Goal: Find contact information: Find contact information

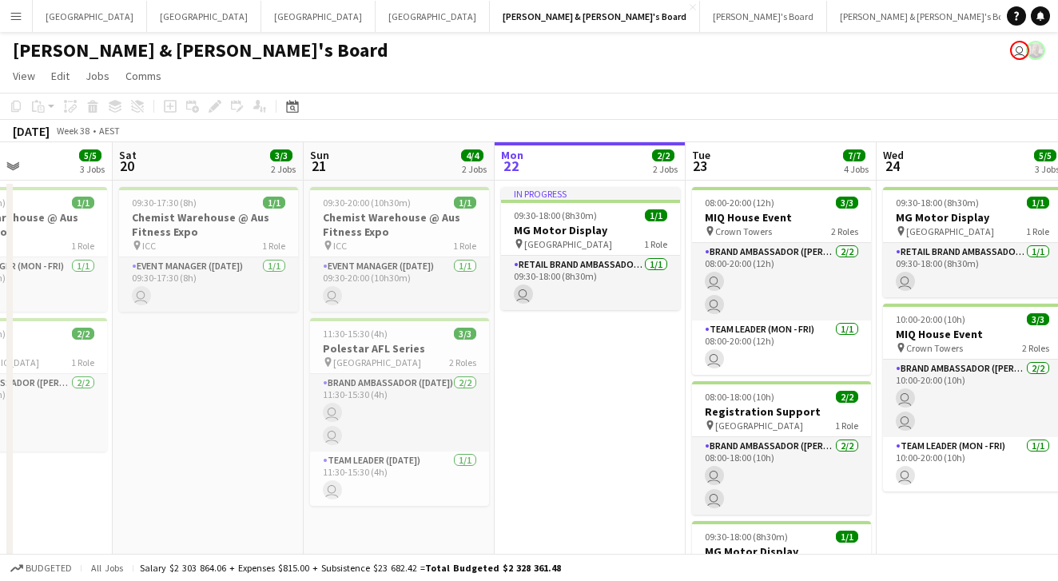
drag, startPoint x: 540, startPoint y: 380, endPoint x: 573, endPoint y: 380, distance: 32.8
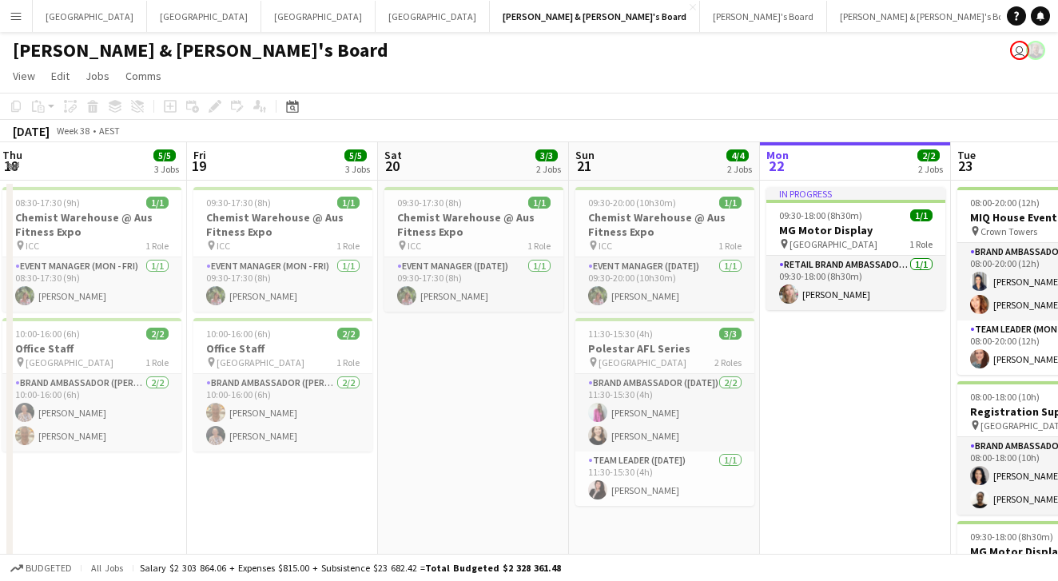
drag, startPoint x: 201, startPoint y: 443, endPoint x: 469, endPoint y: 430, distance: 268.8
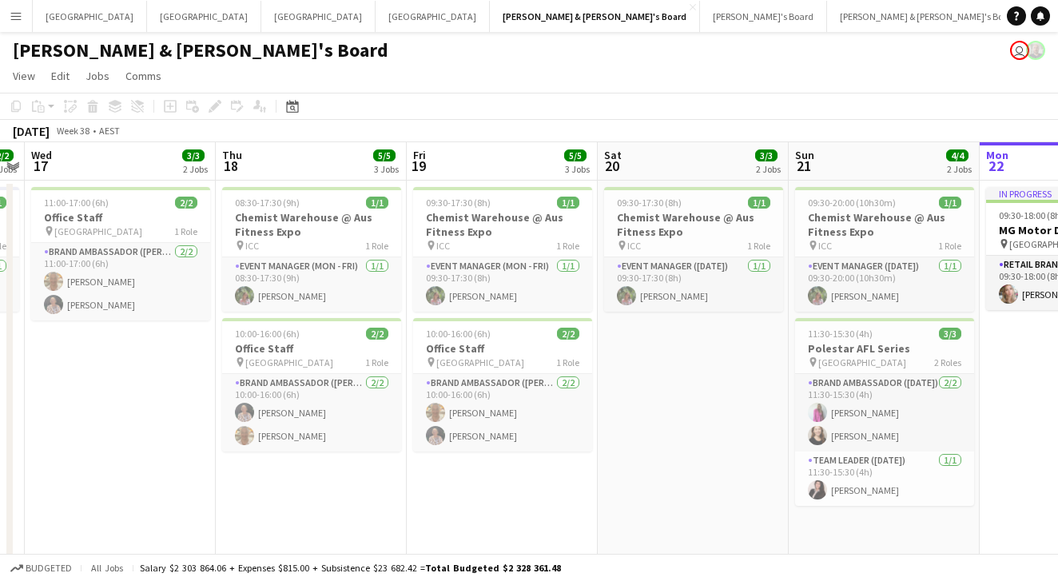
drag, startPoint x: 414, startPoint y: 443, endPoint x: 618, endPoint y: 404, distance: 207.3
click at [378, 105] on app-toolbar "Copy Paste Paste Command V Paste with crew Command Shift V Paste linked Job [GE…" at bounding box center [529, 106] width 1058 height 27
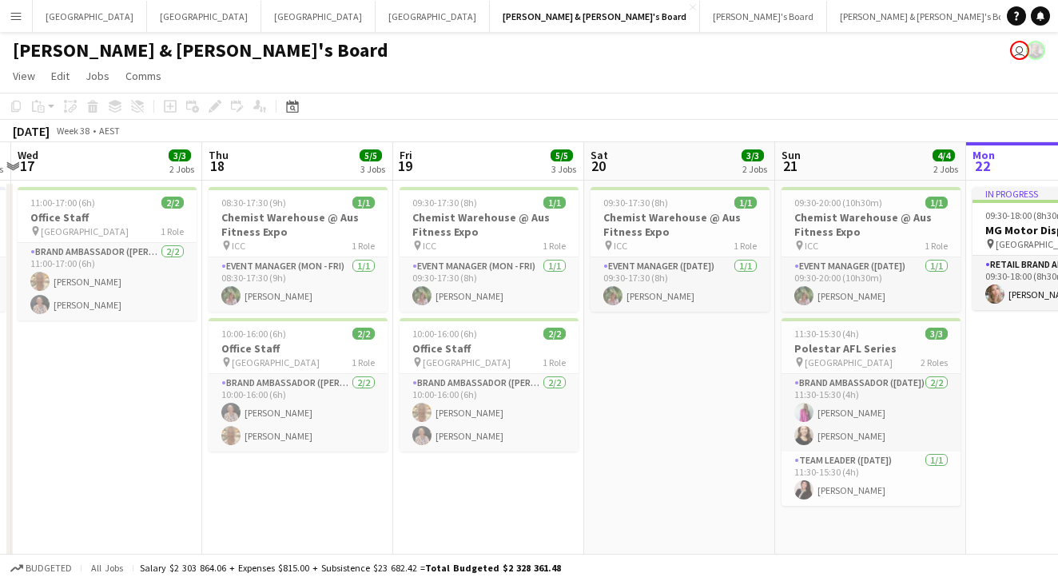
scroll to position [0, 376]
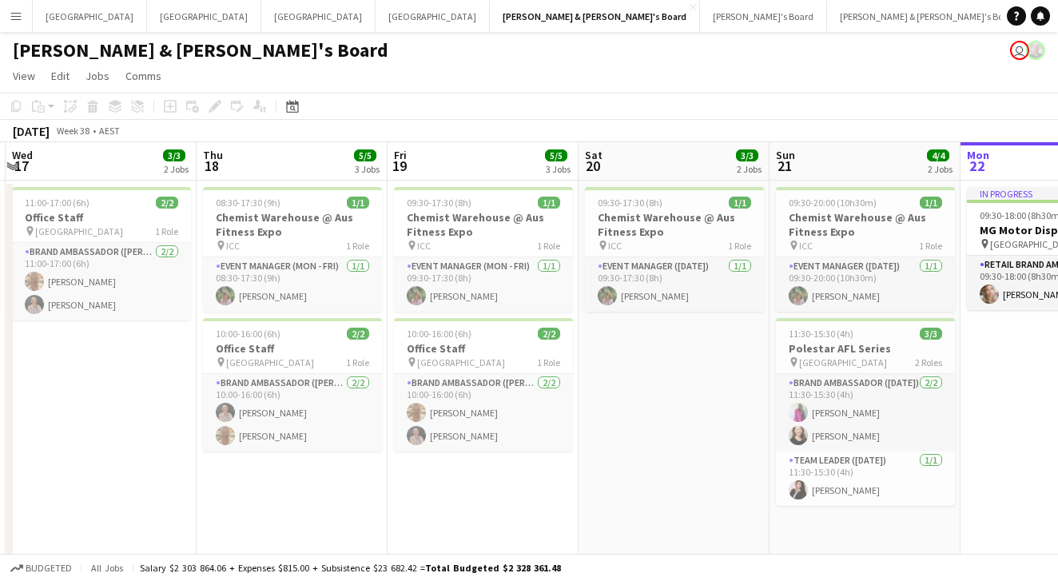
drag, startPoint x: 733, startPoint y: 377, endPoint x: 713, endPoint y: 381, distance: 20.4
click at [727, 148] on app-board-header-date "Sun 21 4/4 2 Jobs" at bounding box center [864, 161] width 191 height 38
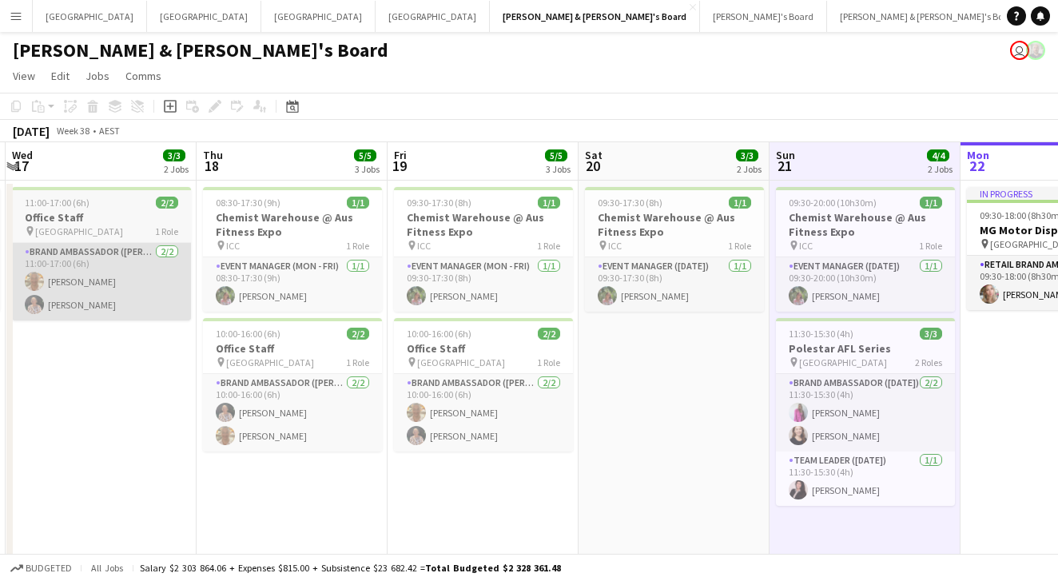
click at [161, 286] on app-card-role "Brand Ambassador (Mon - Fri) 2/2 11:00-17:00 (6h) Jo-Anne Hannett Kathryn Molloy" at bounding box center [101, 282] width 179 height 78
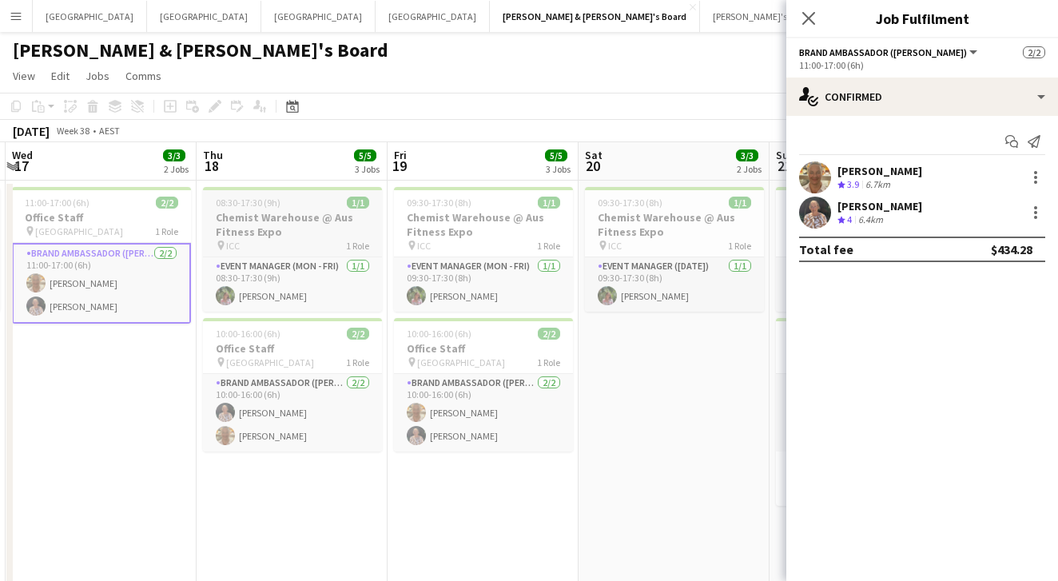
click at [307, 206] on div "08:30-17:30 (9h) 1/1" at bounding box center [292, 203] width 179 height 12
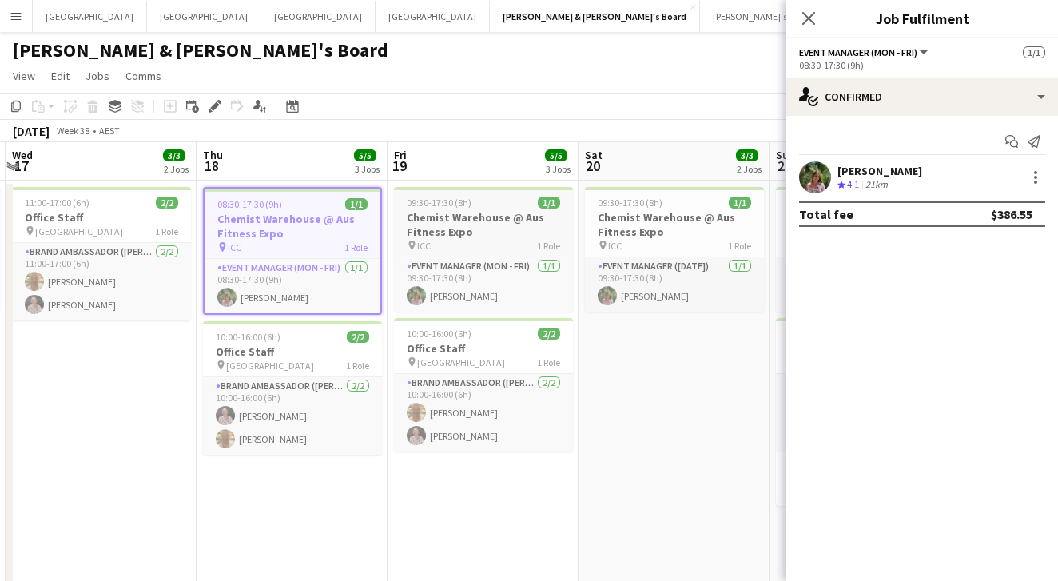
click at [519, 247] on div "pin ICC 1 Role" at bounding box center [483, 245] width 179 height 13
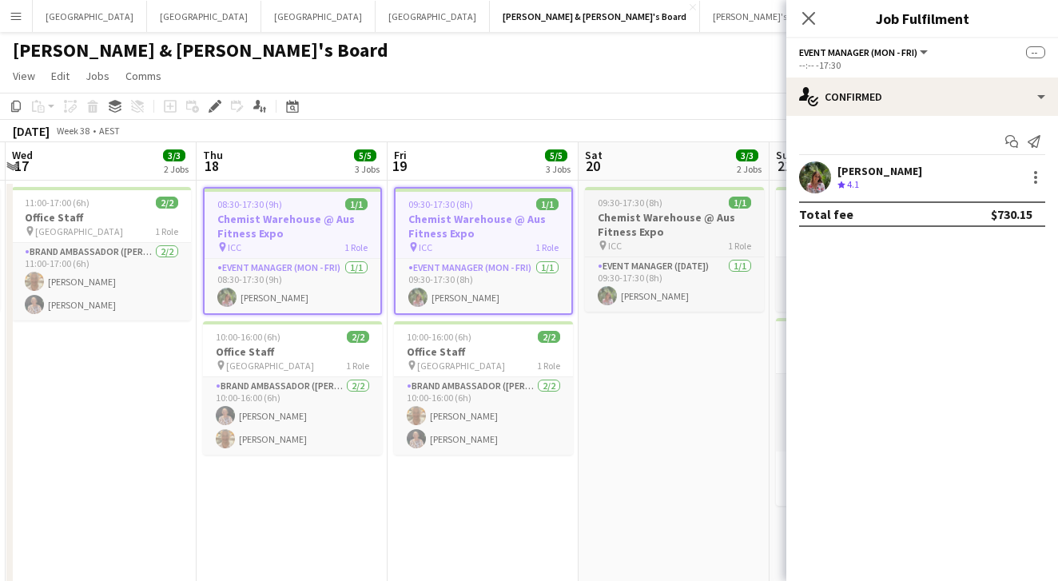
click at [722, 211] on h3 "Chemist Warehouse @ Aus Fitness Expo" at bounding box center [674, 224] width 179 height 29
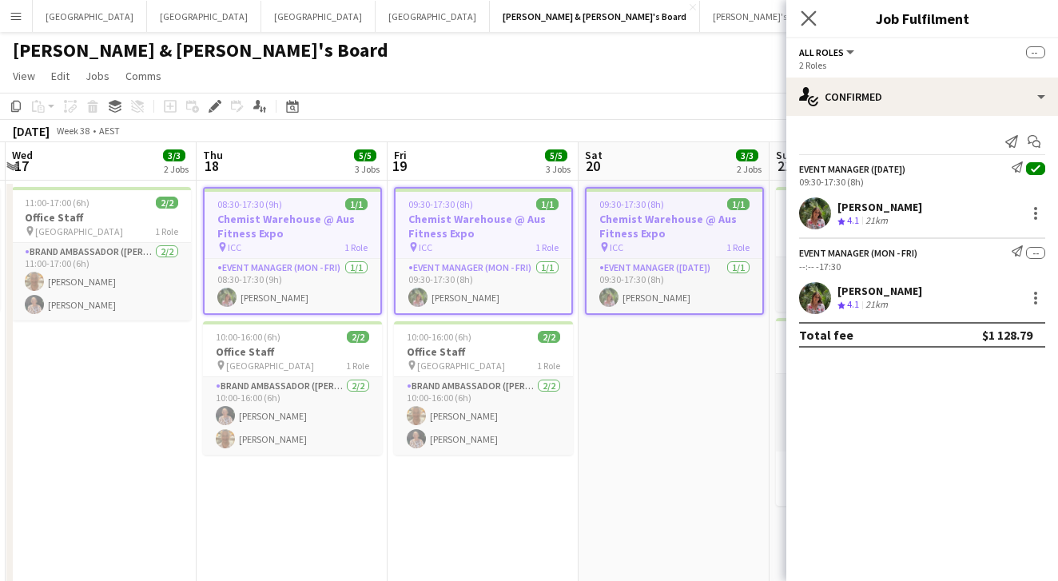
click at [727, 7] on app-icon "Close pop-in" at bounding box center [808, 18] width 23 height 23
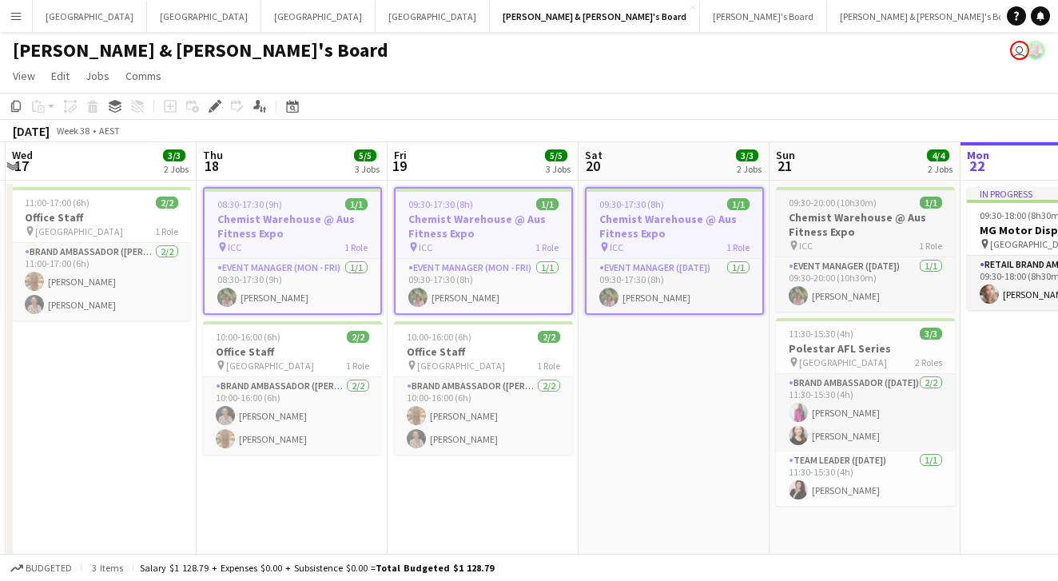
click at [727, 242] on div "pin ICC 1 Role" at bounding box center [865, 245] width 179 height 13
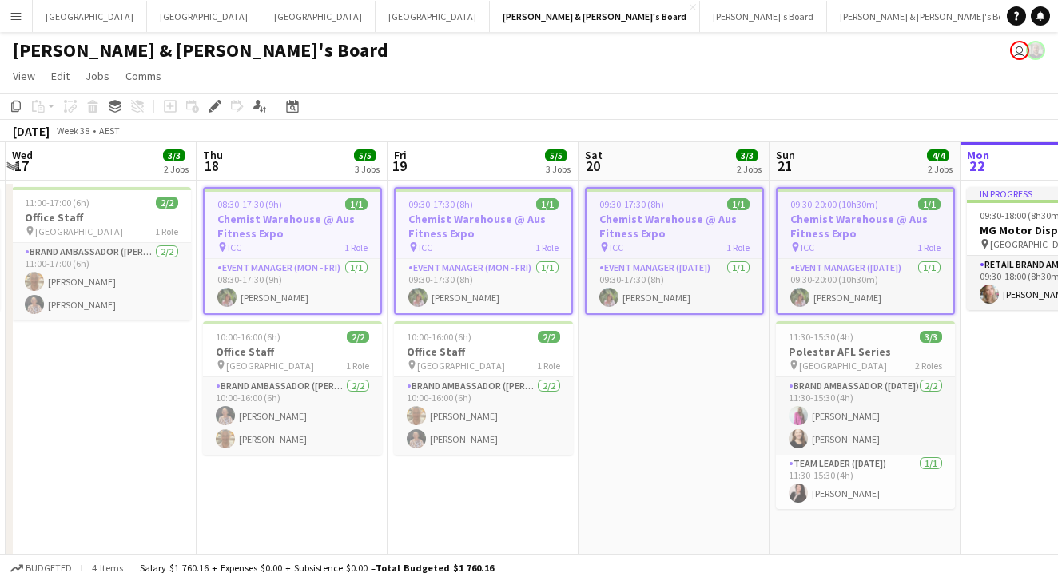
click at [587, 443] on app-date-cell "09:30-17:30 (8h) 1/1 Chemist Warehouse @ Aus Fitness Expo pin ICC 1 Role Event …" at bounding box center [673, 526] width 191 height 690
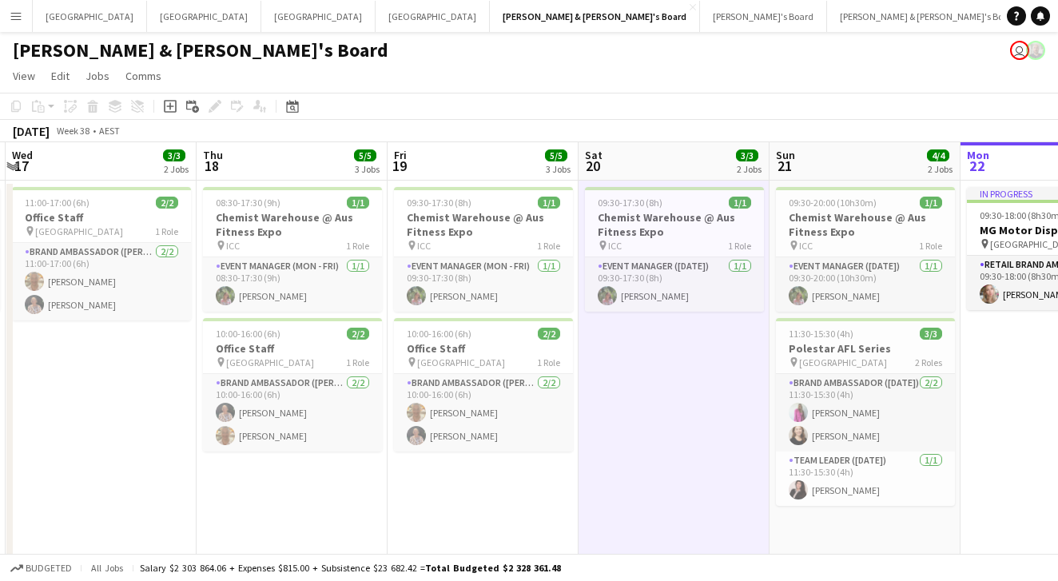
click at [378, 62] on app-page-menu "View Day view expanded Day view collapsed Month view Date picker Jump to today …" at bounding box center [529, 77] width 1058 height 30
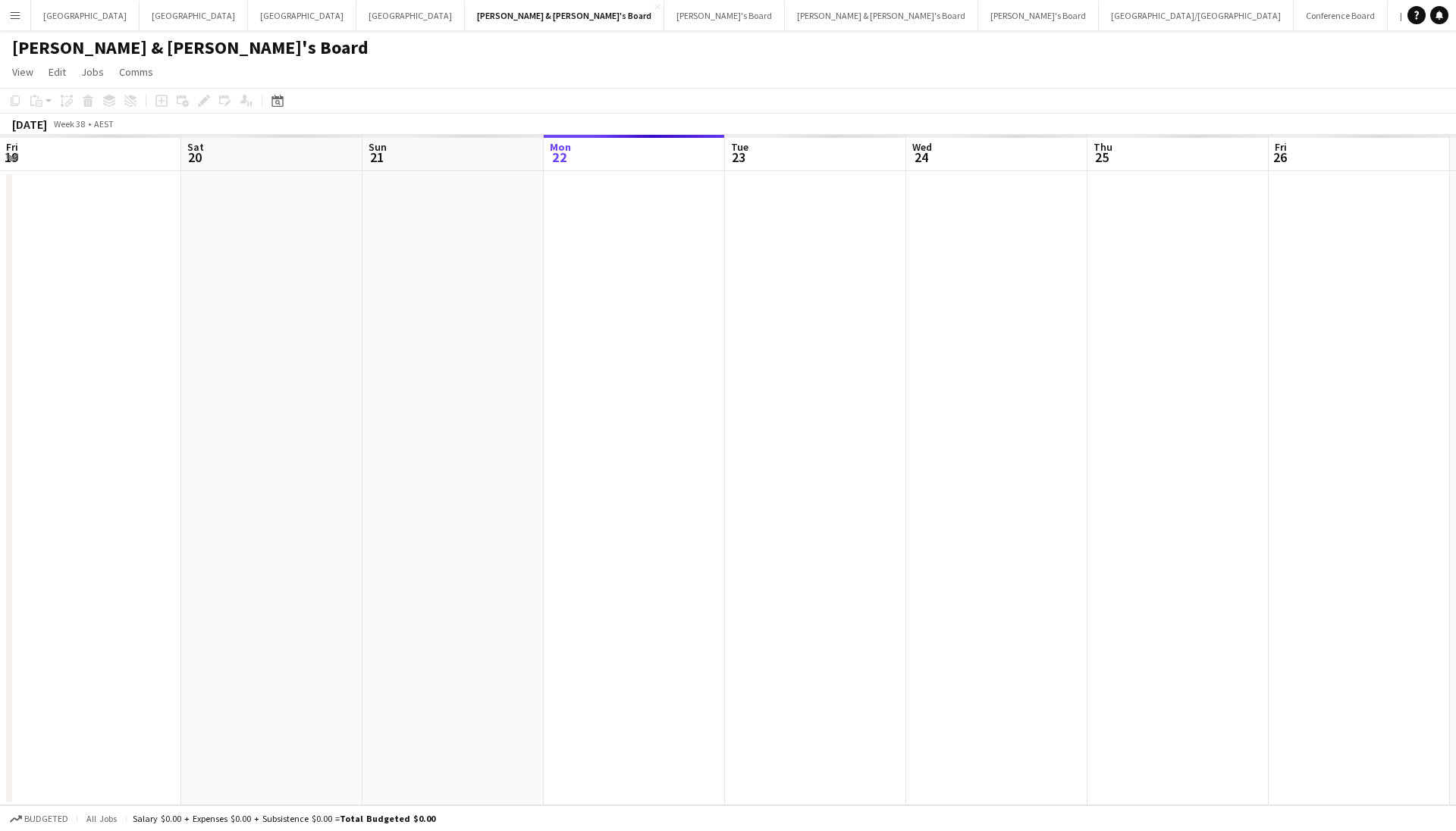
scroll to position [0, 363]
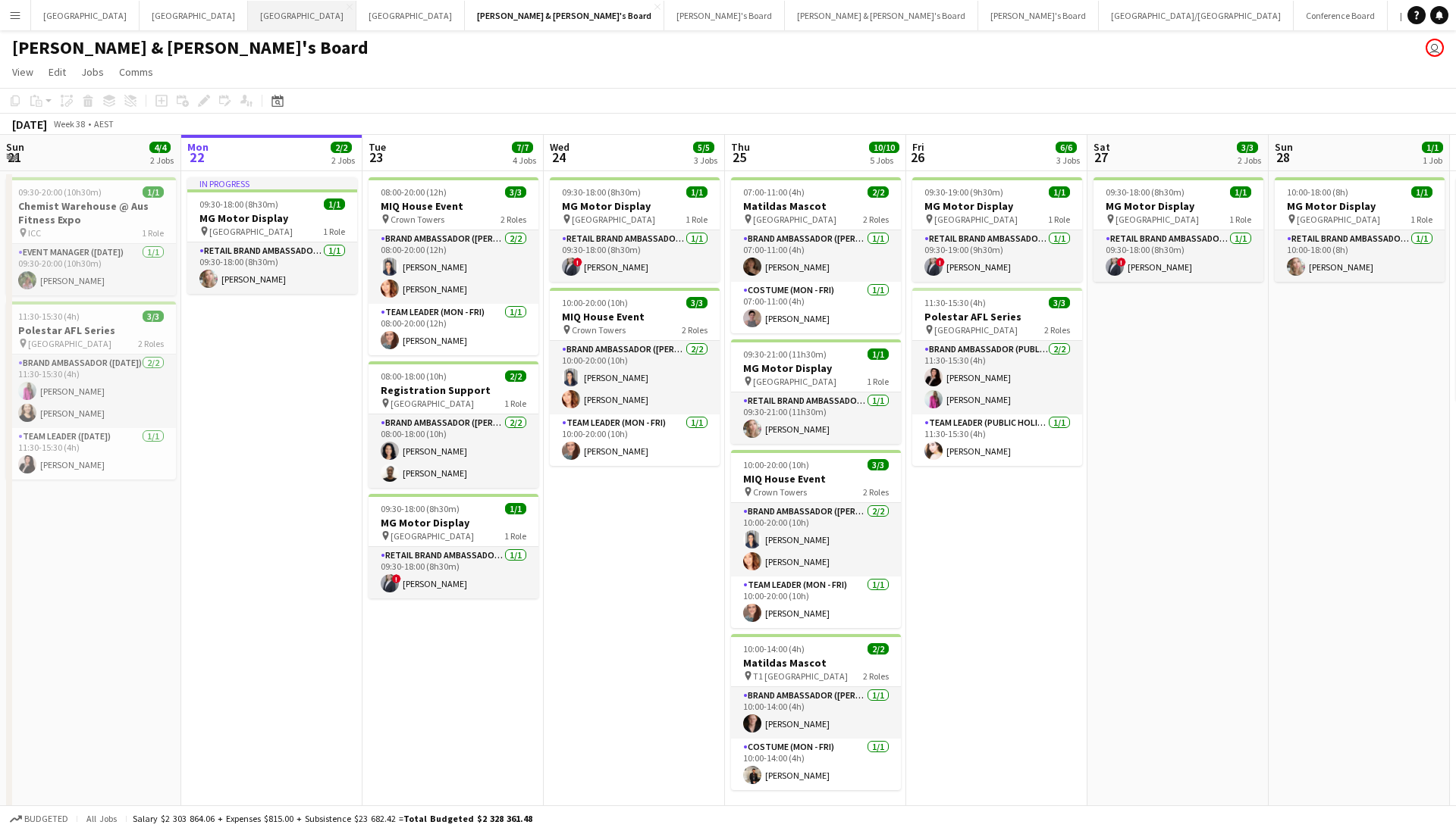
click at [248, 17] on button "Adelaide Close" at bounding box center [302, 15] width 108 height 29
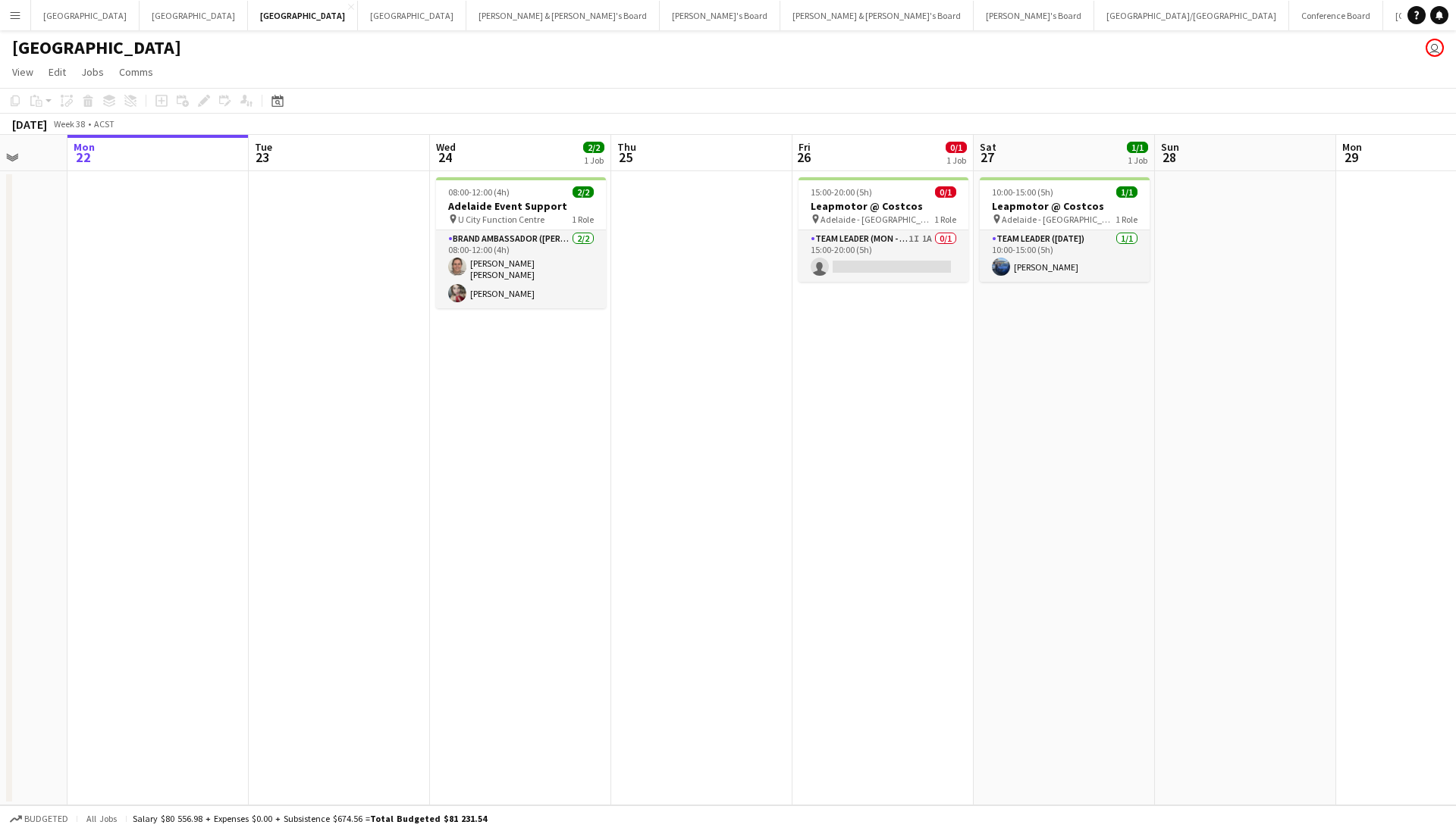
scroll to position [0, 543]
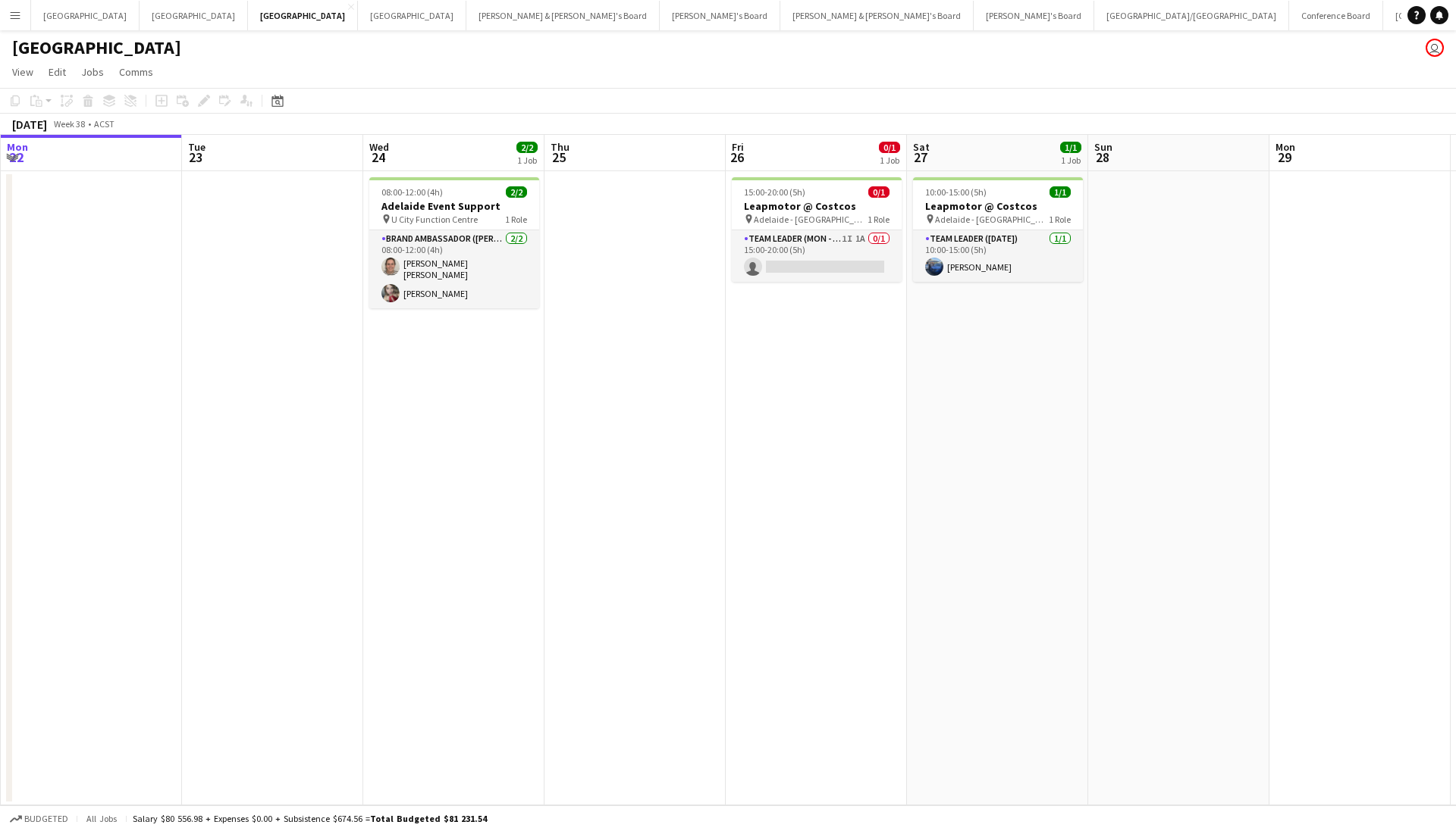
drag, startPoint x: 1123, startPoint y: 390, endPoint x: 942, endPoint y: 416, distance: 182.9
click at [942, 416] on app-calendar-viewport "Fri 19 1/1 1 Job Sat 20 1/1 1 Job Sun 21 Mon 22 Tue 23 Wed 24 2/2 1 Job Thu 25 …" at bounding box center [728, 470] width 1456 height 671
click at [847, 235] on app-card-role "Team Leader (Mon - Fri) 1I 1A 0/1 15:00-20:00 (5h) single-neutral-actions" at bounding box center [816, 256] width 170 height 51
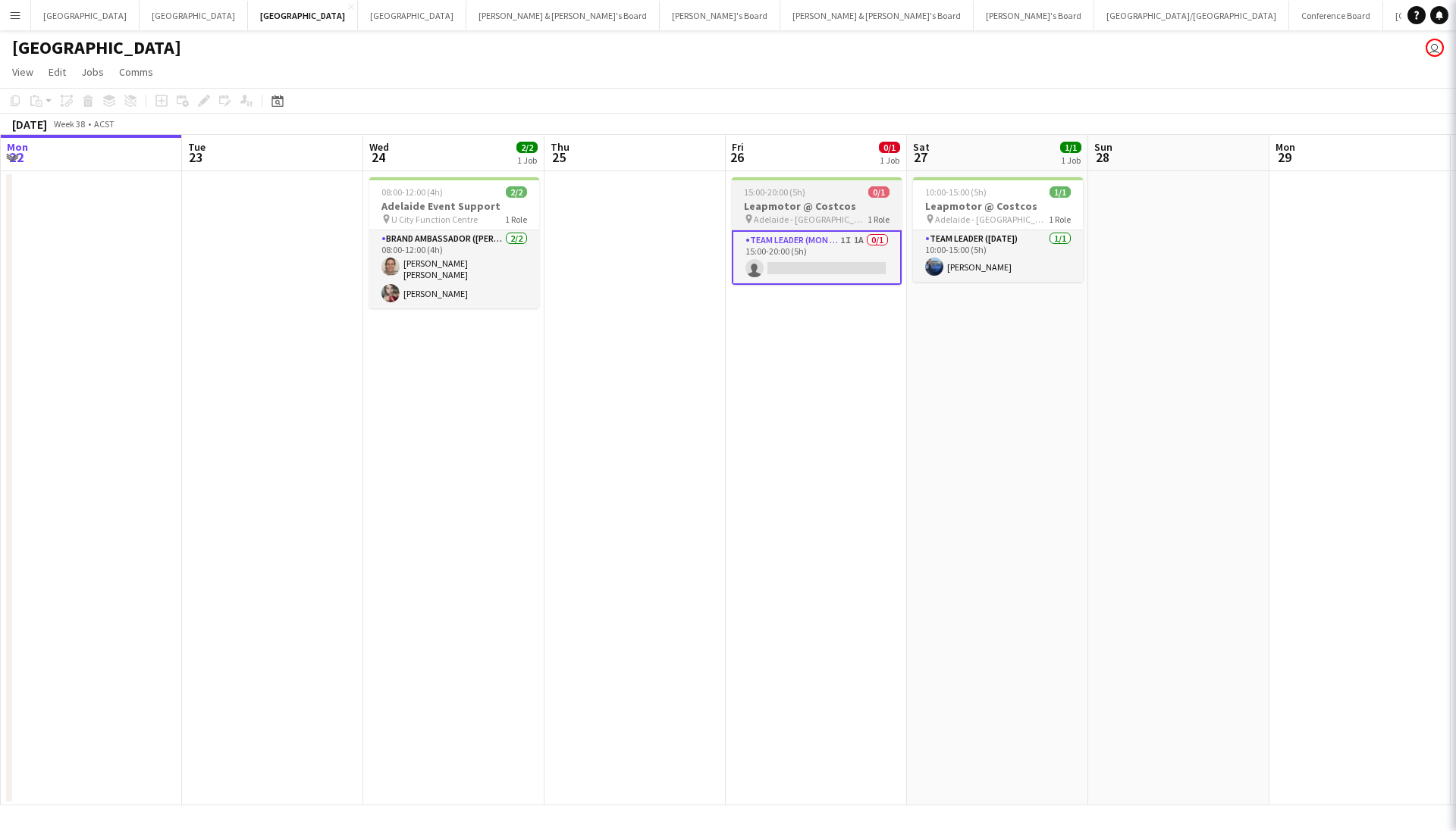
click at [843, 210] on h3 "Leapmotor @ Costcos" at bounding box center [816, 206] width 170 height 13
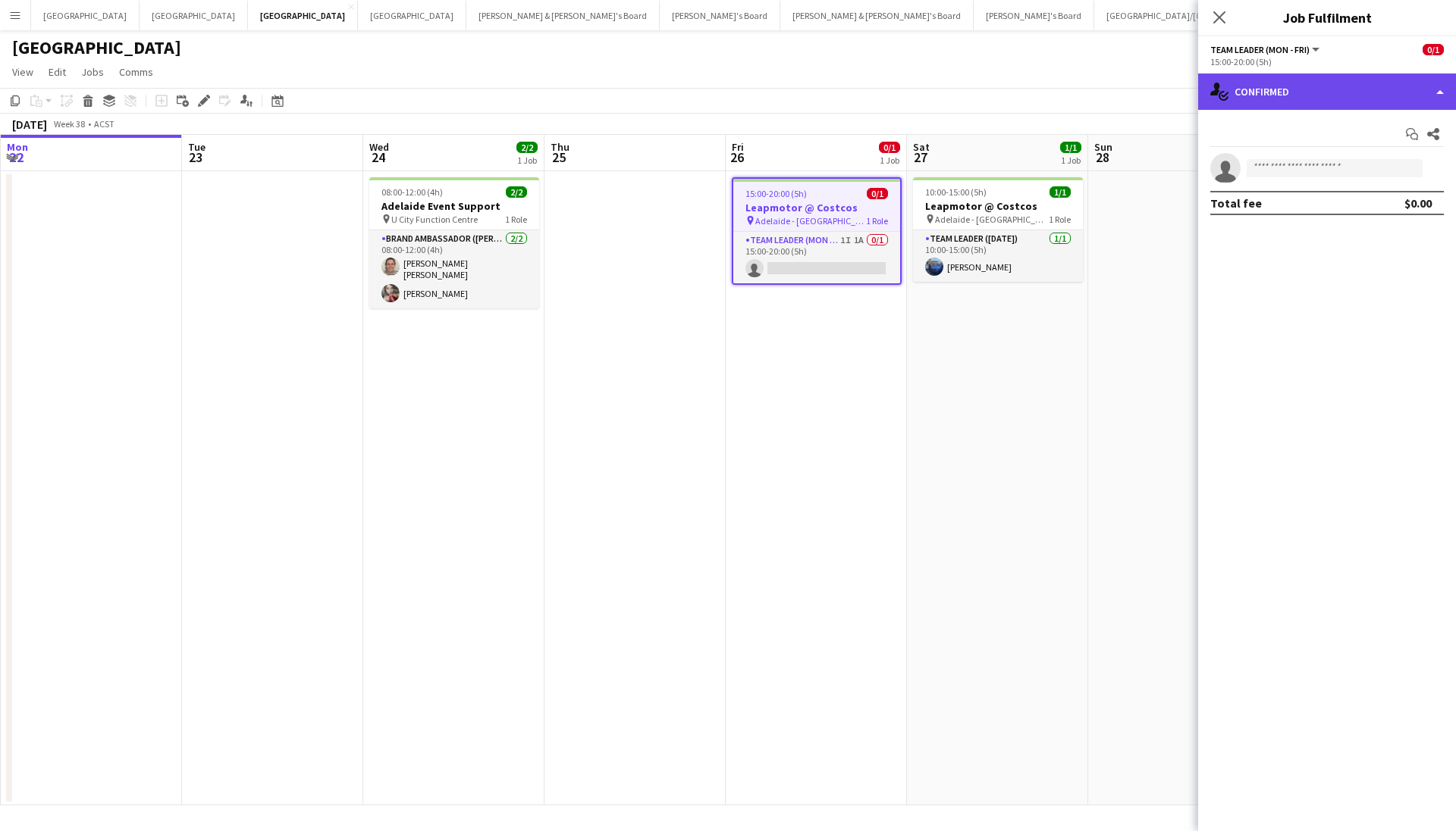
click at [1335, 86] on div "single-neutral-actions-check-2 Confirmed" at bounding box center [1327, 92] width 258 height 36
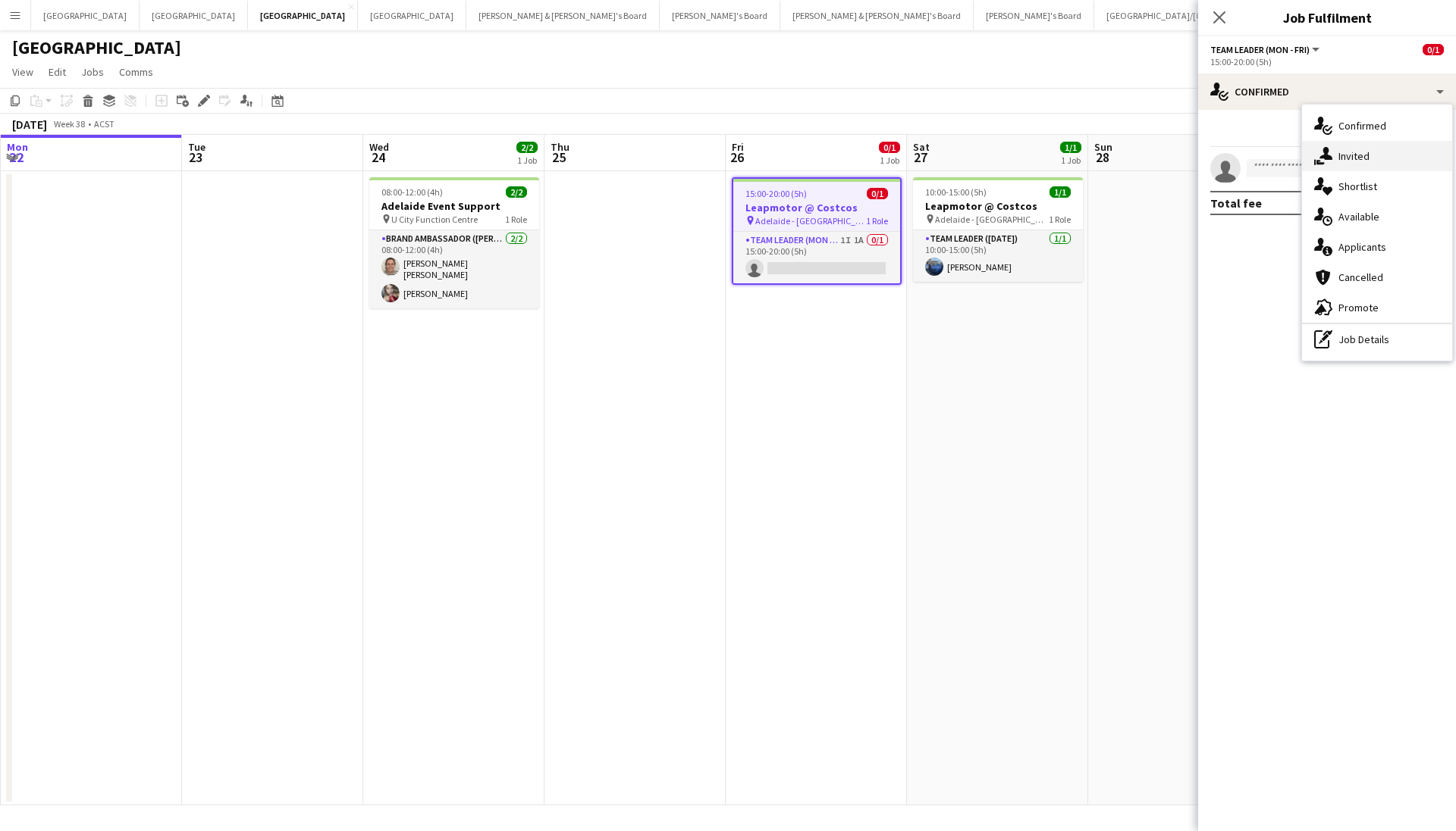
click at [1339, 165] on div "single-neutral-actions-share-1 Invited" at bounding box center [1377, 157] width 150 height 30
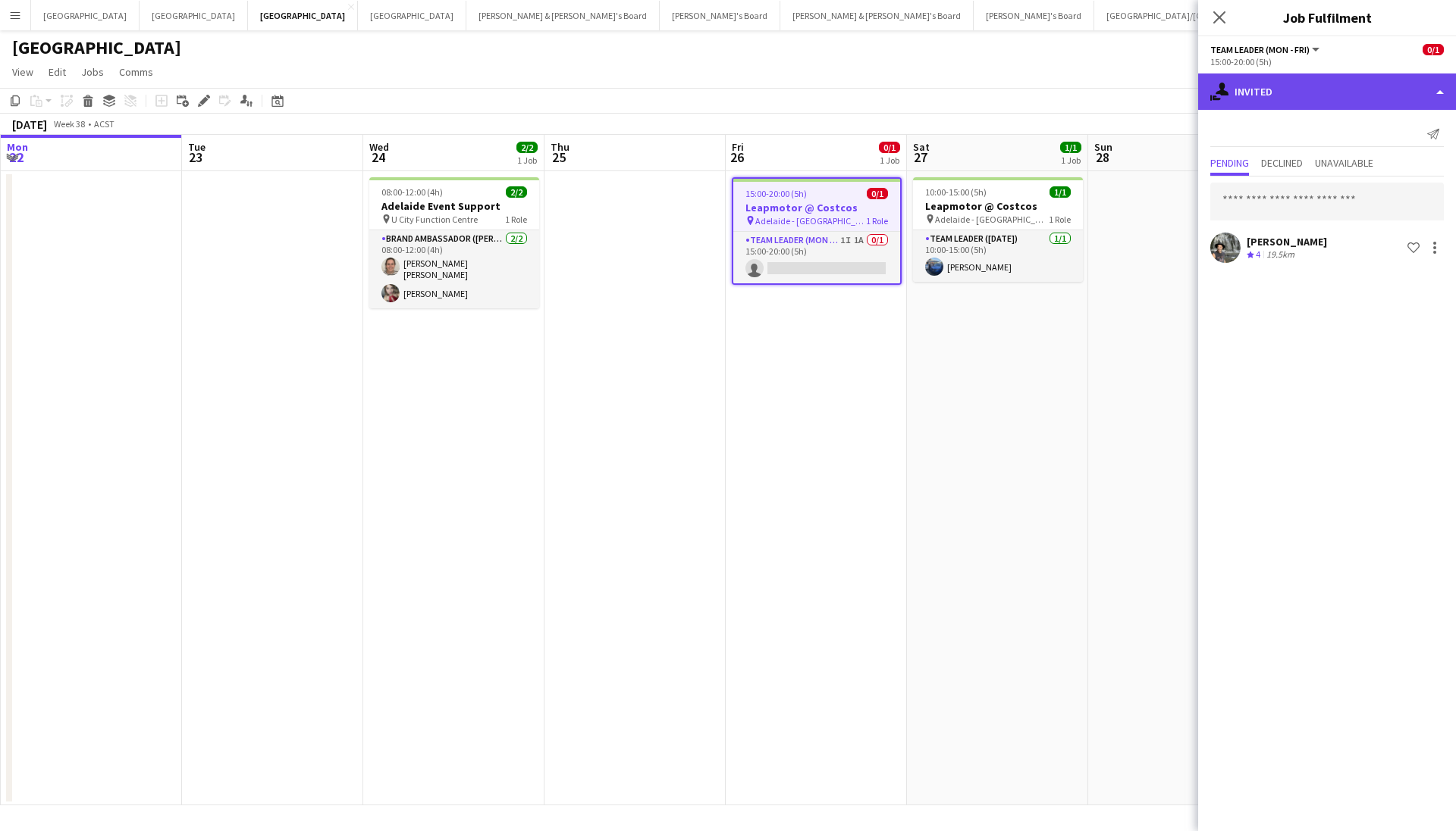
click at [1328, 100] on div "single-neutral-actions-share-1 Invited" at bounding box center [1327, 92] width 258 height 36
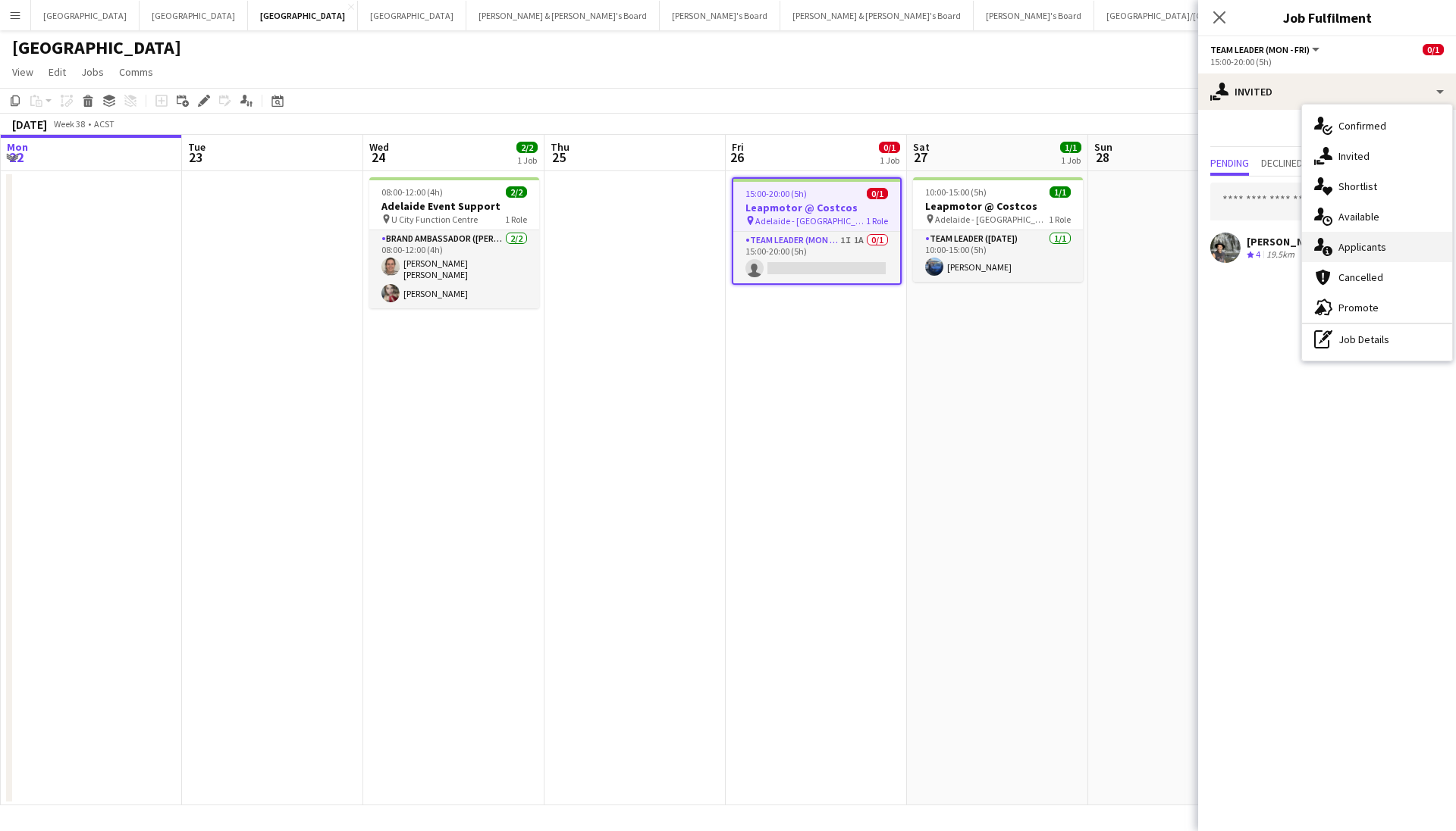
click at [1360, 239] on div "single-neutral-actions-information Applicants" at bounding box center [1377, 247] width 150 height 30
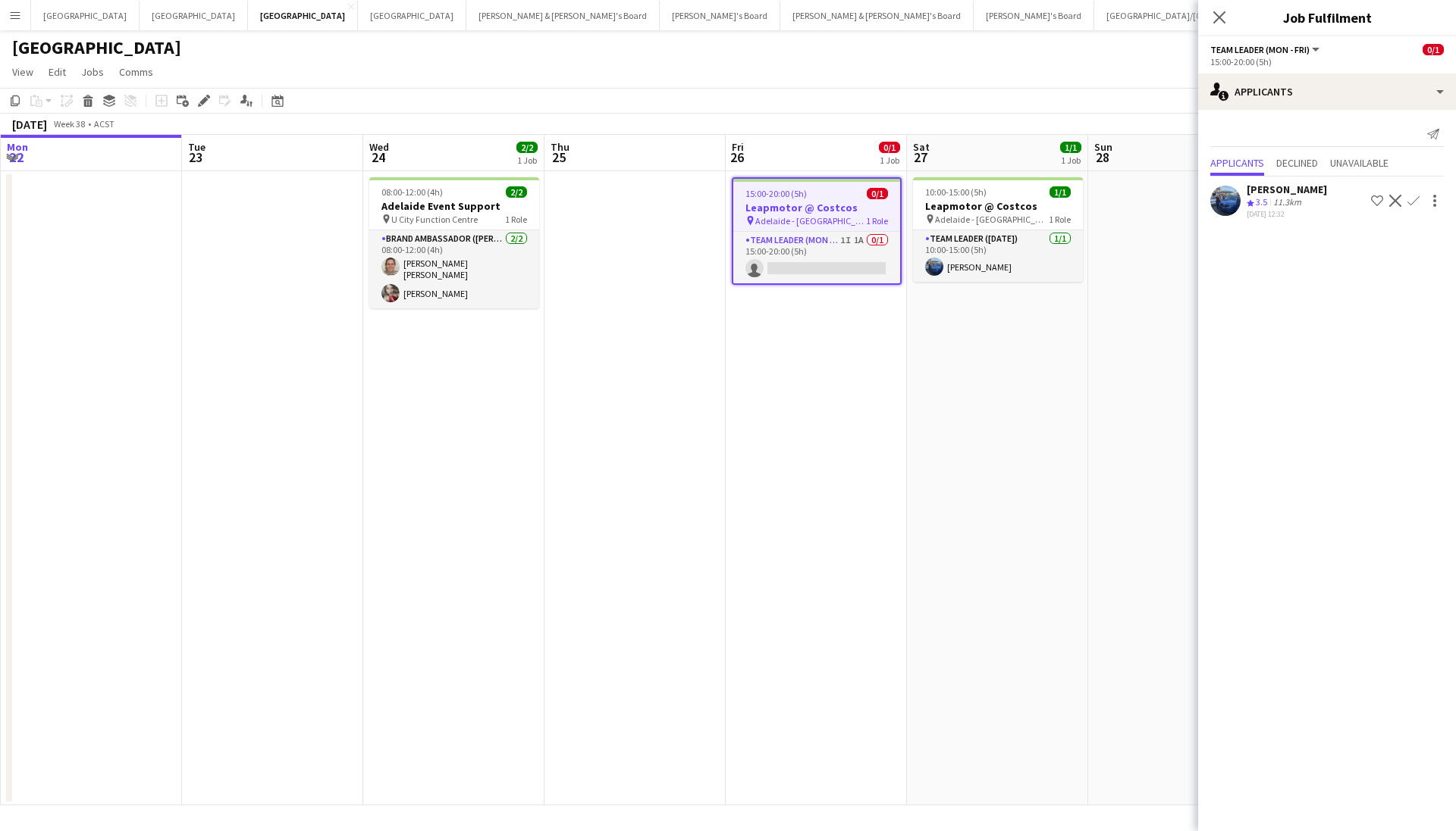
click at [1227, 22] on app-icon "Close pop-in" at bounding box center [1219, 17] width 18 height 18
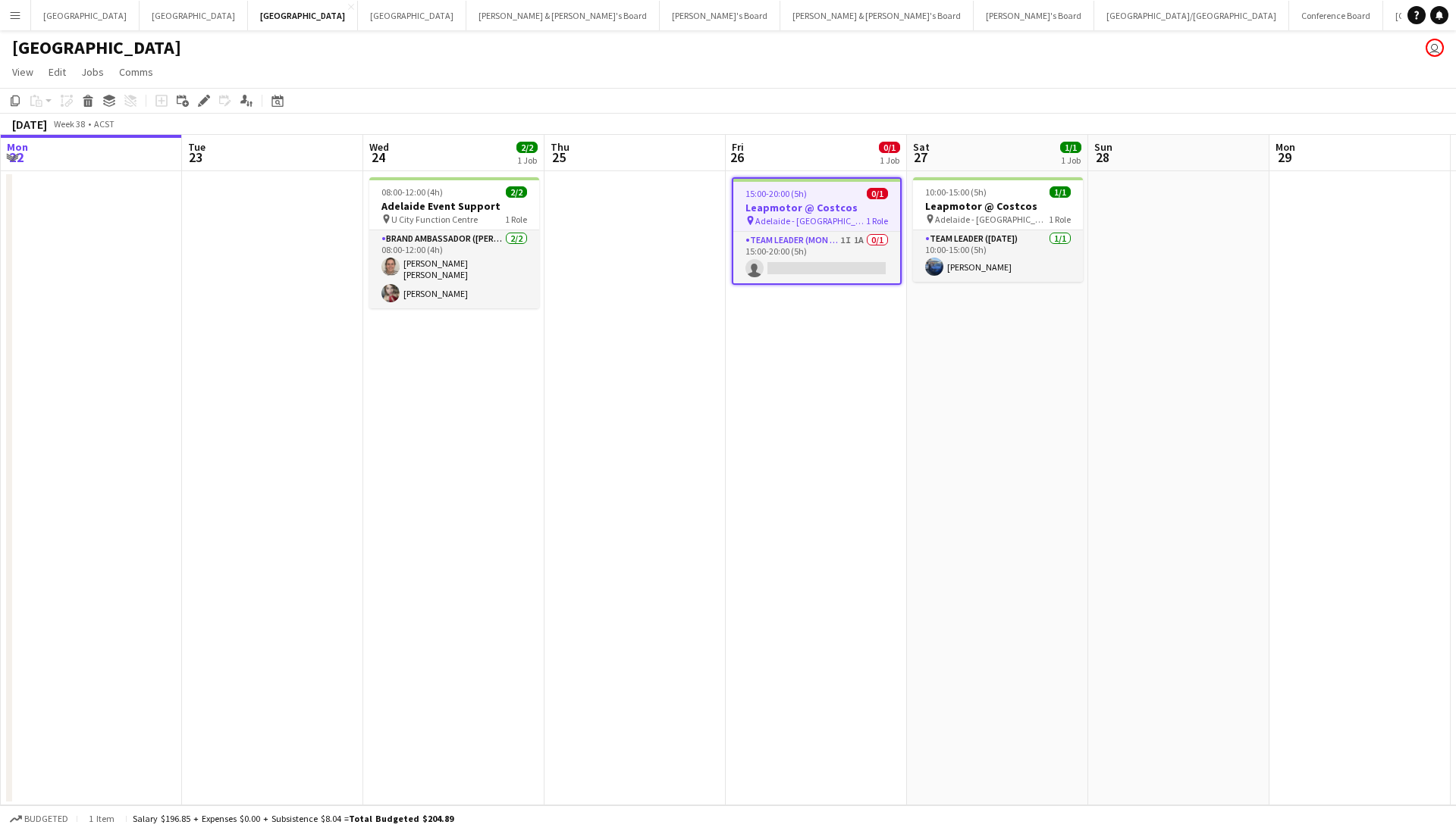
click at [1012, 114] on div "[DATE] Week 38 • ACST" at bounding box center [728, 124] width 1456 height 21
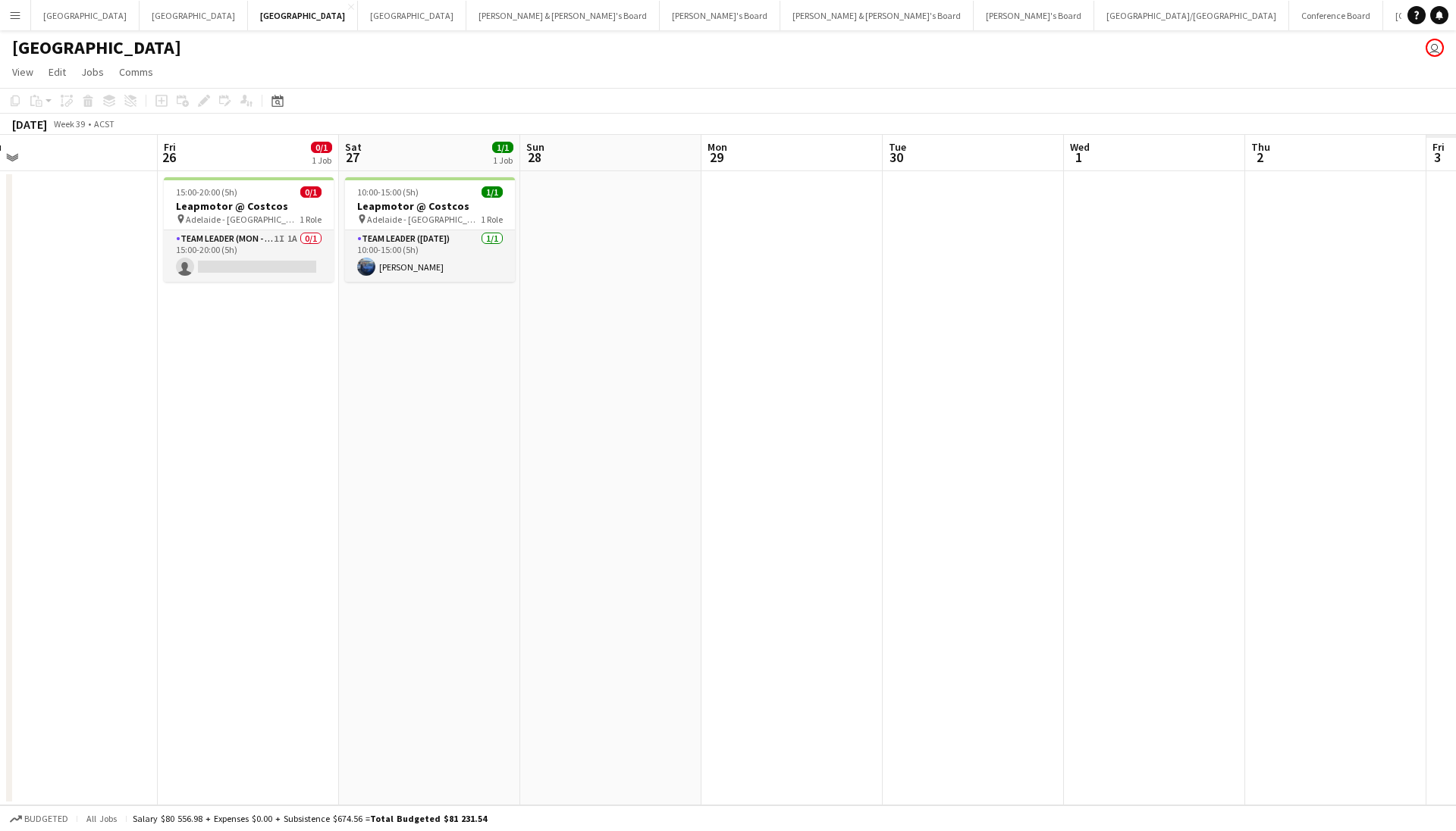
drag, startPoint x: 893, startPoint y: 502, endPoint x: 563, endPoint y: 571, distance: 337.1
click at [563, 571] on app-calendar-viewport "Sun 21 Mon 22 Tue 23 Wed 24 2/2 1 Job Thu 25 Fri 26 0/1 1 Job Sat 27 1/1 1 Job …" at bounding box center [728, 470] width 1456 height 671
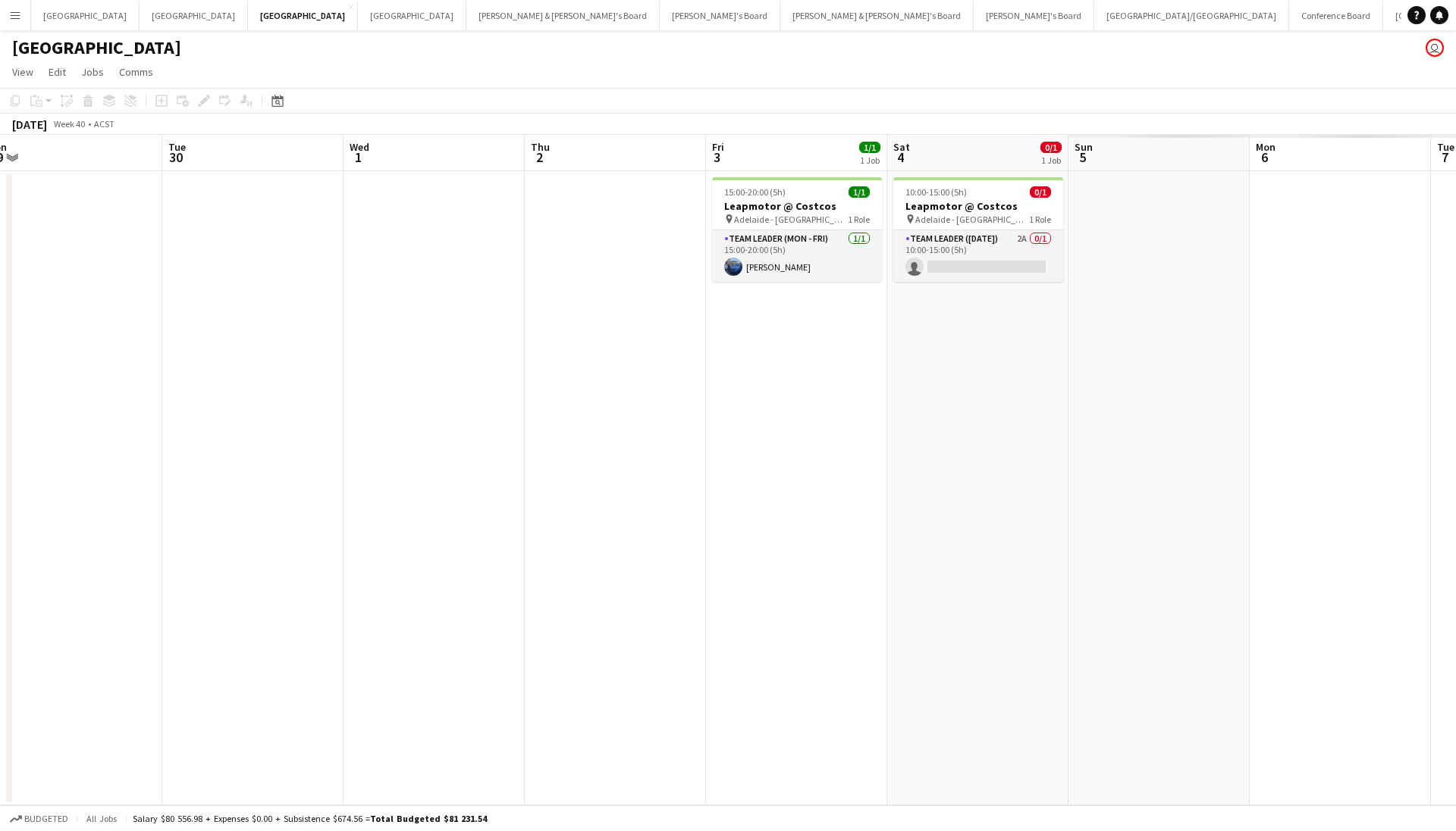
drag, startPoint x: 953, startPoint y: 533, endPoint x: 232, endPoint y: 546, distance: 721.1
click at [232, 546] on app-calendar-viewport "Thu 25 Fri 26 0/1 1 Job Sat 27 1/1 1 Job Sun 28 Mon 29 Tue 30 Wed 1 Thu 2 Fri 3…" at bounding box center [728, 470] width 1456 height 671
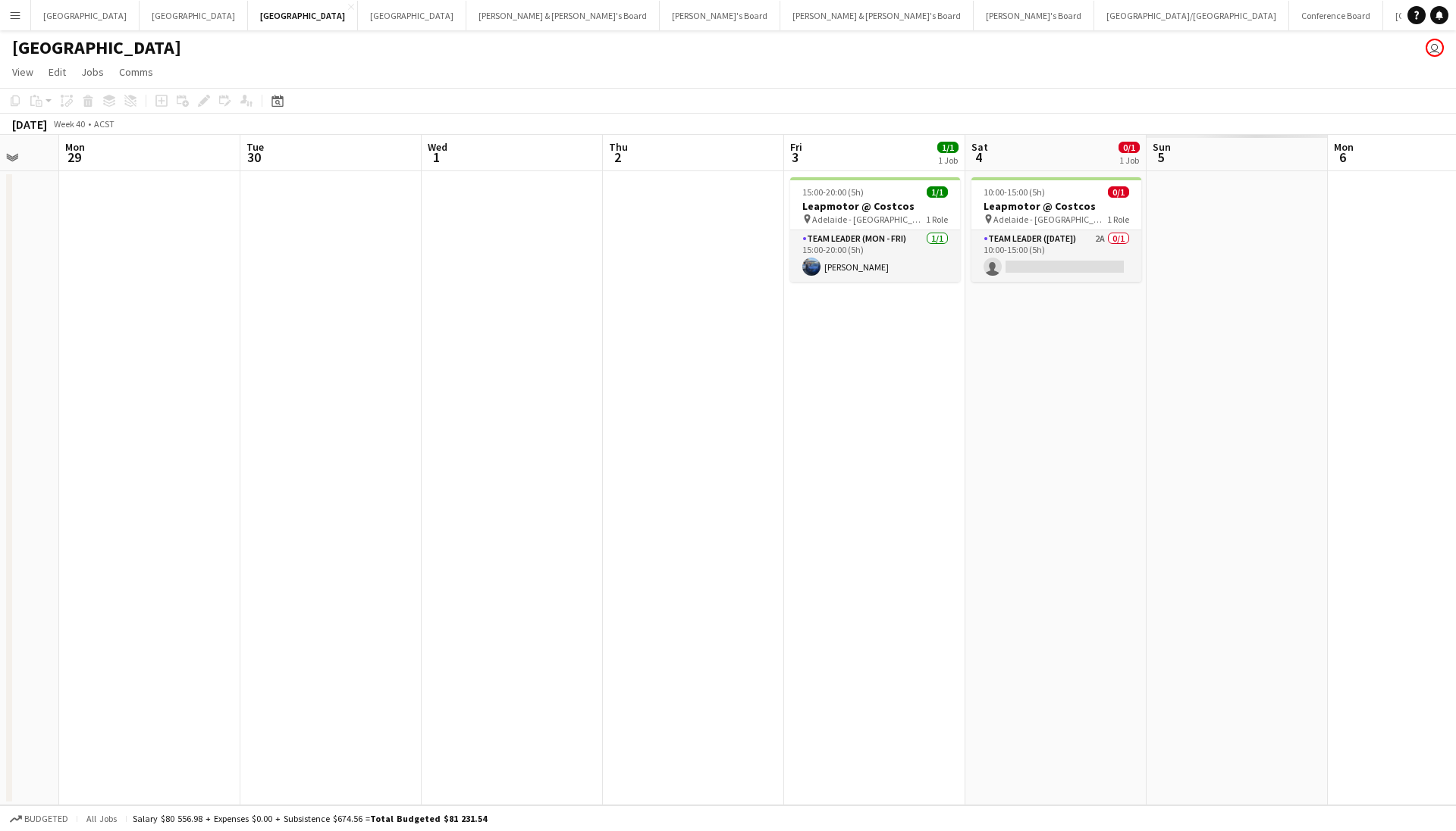
drag, startPoint x: 659, startPoint y: 484, endPoint x: 375, endPoint y: 518, distance: 286.0
click at [375, 518] on app-calendar-viewport "Thu 25 Fri 26 0/1 1 Job Sat 27 1/1 1 Job Sun 28 Mon 29 Tue 30 Wed 1 Thu 2 Fri 3…" at bounding box center [728, 470] width 1456 height 671
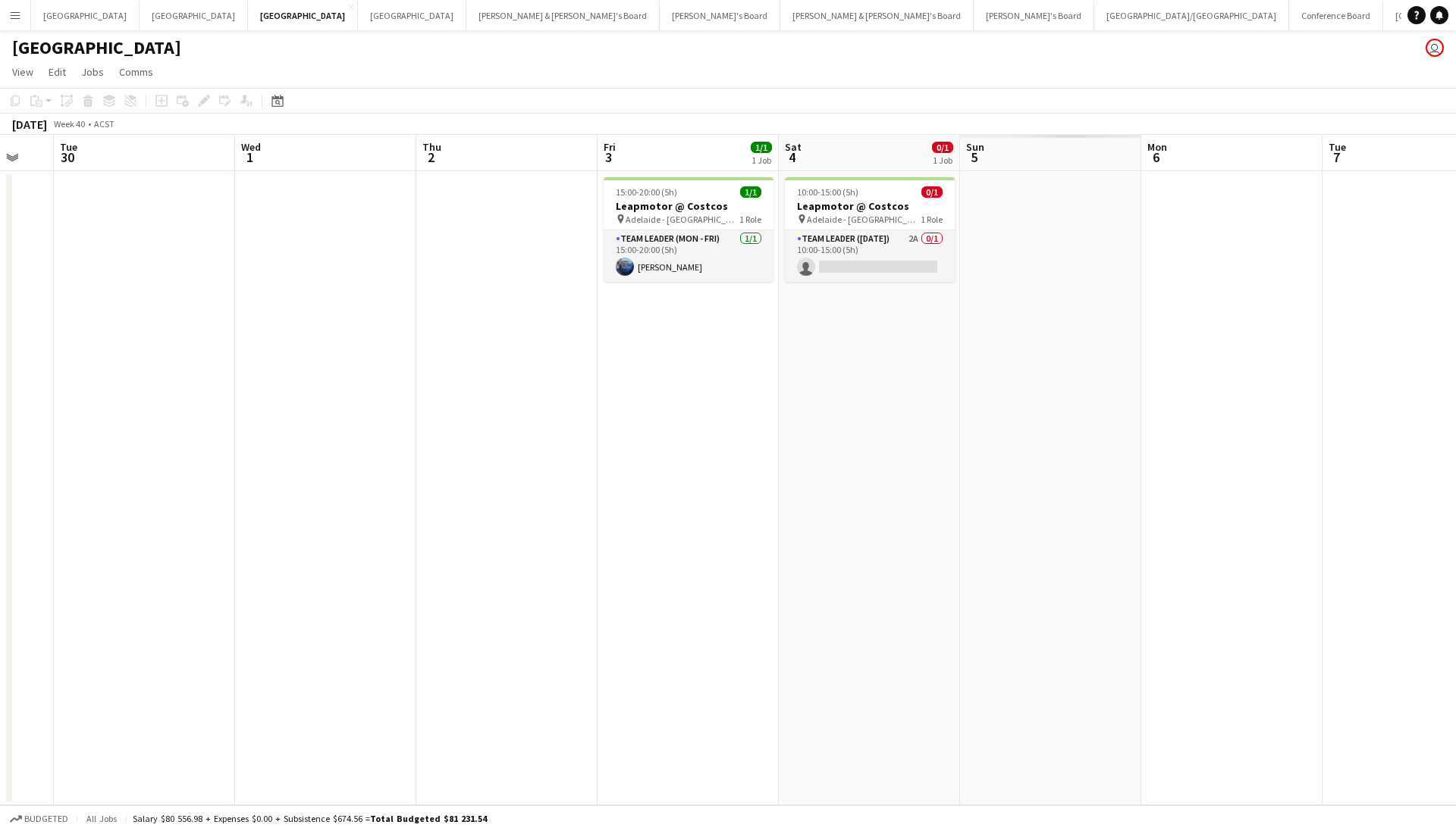
drag, startPoint x: 904, startPoint y: 471, endPoint x: -14, endPoint y: 558, distance: 922.1
click at [0, 558] on html "Menu Boards Boards Boards All jobs Status Workforce Workforce My Workforce Recr…" at bounding box center [728, 416] width 1456 height 831
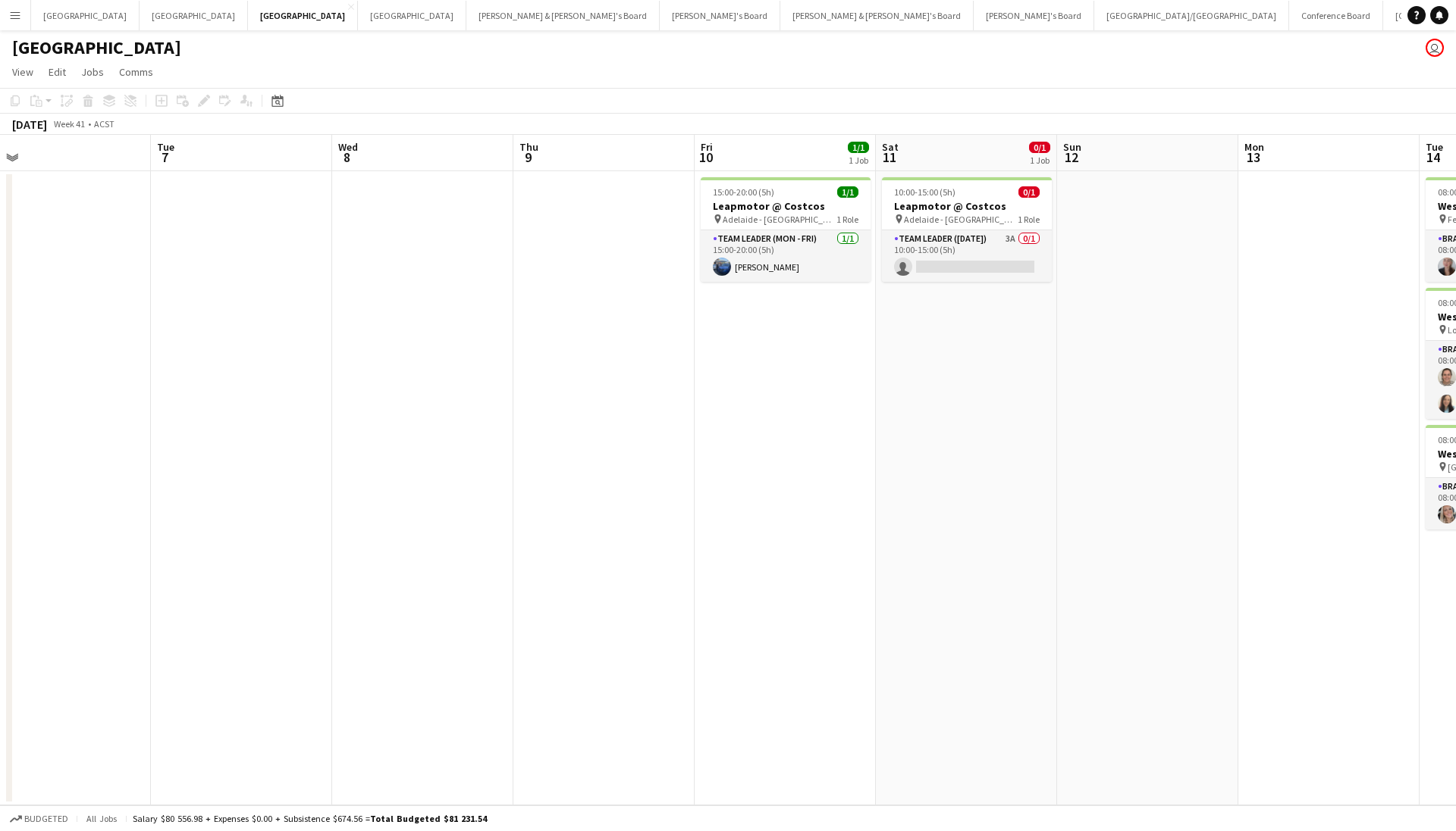
drag, startPoint x: 696, startPoint y: 549, endPoint x: 191, endPoint y: 579, distance: 505.9
click at [183, 579] on app-calendar-viewport "Fri 3 1/1 1 Job Sat 4 0/1 1 Job Sun 5 Mon 6 Tue 7 Wed 8 Thu 9 Fri 10 1/1 1 Job …" at bounding box center [728, 470] width 1456 height 671
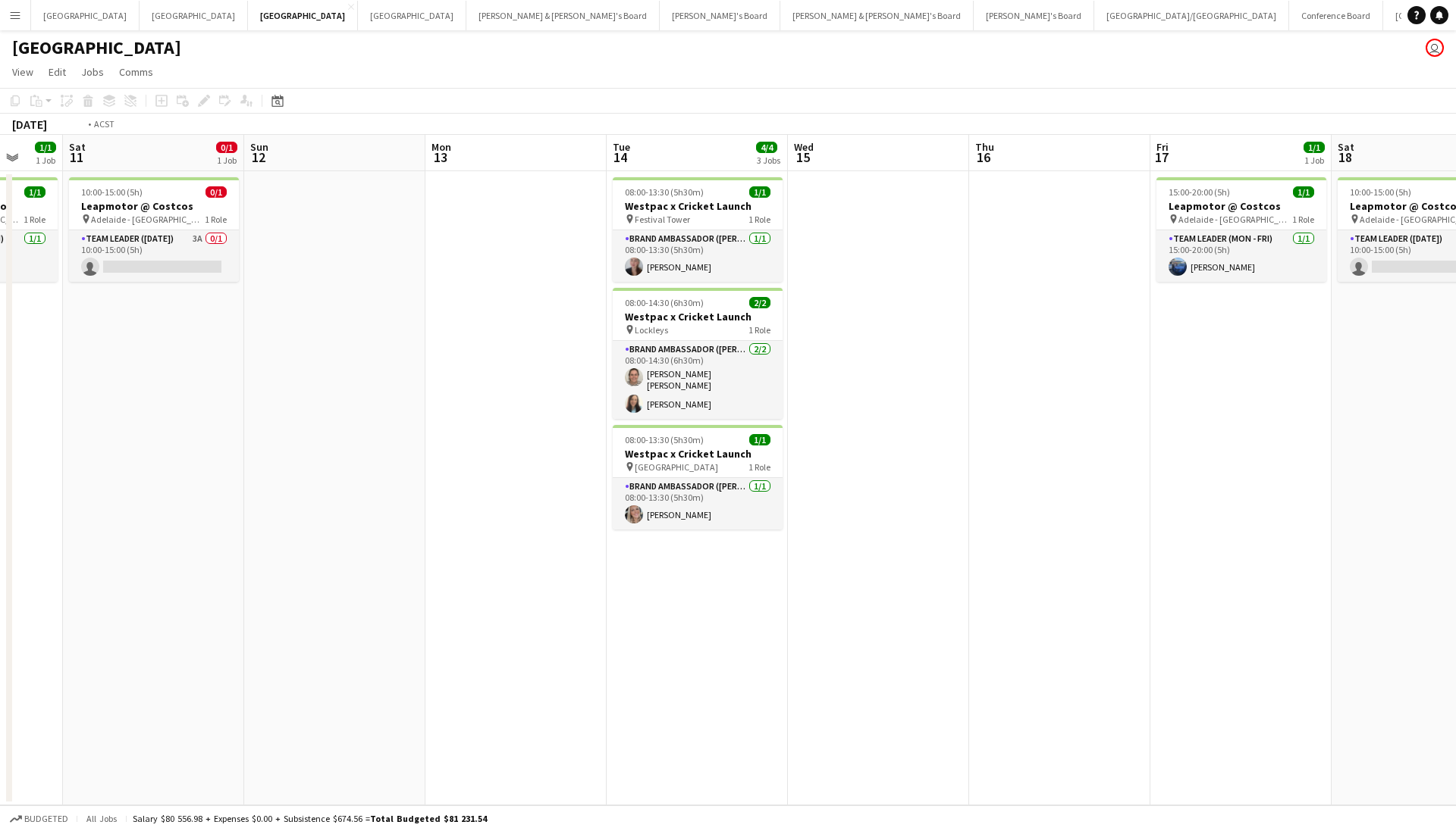
drag, startPoint x: 853, startPoint y: 555, endPoint x: 187, endPoint y: 592, distance: 667.0
click at [179, 594] on app-calendar-viewport "Tue 7 Wed 8 Thu 9 Fri 10 1/1 1 Job Sat 11 0/1 1 Job Sun 12 Mon 13 Tue 14 4/4 3 …" at bounding box center [728, 470] width 1456 height 671
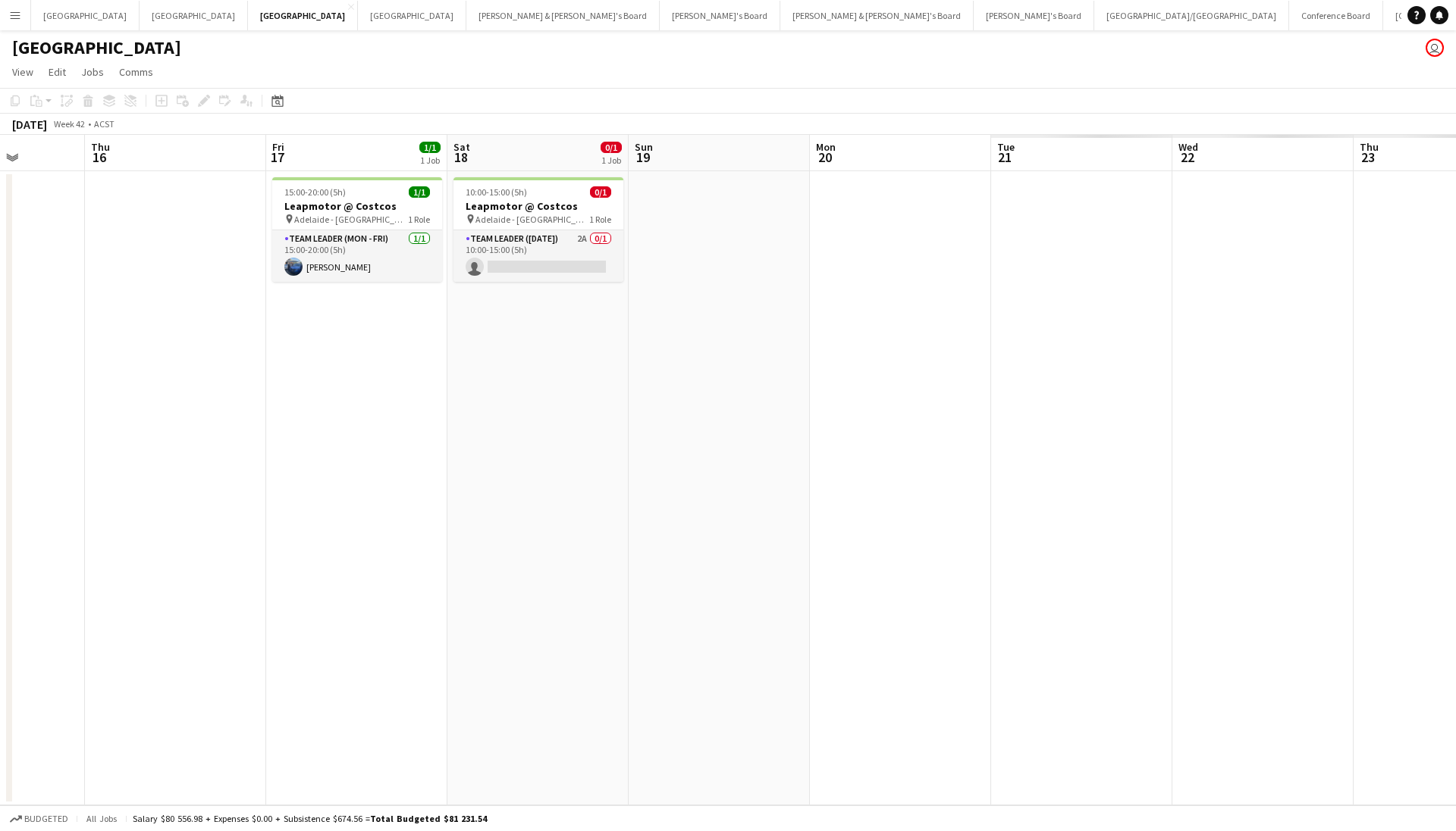
drag, startPoint x: 1013, startPoint y: 553, endPoint x: 445, endPoint y: 584, distance: 568.8
click at [445, 584] on app-calendar-viewport "Sun 12 Mon 13 Tue 14 4/4 3 Jobs Wed 15 Thu 16 Fri 17 1/1 1 Job Sat 18 0/1 1 Job…" at bounding box center [728, 470] width 1456 height 671
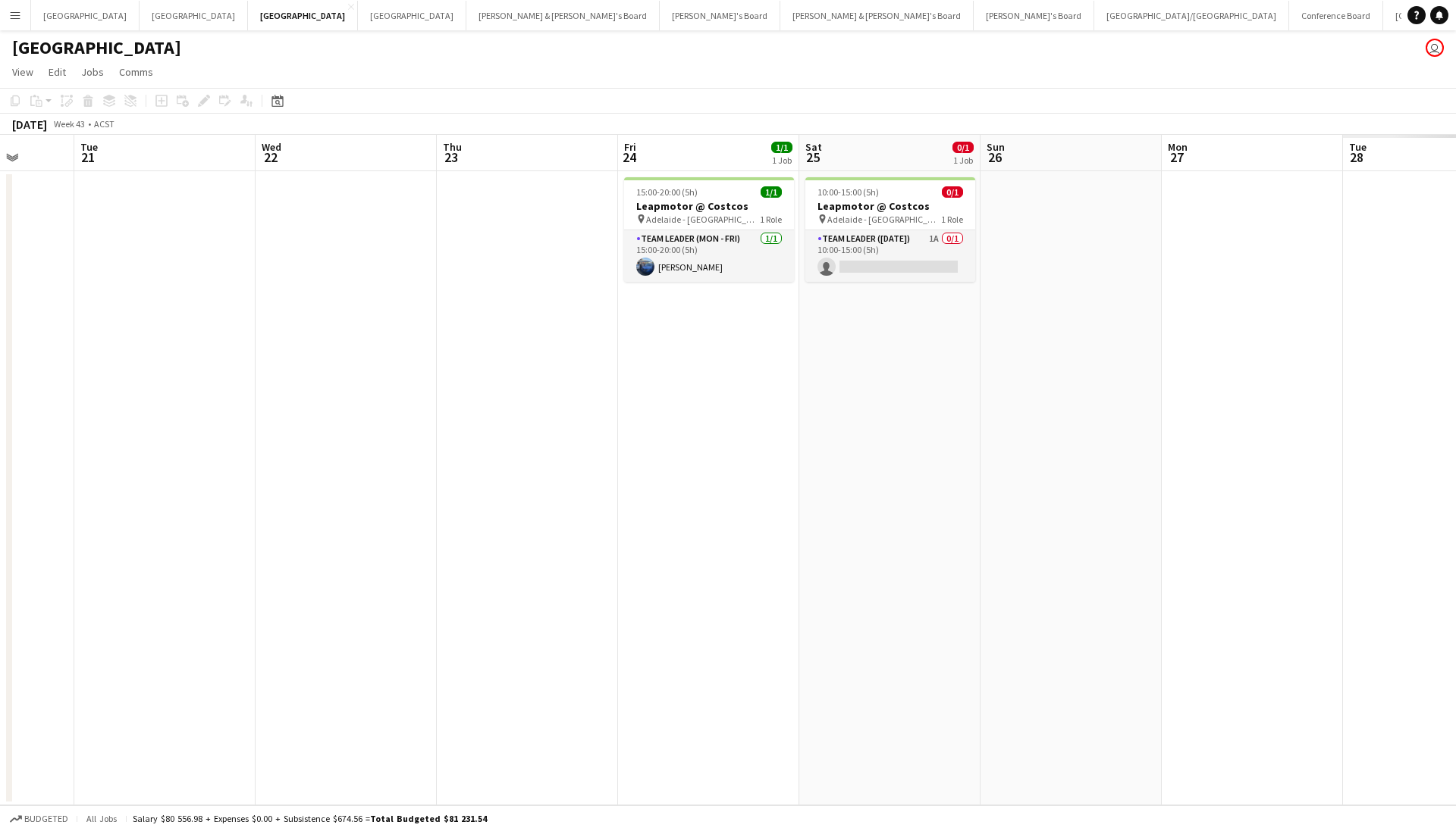
scroll to position [0, 550]
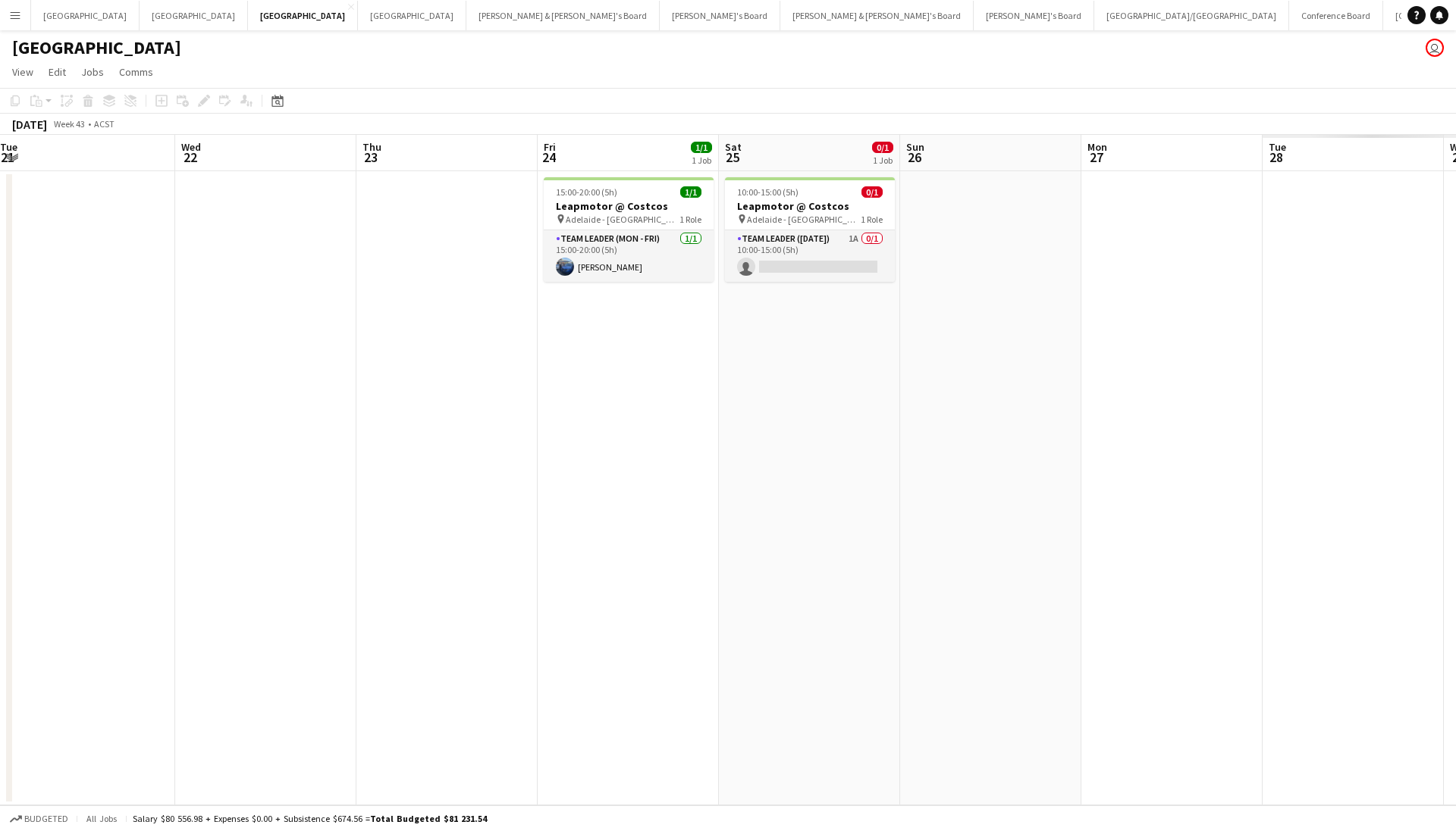
drag, startPoint x: 837, startPoint y: 515, endPoint x: 241, endPoint y: 529, distance: 596.2
click at [241, 529] on app-calendar-viewport "Sat 18 0/1 1 Job Sun 19 Mon 20 Tue 21 Wed 22 Thu 23 Fri 24 1/1 1 Job Sat 25 0/1…" at bounding box center [728, 470] width 1456 height 671
click at [3, 19] on button "Menu" at bounding box center [15, 15] width 30 height 30
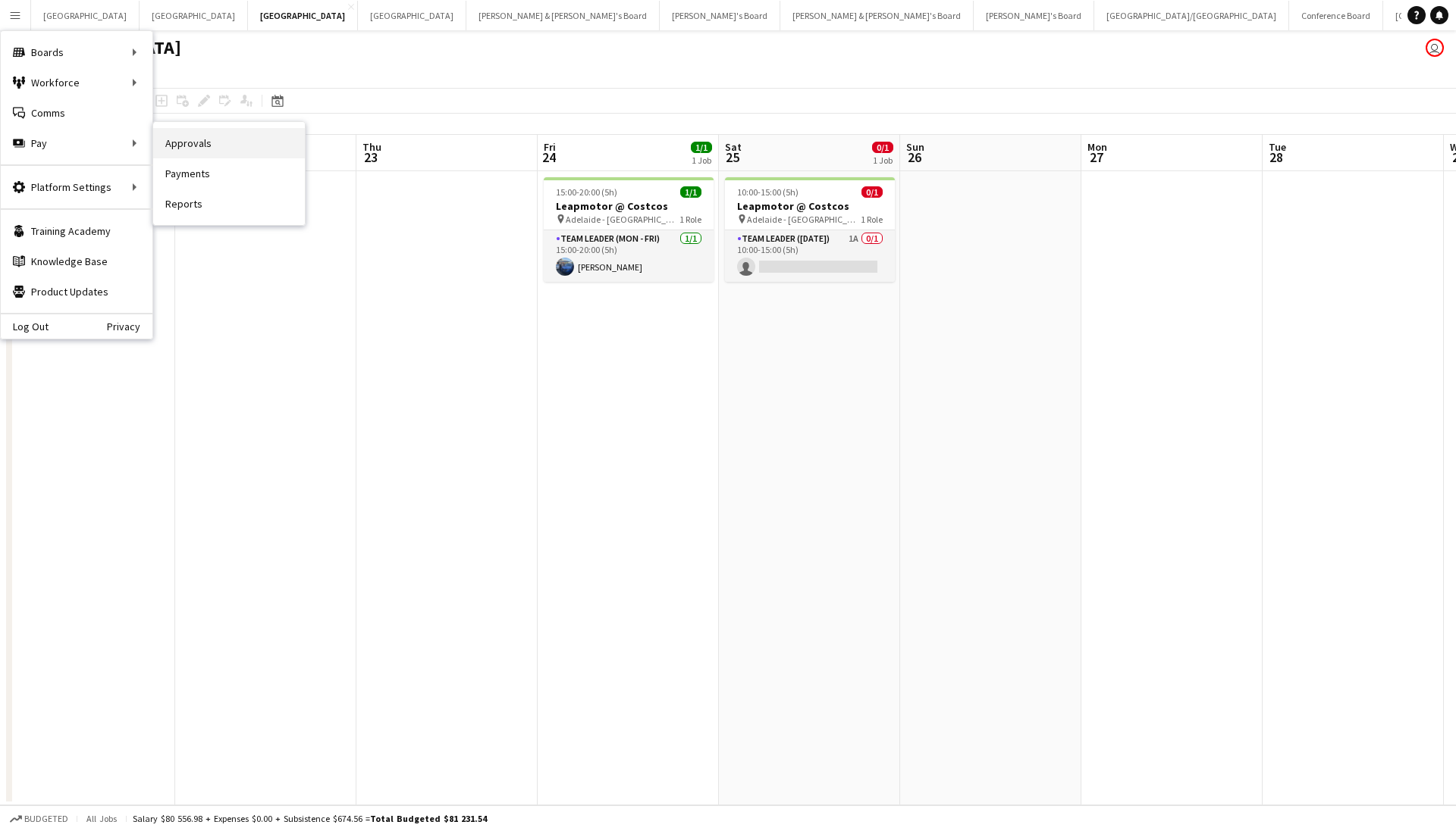
click at [161, 141] on link "Approvals" at bounding box center [229, 143] width 152 height 30
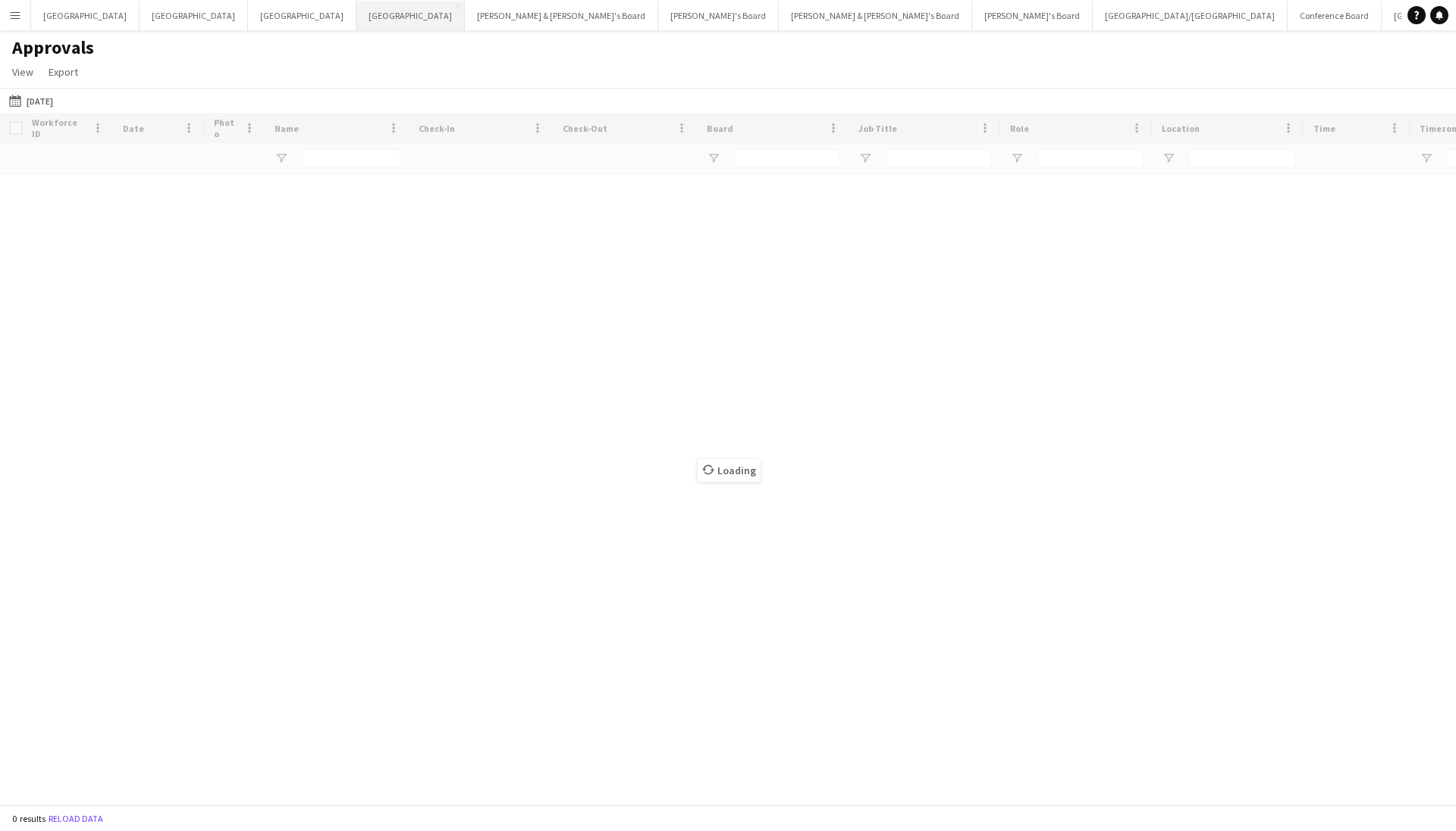
type input "****"
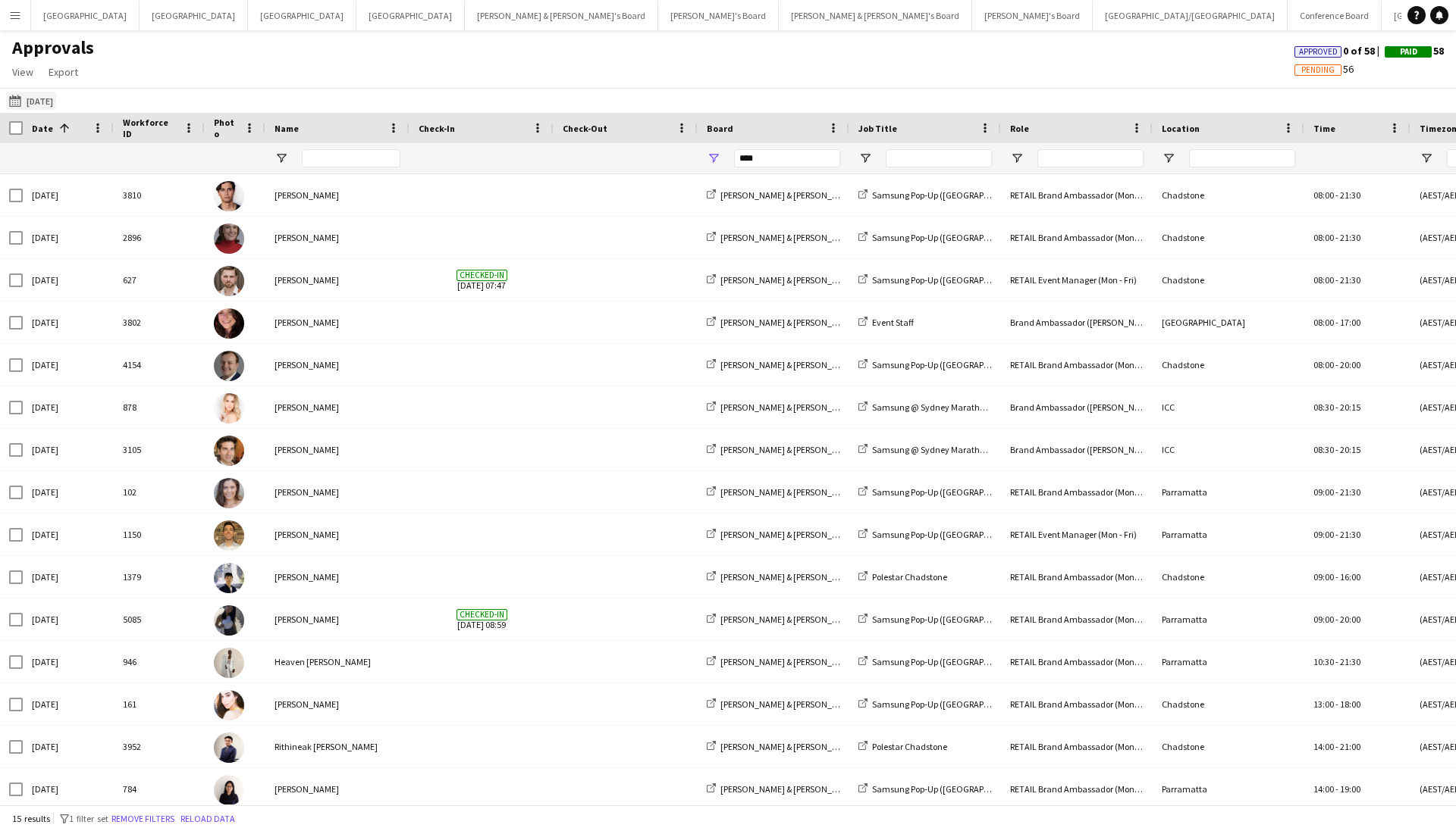
click at [40, 96] on button "[DATE] [DATE]" at bounding box center [30, 101] width 50 height 18
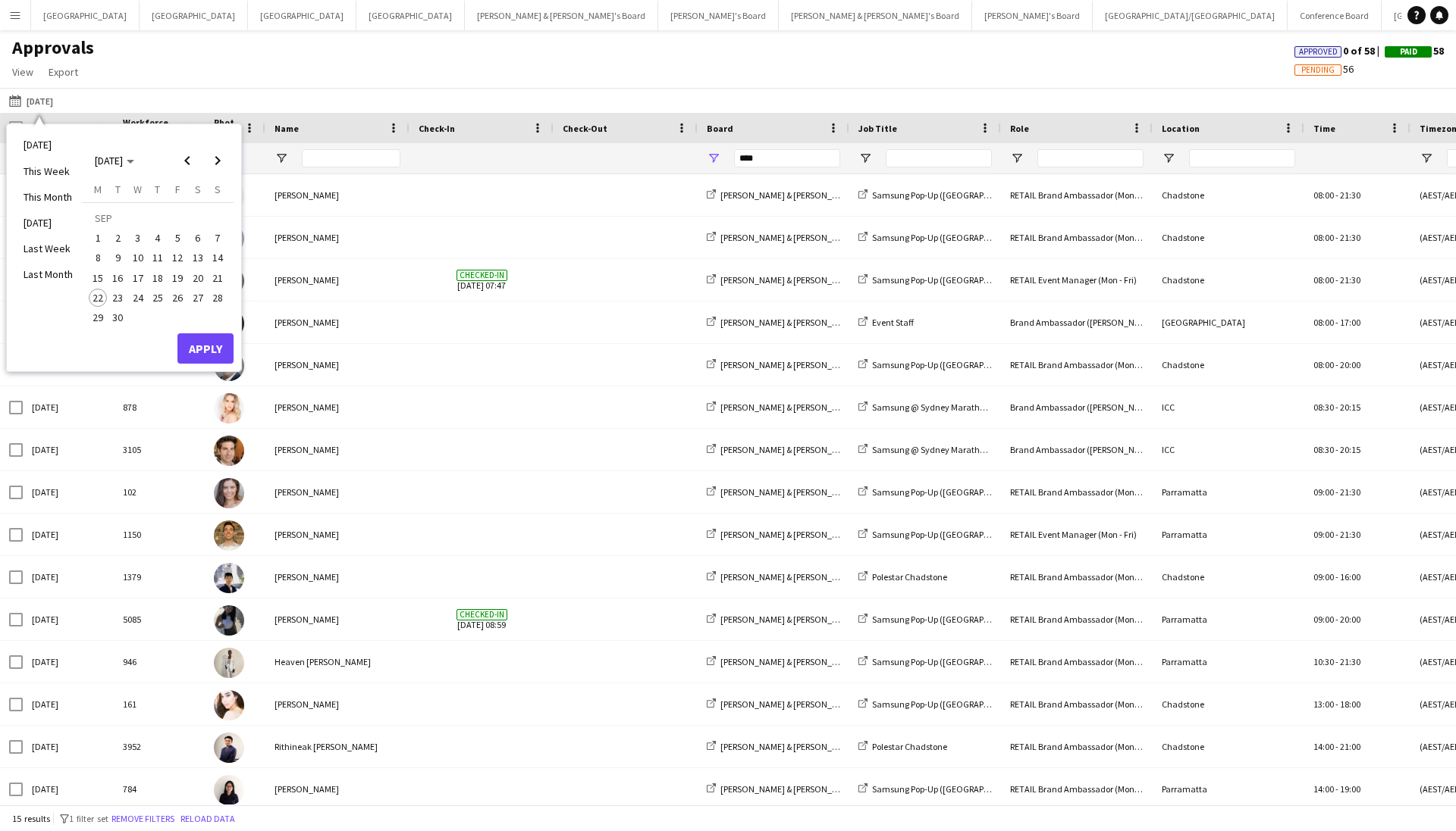
click at [212, 278] on span "21" at bounding box center [217, 278] width 18 height 18
click at [183, 345] on button "Apply" at bounding box center [205, 349] width 56 height 30
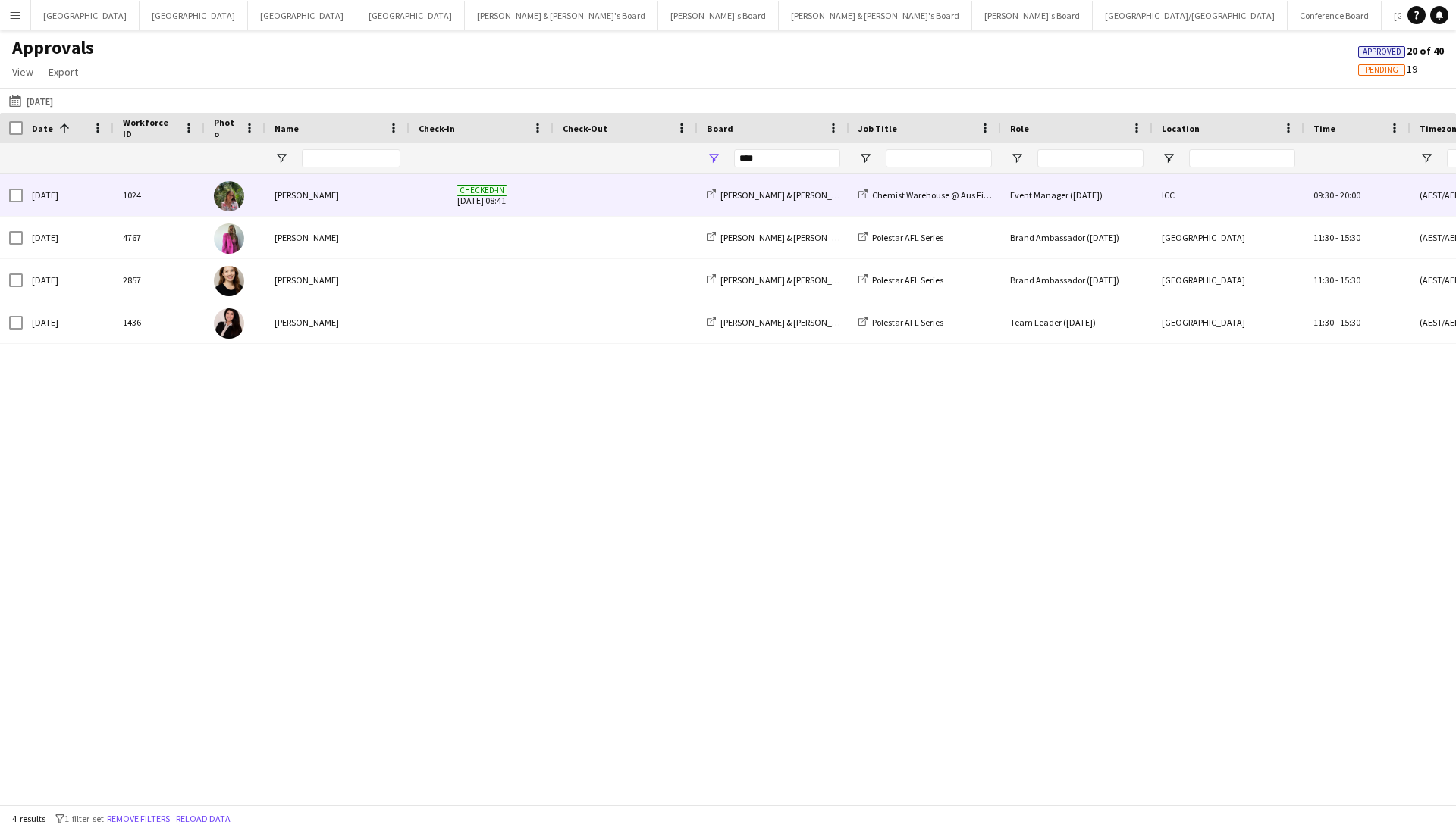
click at [338, 202] on div "[PERSON_NAME]" at bounding box center [338, 195] width 144 height 42
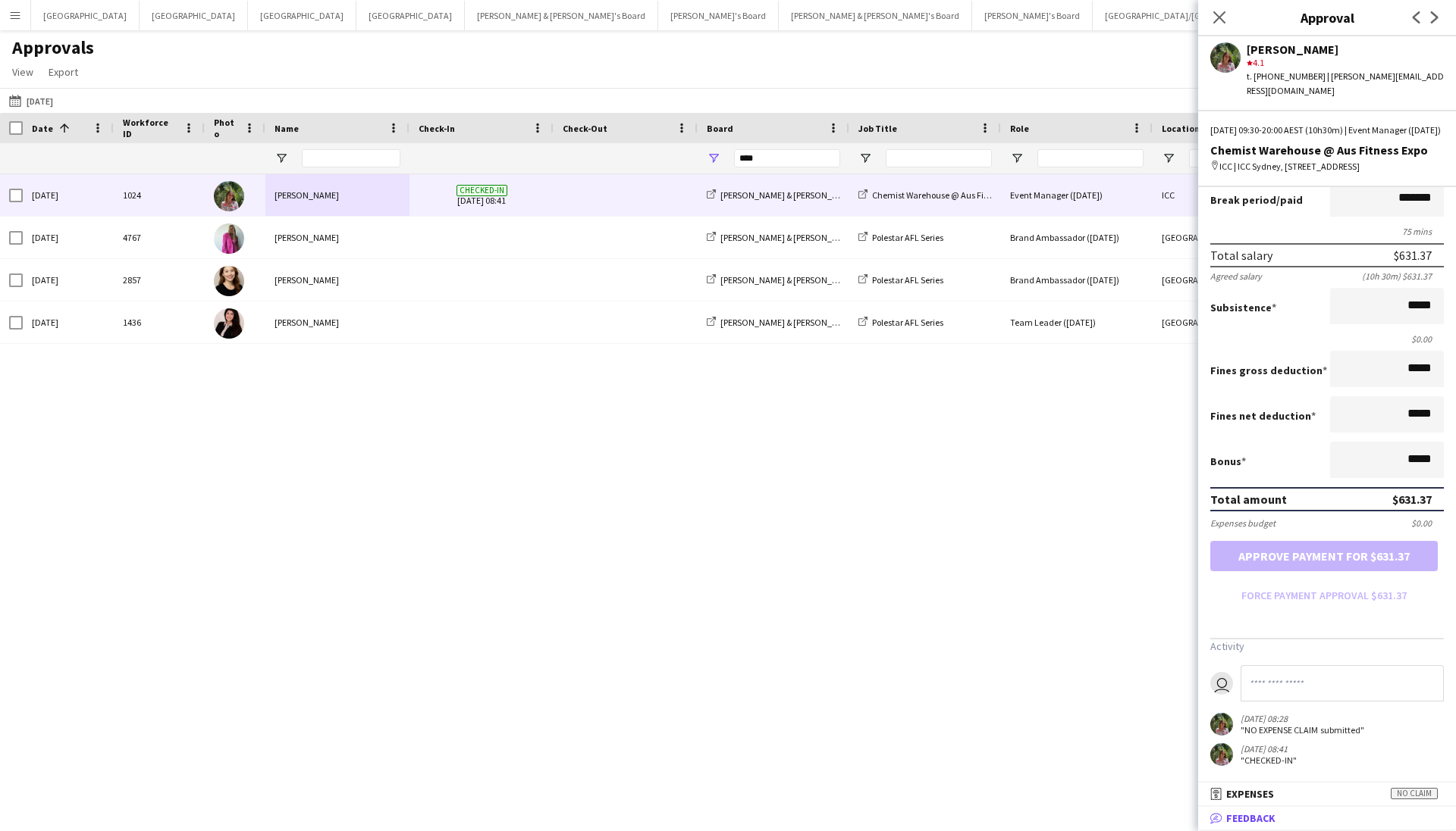
click at [1342, 817] on mat-panel-title "bubble-pencil Feedback" at bounding box center [1323, 819] width 252 height 13
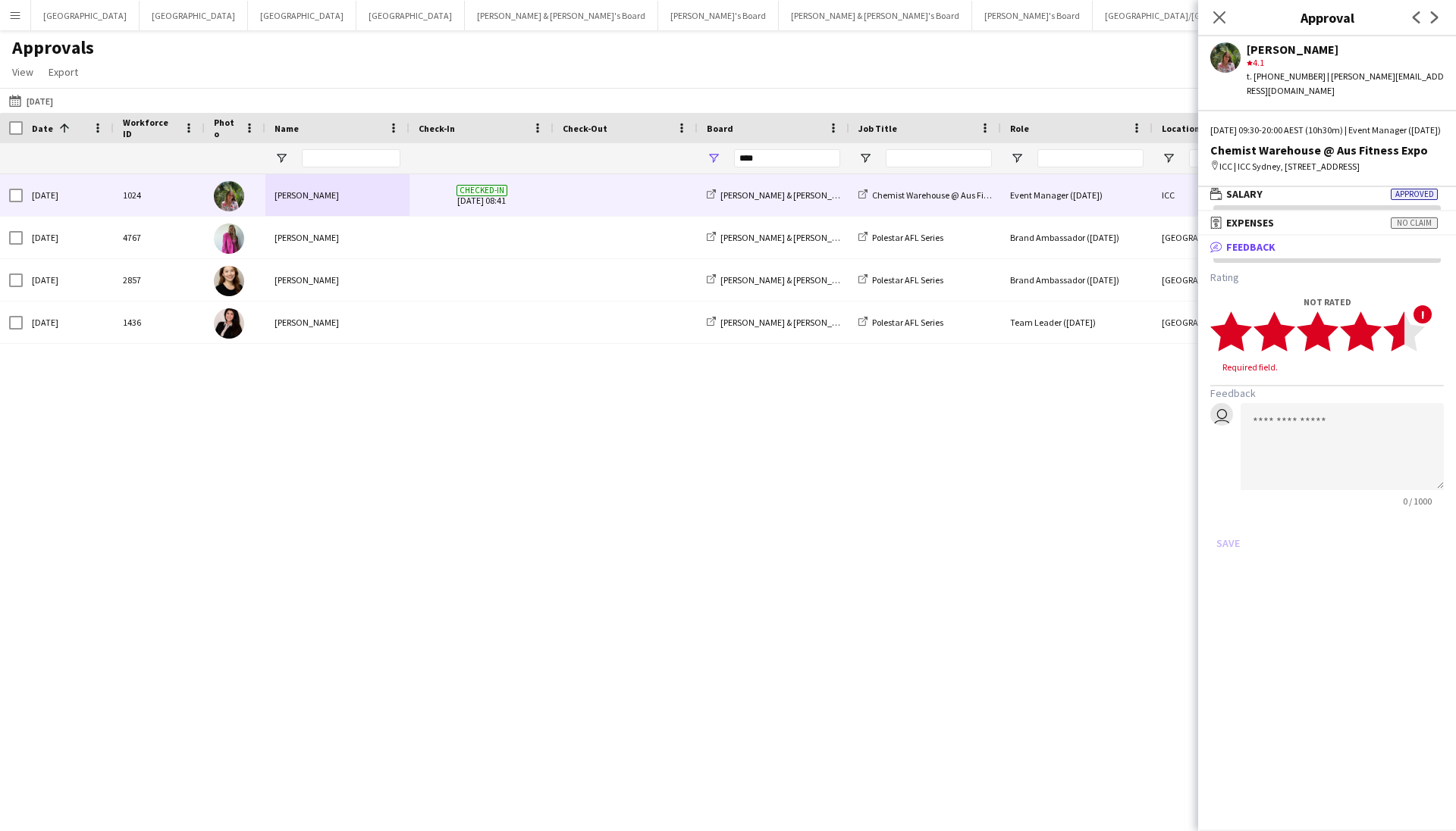
click at [1391, 333] on polygon at bounding box center [1404, 332] width 42 height 40
click at [1372, 333] on polygon at bounding box center [1361, 332] width 42 height 40
click at [1375, 328] on polygon at bounding box center [1361, 332] width 42 height 40
click at [1327, 438] on textarea at bounding box center [1342, 433] width 203 height 87
click at [1390, 344] on icon "star" at bounding box center [1404, 332] width 42 height 42
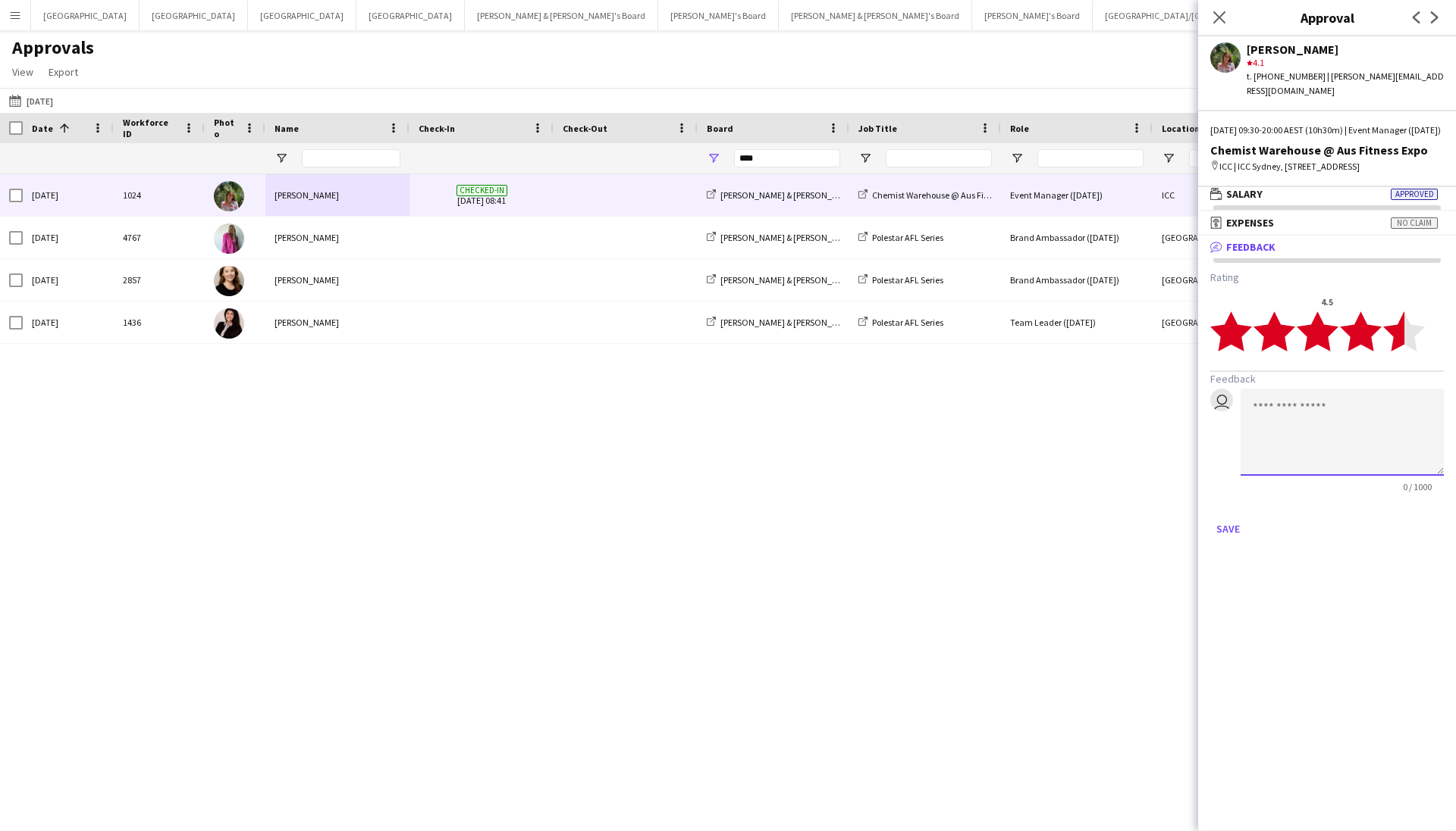
click at [1325, 426] on textarea at bounding box center [1342, 433] width 203 height 87
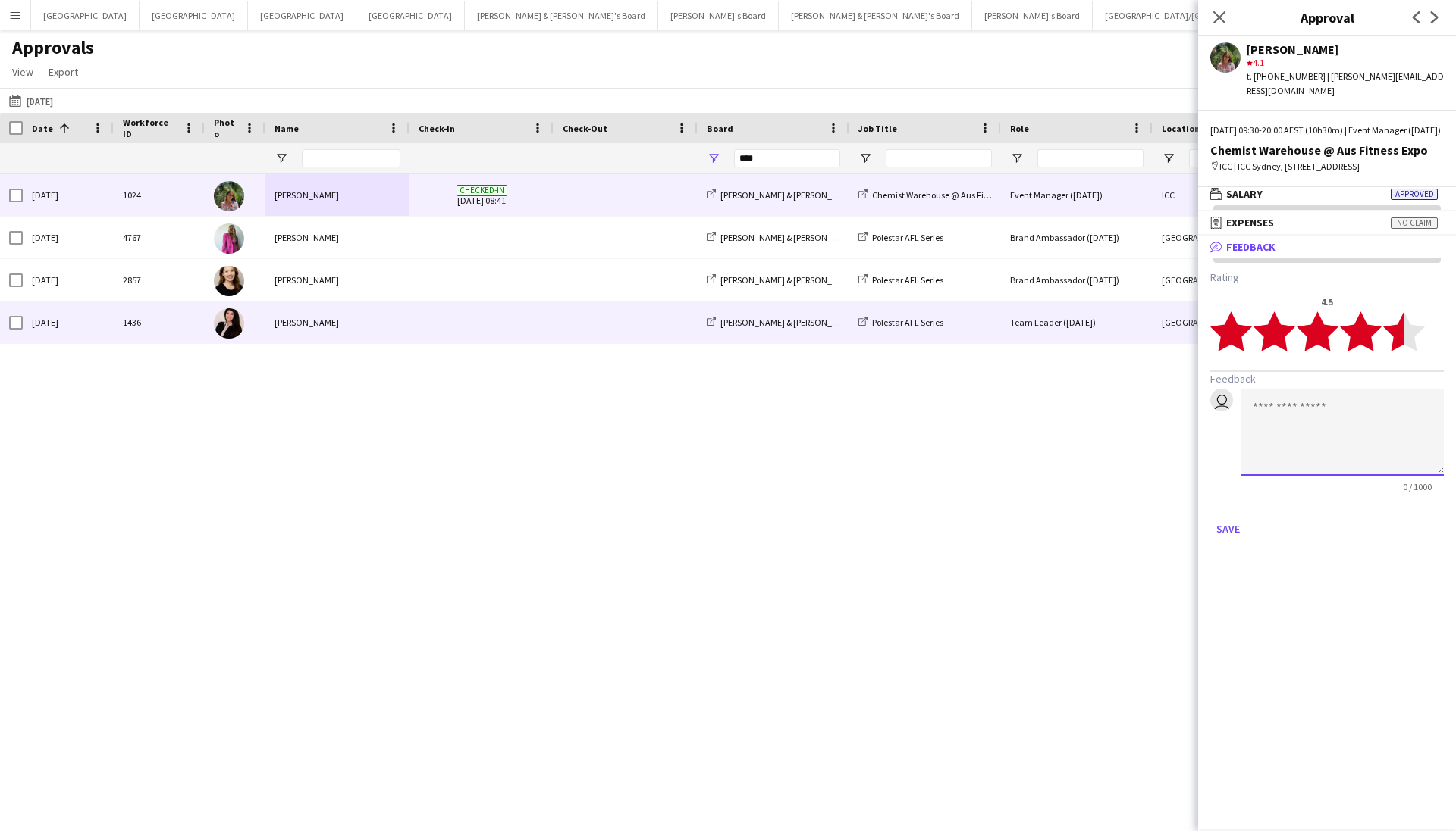
type textarea "*"
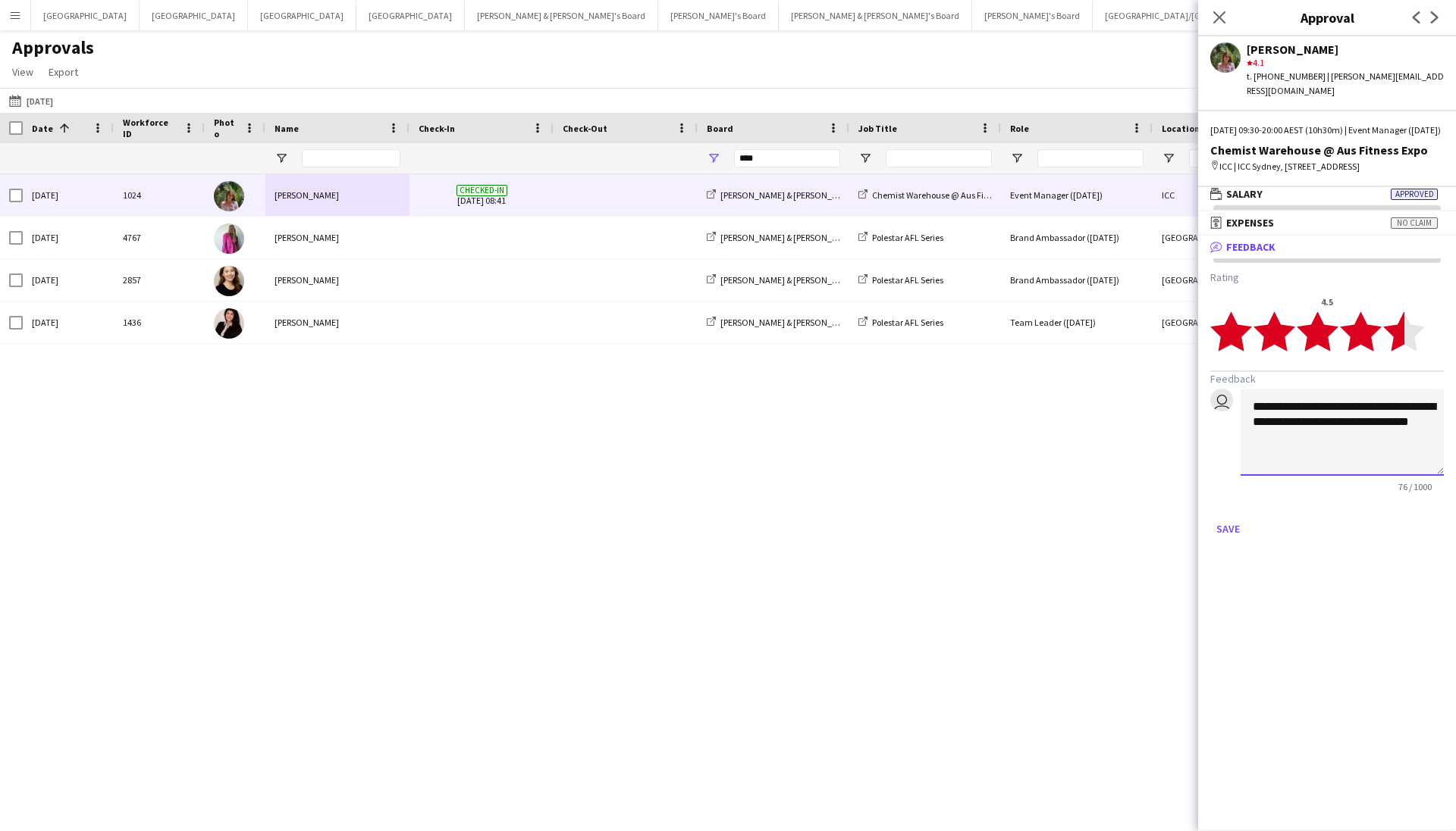
click at [1262, 464] on textarea "**********" at bounding box center [1342, 433] width 203 height 87
paste textarea "**********"
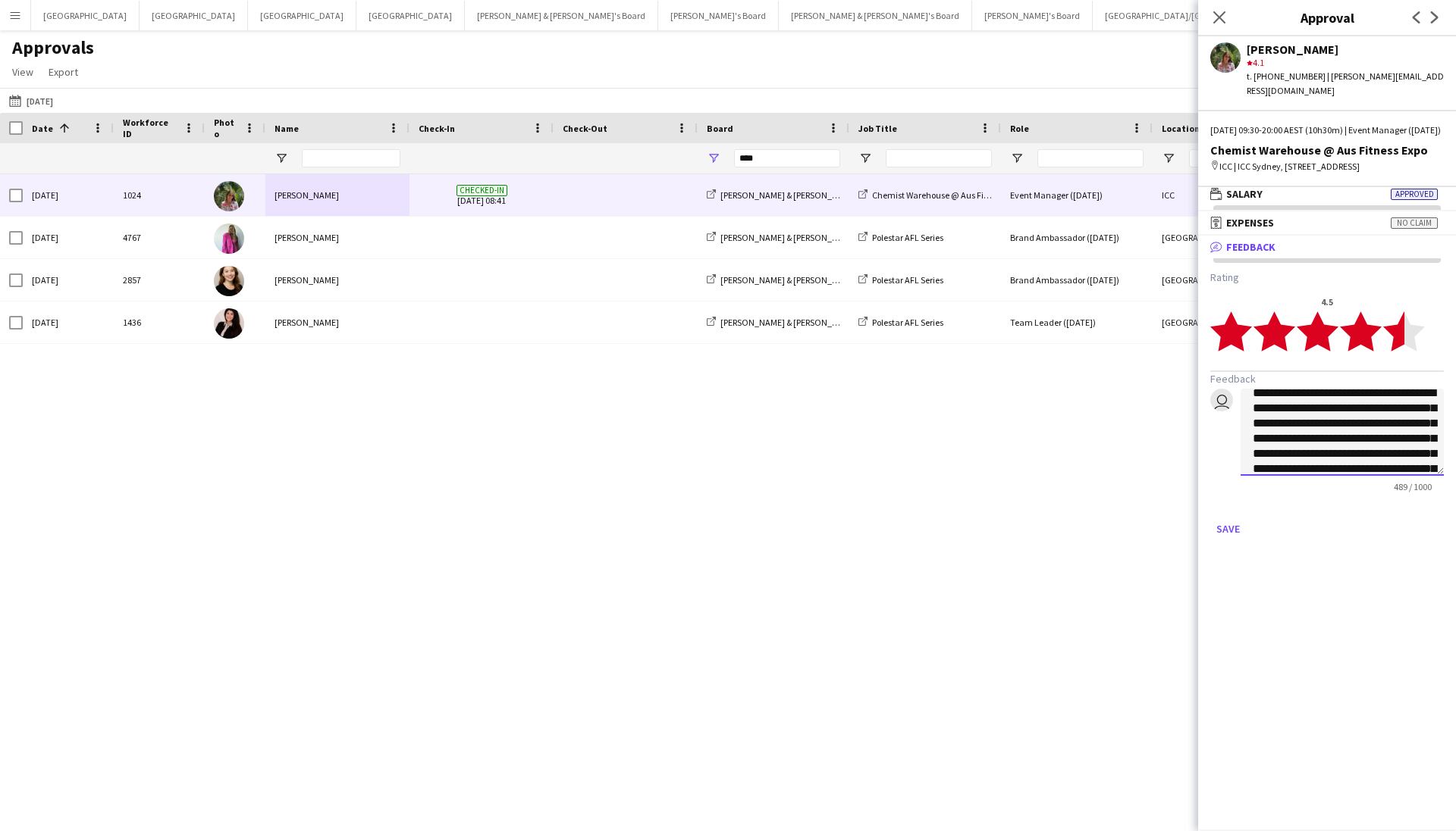
scroll to position [41, 0]
drag, startPoint x: 1255, startPoint y: 412, endPoint x: 1367, endPoint y: 366, distance: 121.1
click at [1255, 411] on textarea "**********" at bounding box center [1342, 433] width 203 height 87
drag, startPoint x: 1349, startPoint y: 424, endPoint x: 1243, endPoint y: 425, distance: 106.0
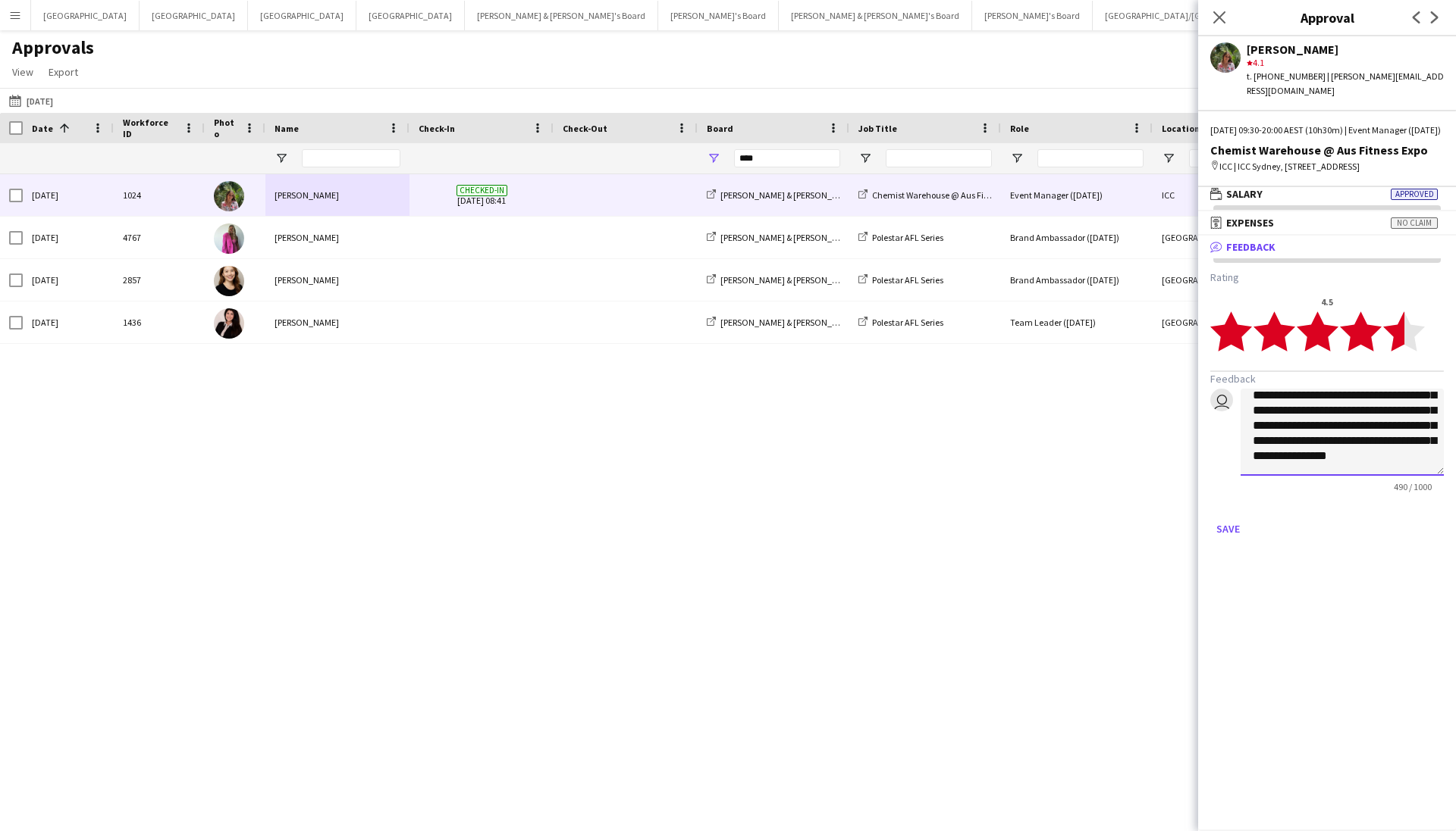
click at [1243, 425] on textarea "**********" at bounding box center [1342, 433] width 203 height 87
drag, startPoint x: 1334, startPoint y: 429, endPoint x: 1288, endPoint y: 435, distance: 46.4
click at [1288, 435] on textarea "**********" at bounding box center [1342, 433] width 203 height 87
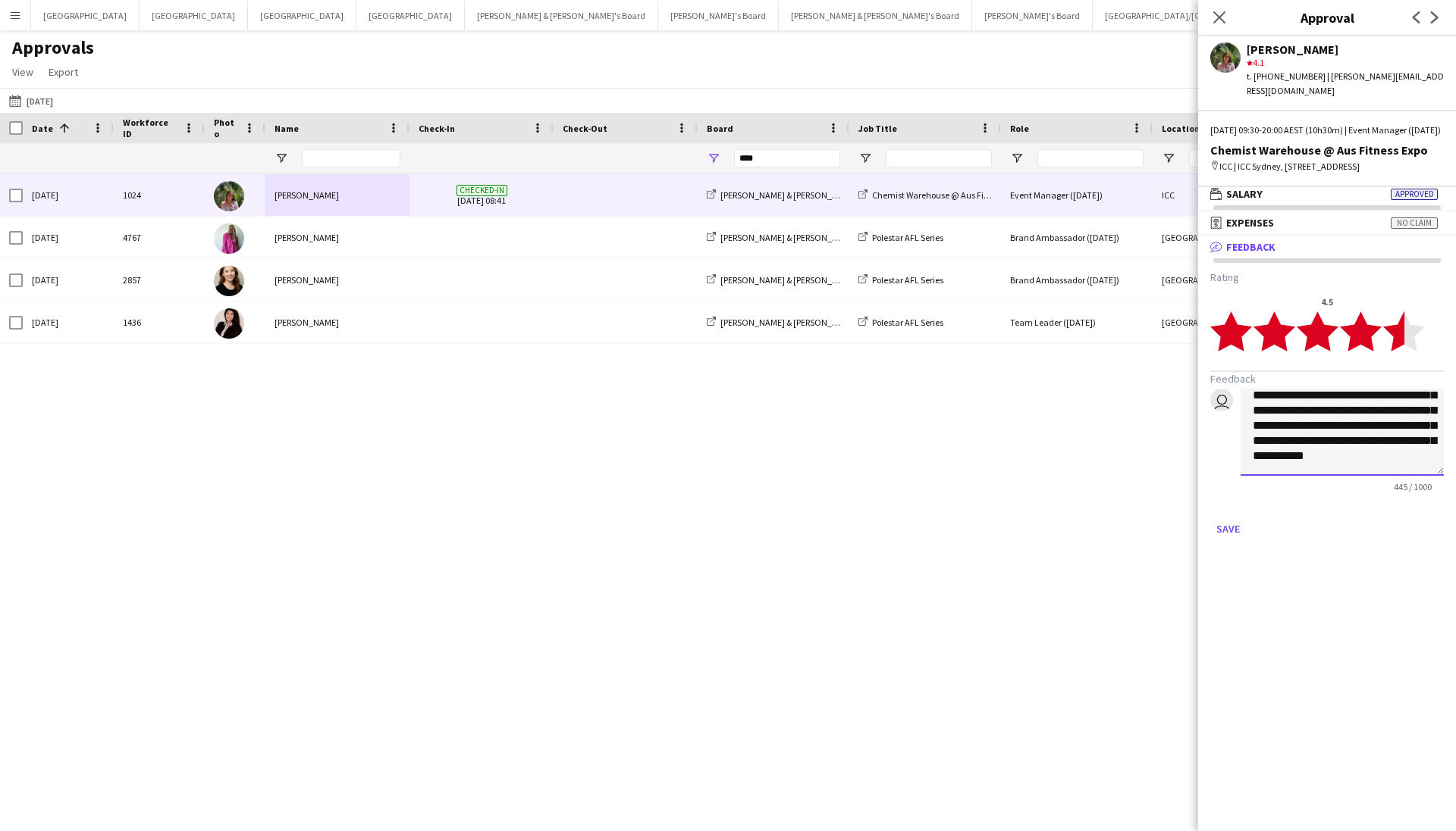
click at [1430, 453] on textarea "**********" at bounding box center [1342, 433] width 203 height 87
click at [1330, 435] on textarea "**********" at bounding box center [1342, 433] width 203 height 87
type textarea "**********"
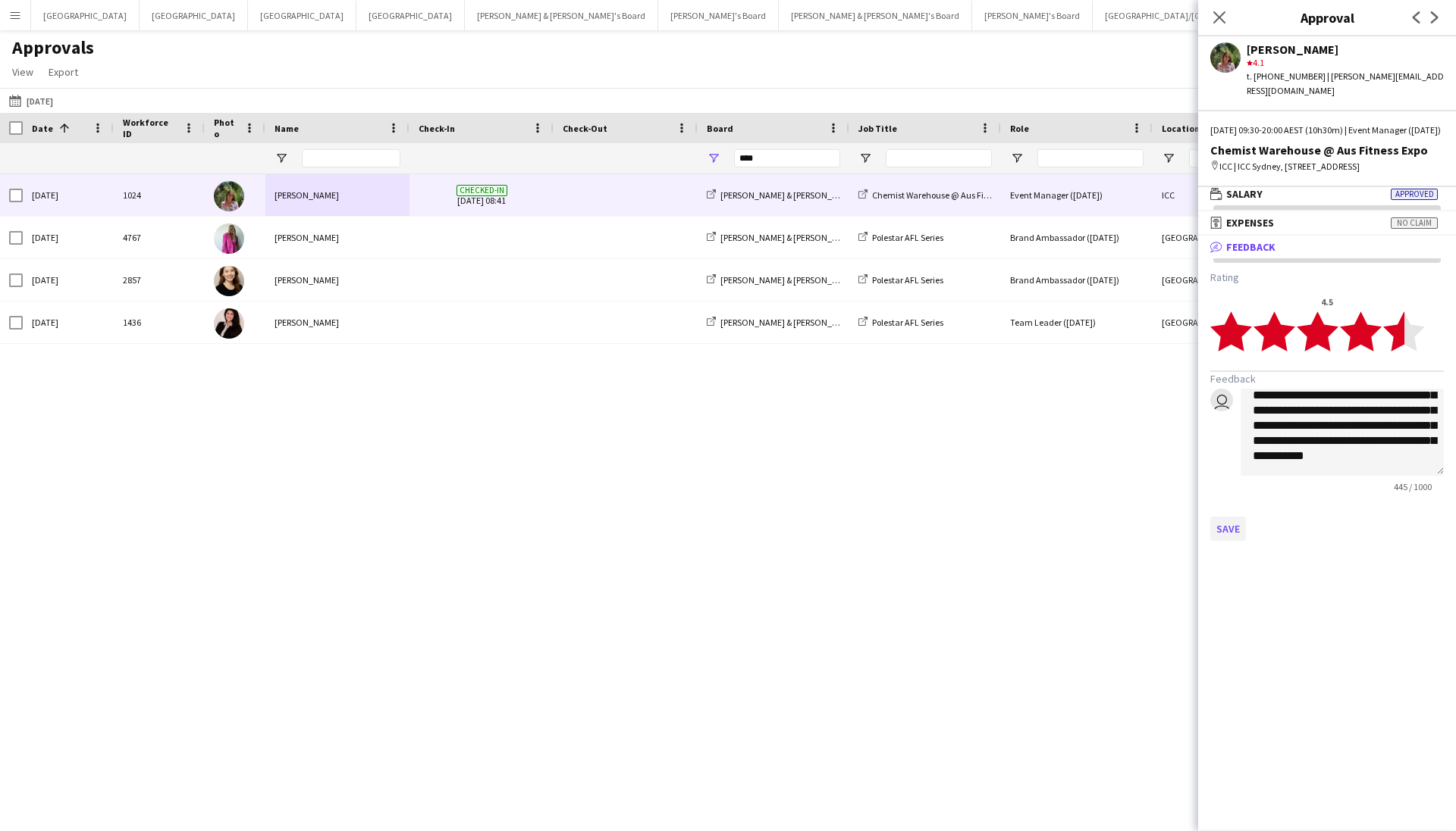
click at [1227, 529] on button "Save" at bounding box center [1228, 529] width 36 height 25
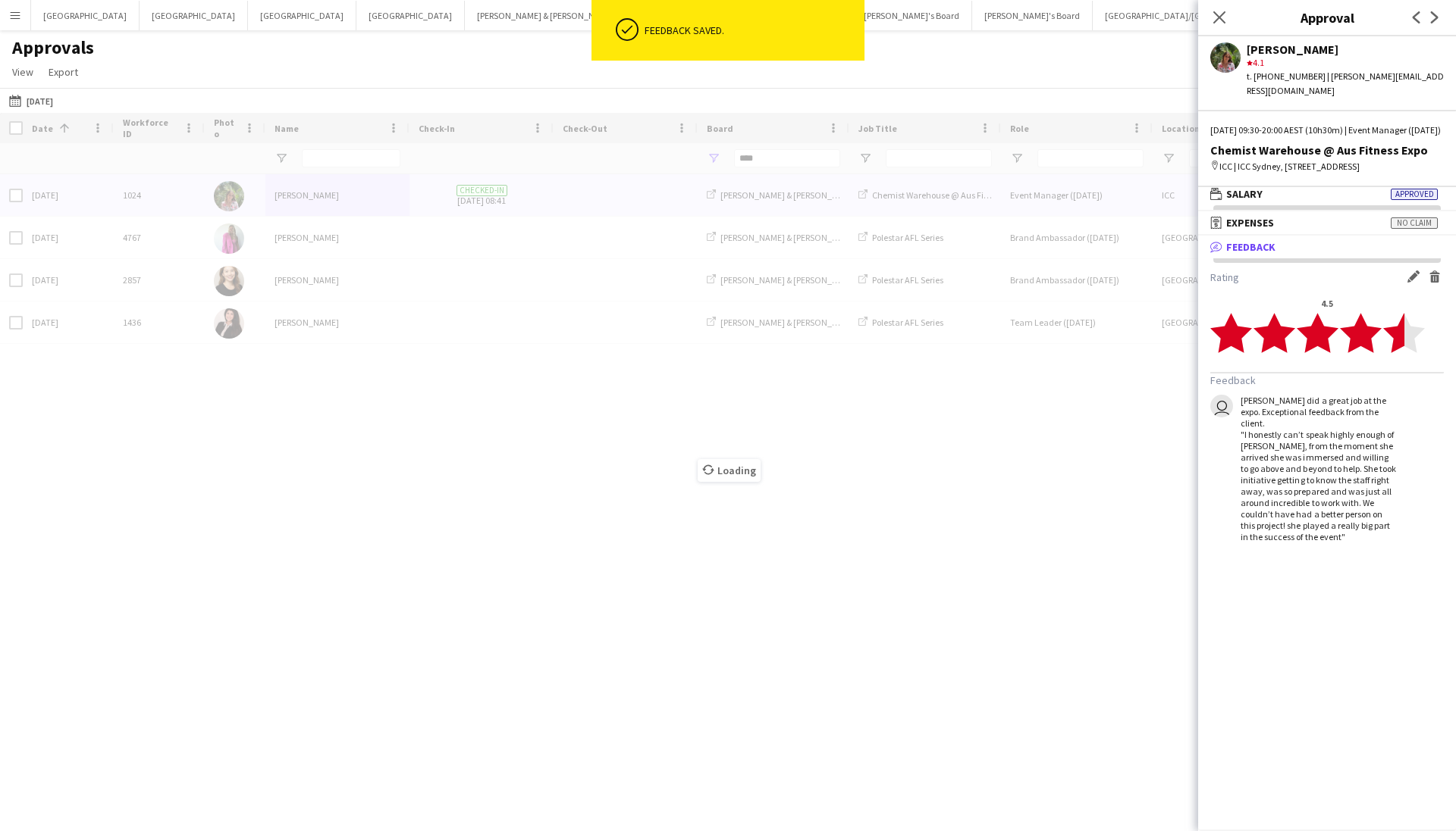
click at [1296, 56] on div "star 4.1" at bounding box center [1346, 63] width 197 height 13
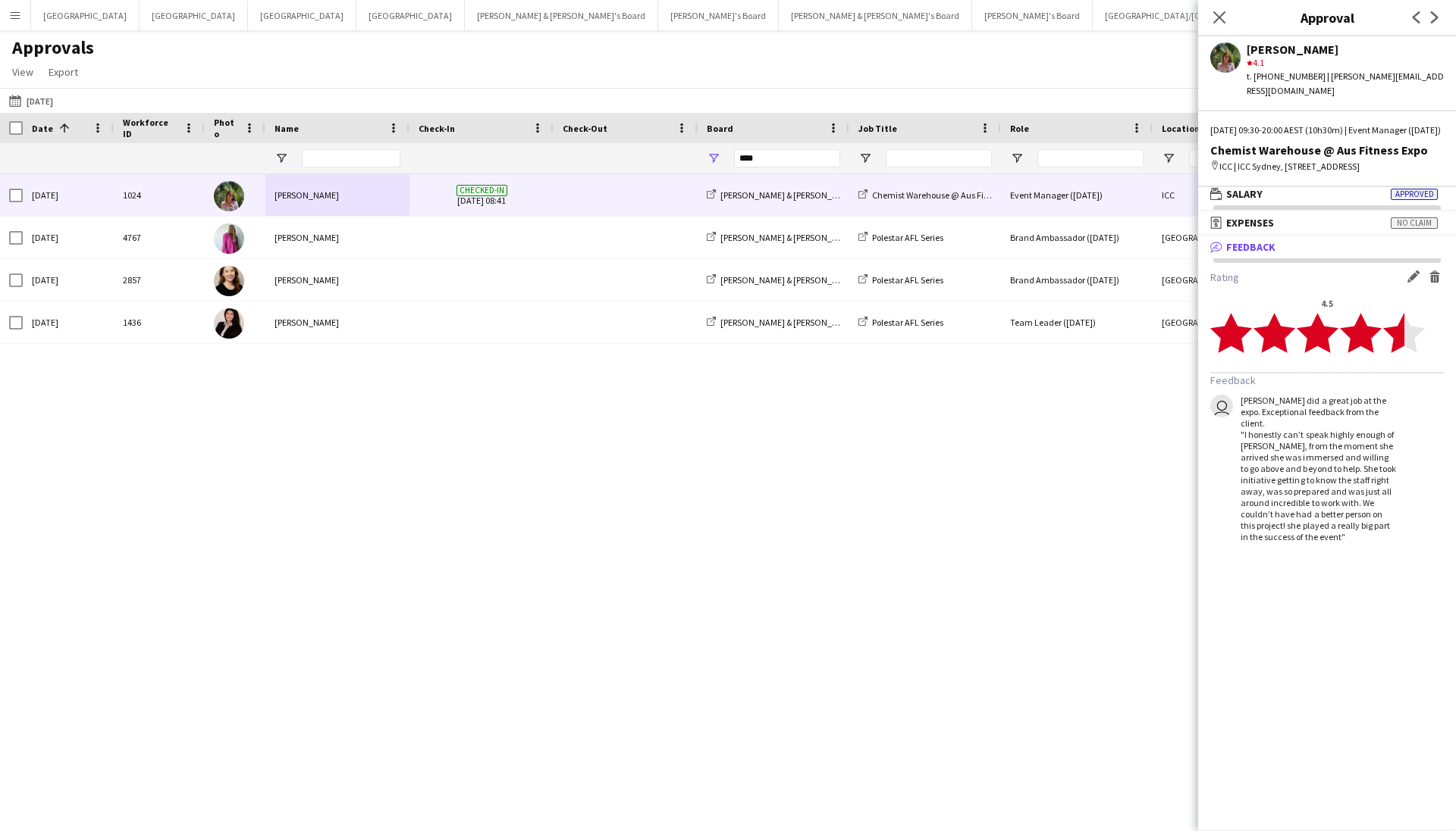
click at [1230, 55] on app-user-avatar at bounding box center [1225, 58] width 30 height 30
drag, startPoint x: 15, startPoint y: 9, endPoint x: 28, endPoint y: 15, distance: 14.3
click at [15, 9] on button "Menu" at bounding box center [15, 15] width 30 height 30
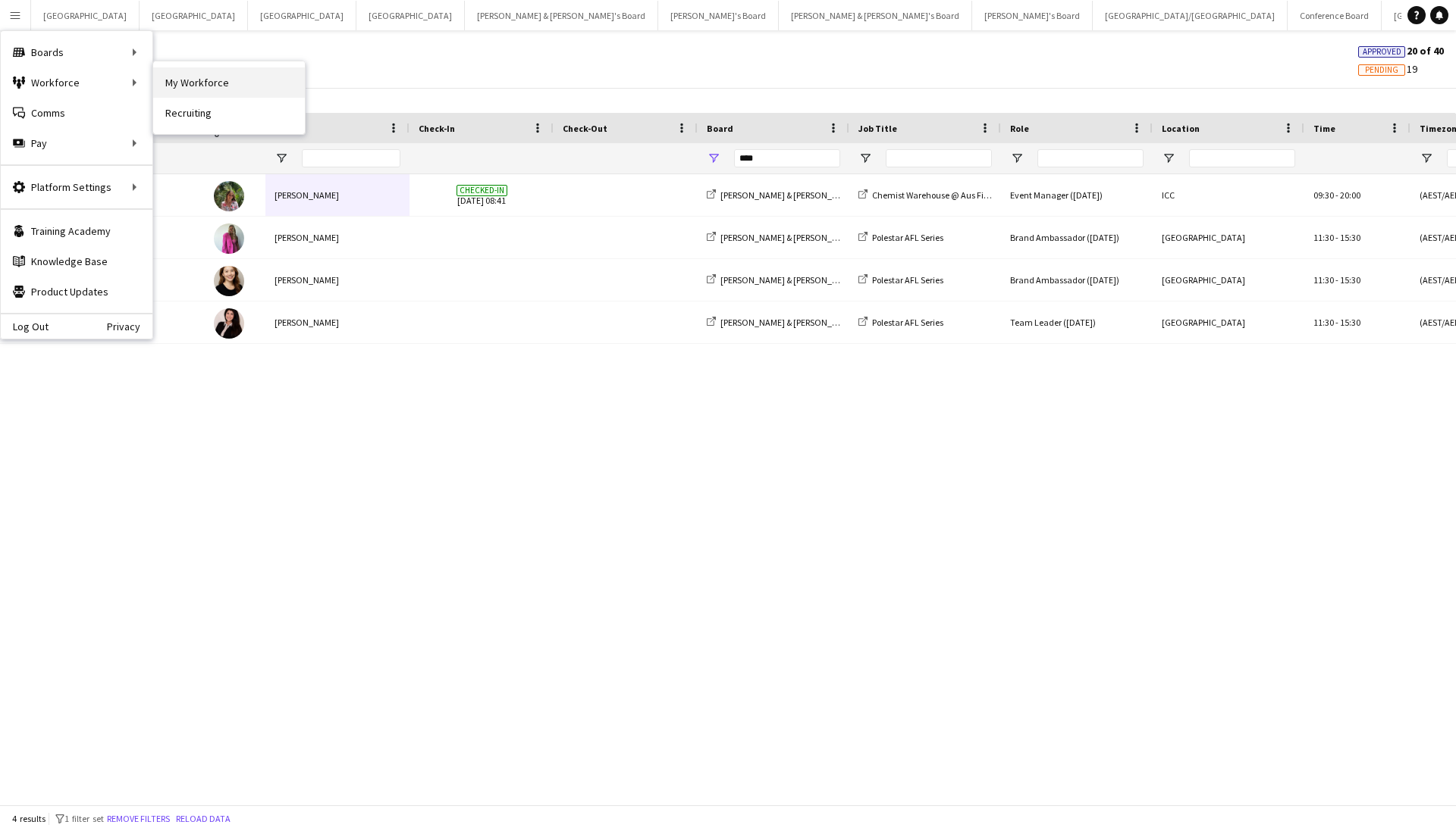
click at [162, 83] on link "My Workforce" at bounding box center [229, 83] width 152 height 30
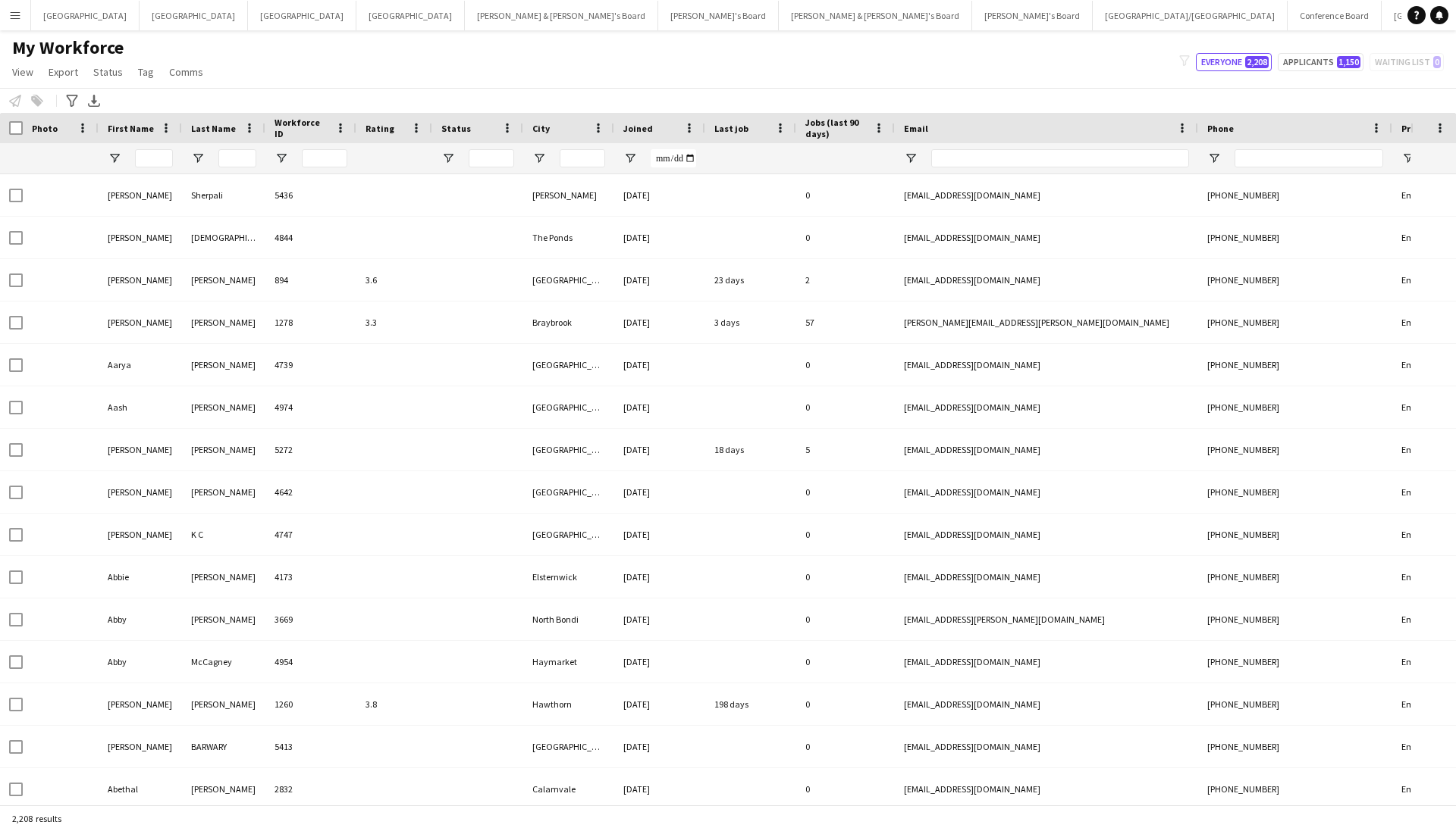
type input "****"
type input "**********"
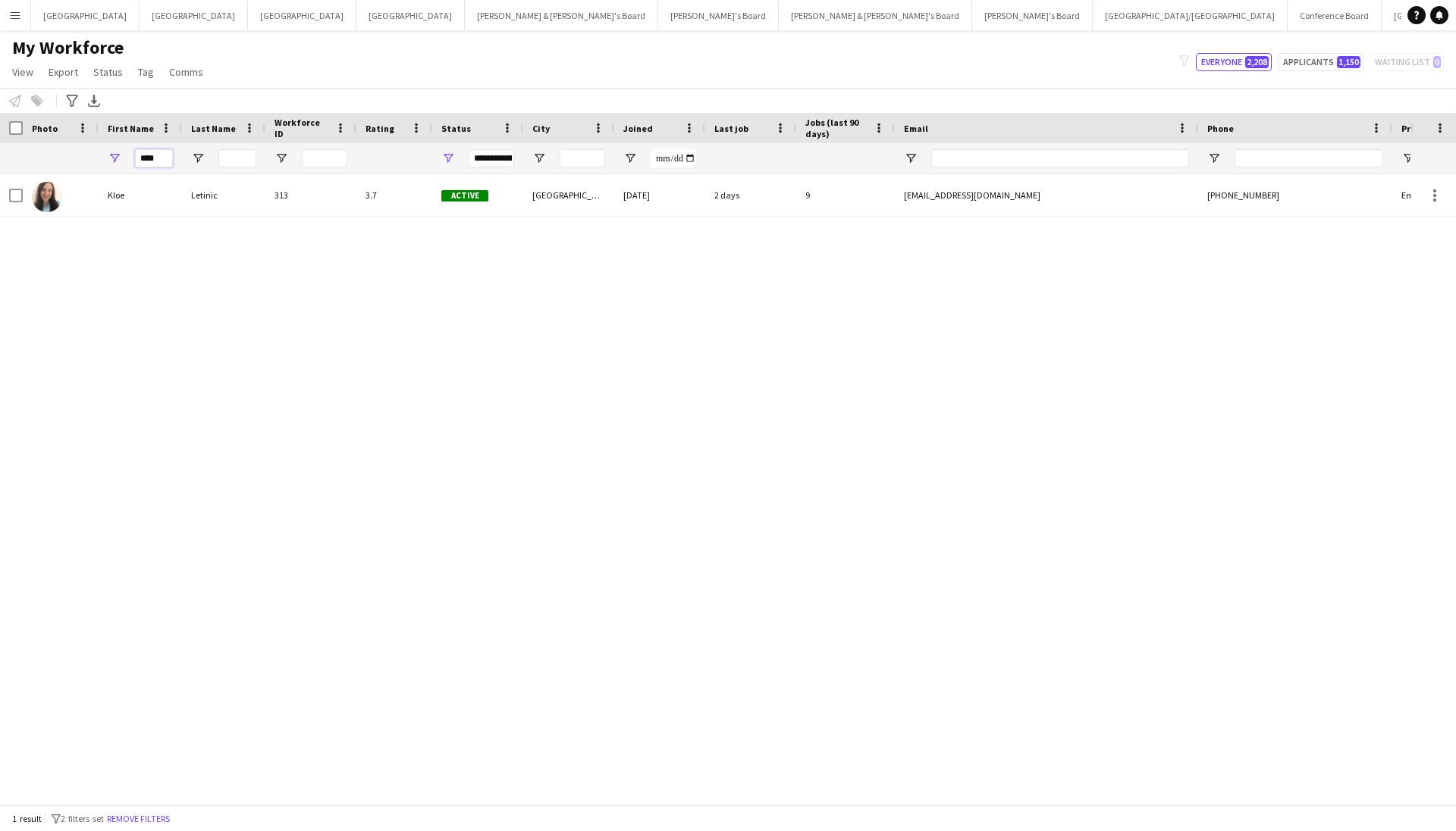
click at [165, 164] on input "****" at bounding box center [154, 157] width 38 height 18
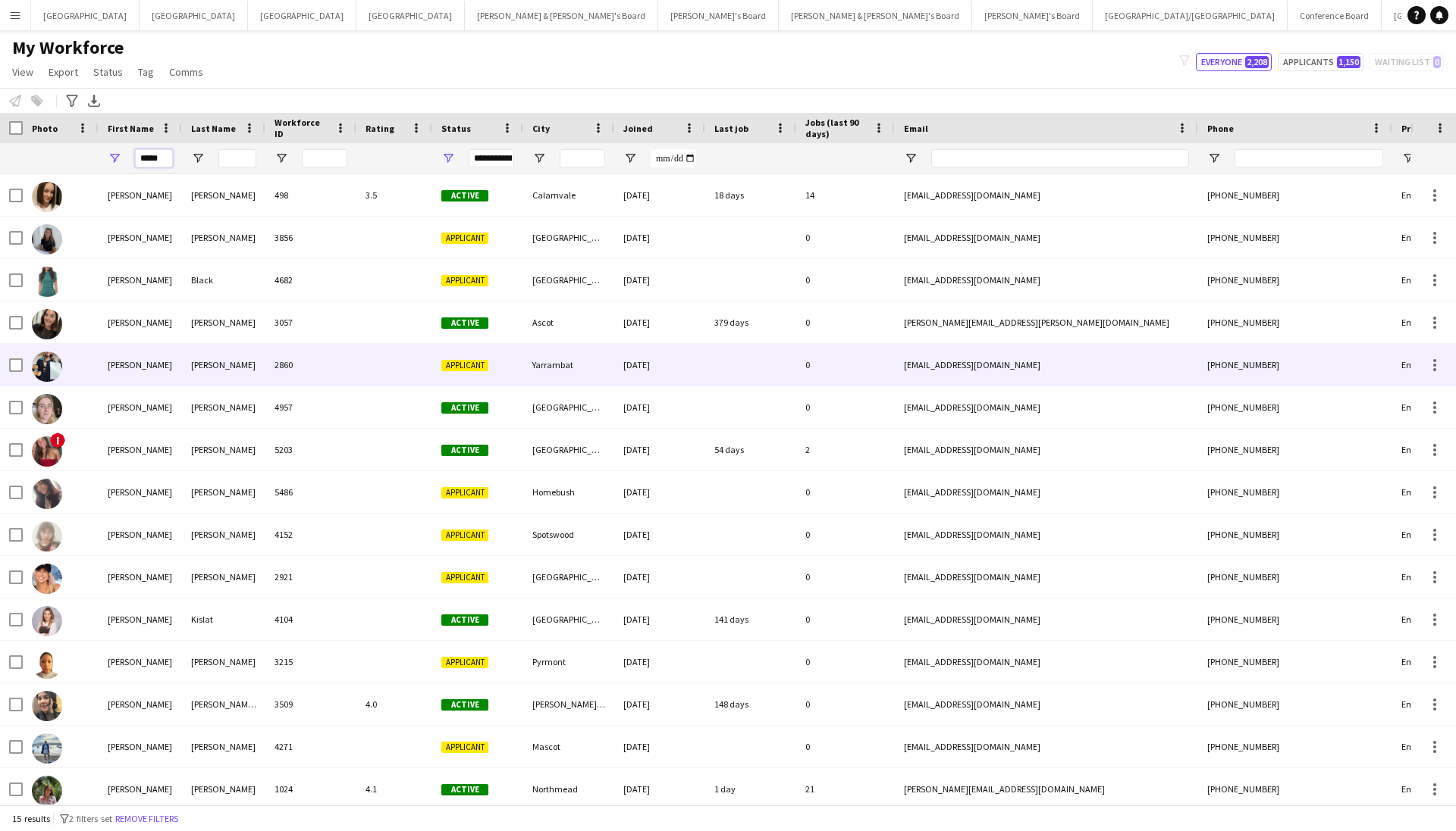
scroll to position [6, 0]
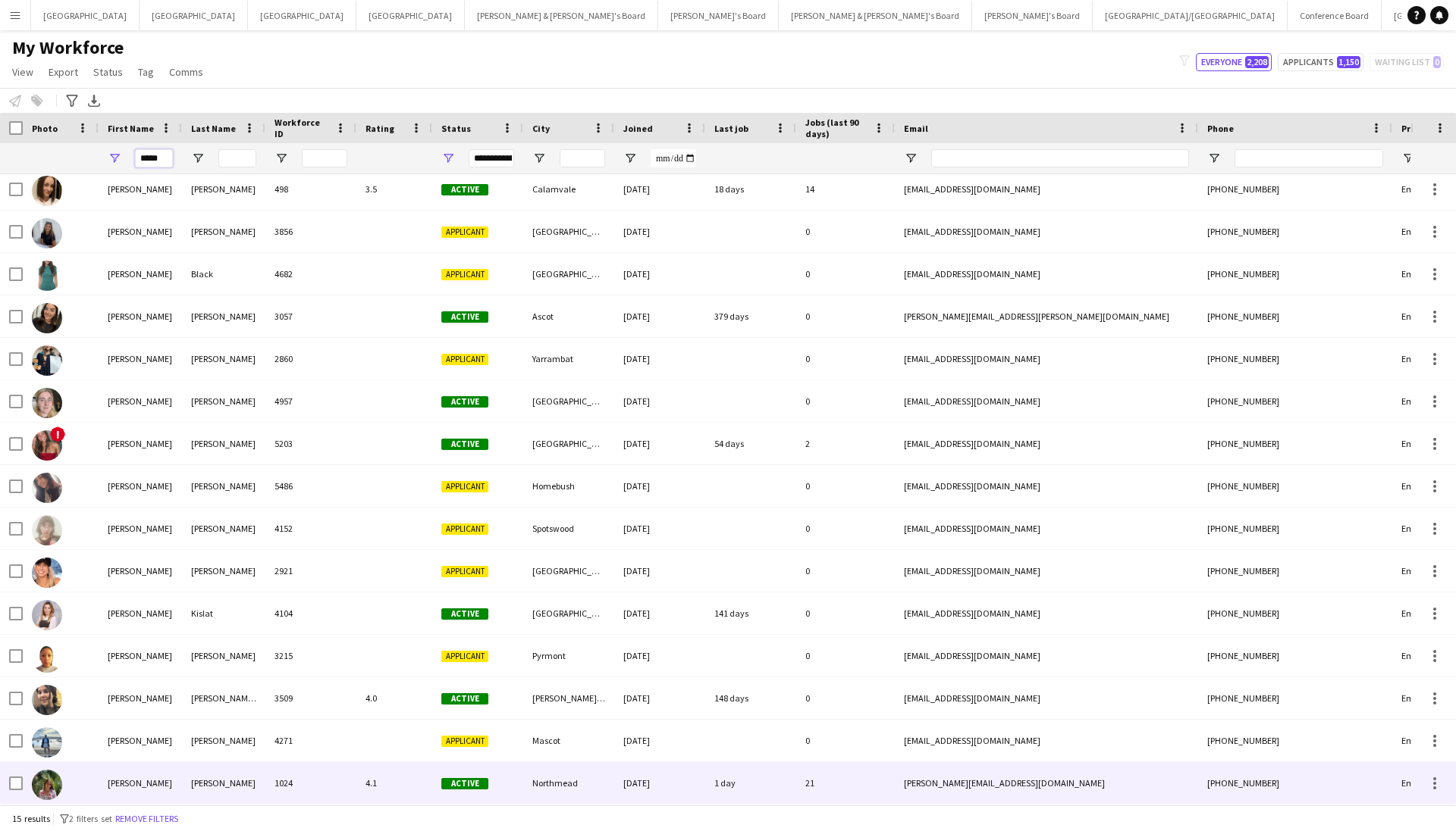
type input "*****"
click at [206, 790] on div "[PERSON_NAME]" at bounding box center [224, 784] width 84 height 42
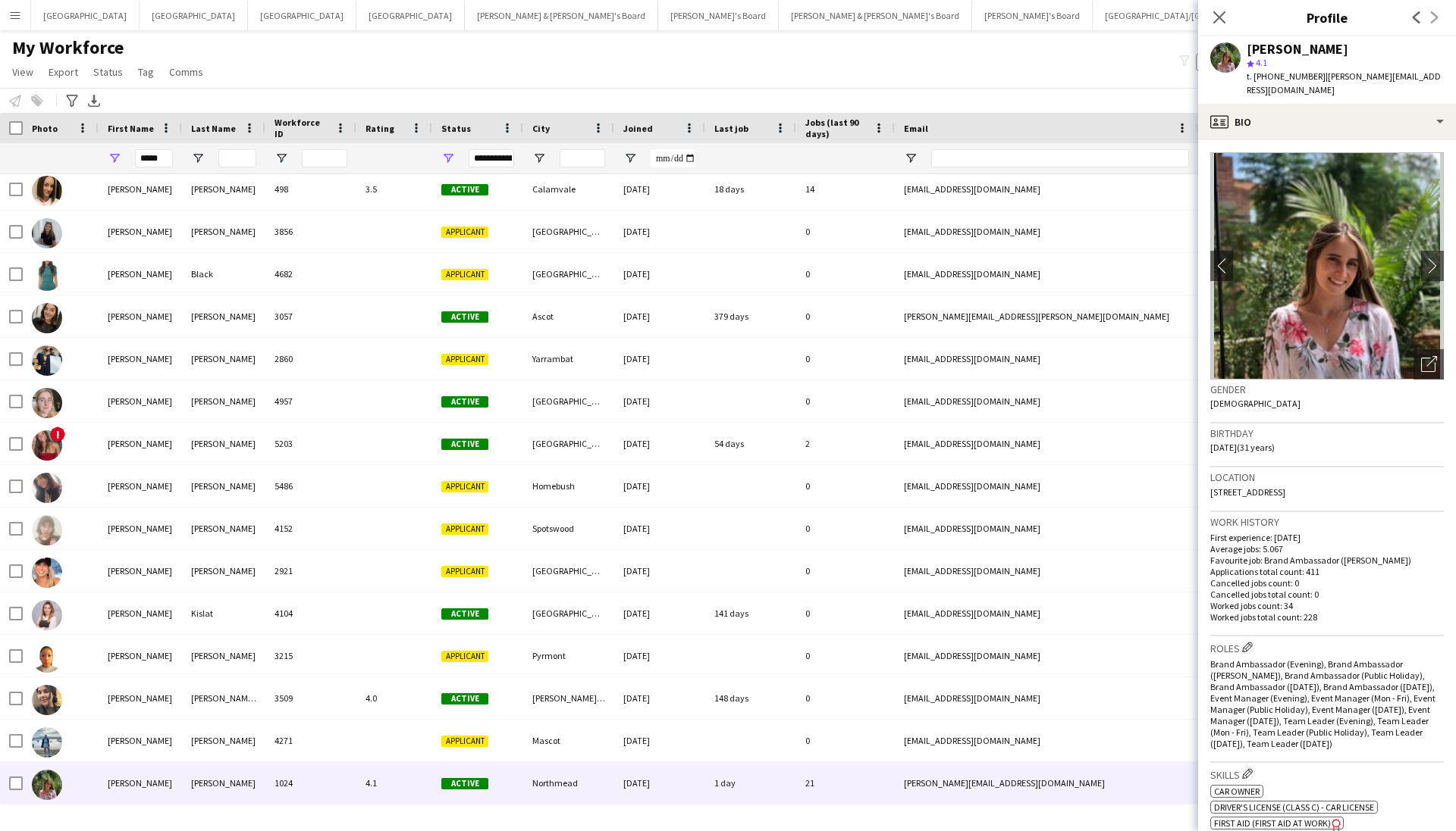
click at [1371, 67] on div "star 4.1" at bounding box center [1346, 63] width 197 height 13
click at [1368, 58] on div "star 4.1" at bounding box center [1346, 63] width 197 height 13
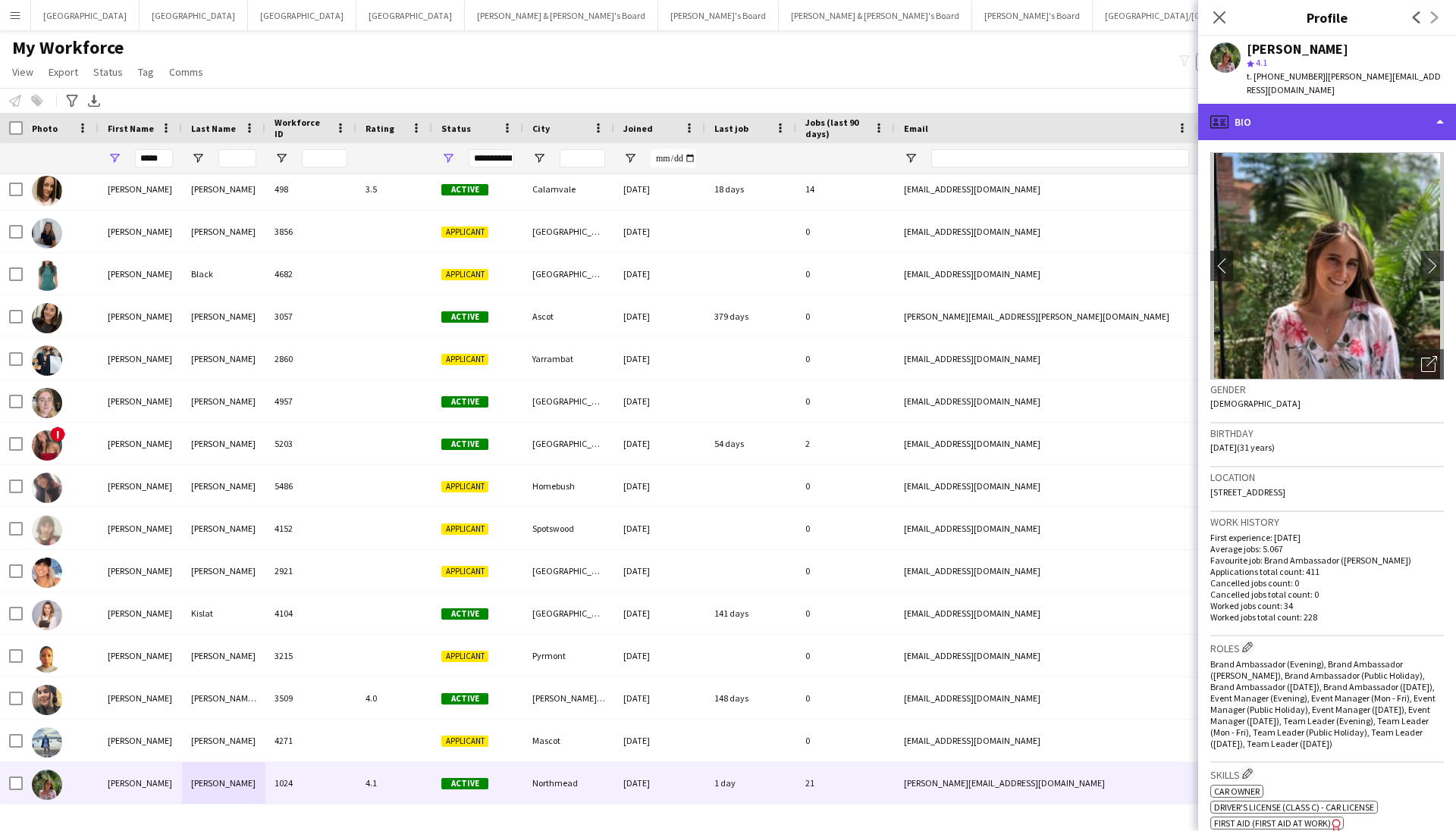
click at [1259, 104] on div "profile Bio" at bounding box center [1327, 121] width 258 height 36
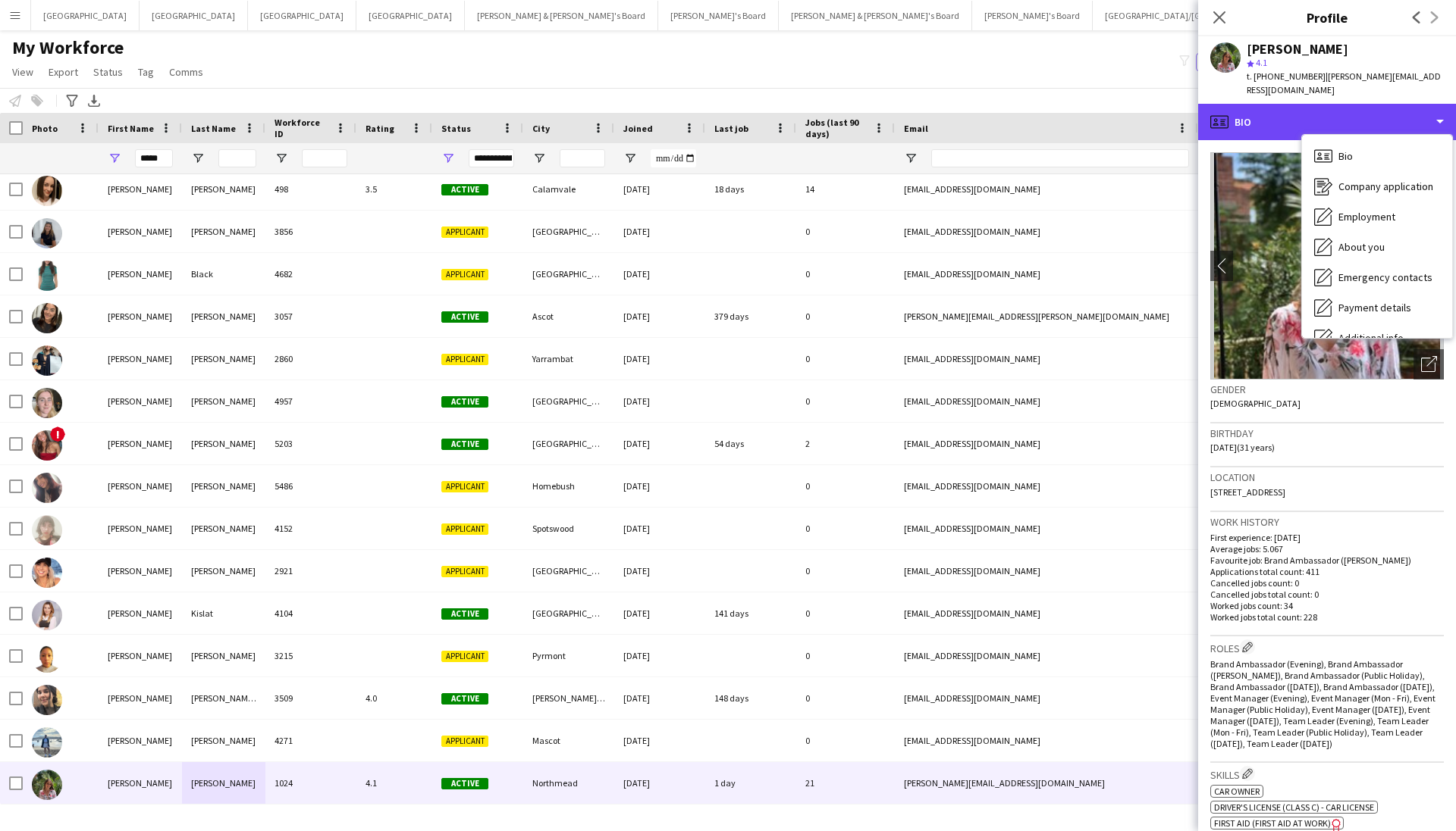
scroll to position [112, 0]
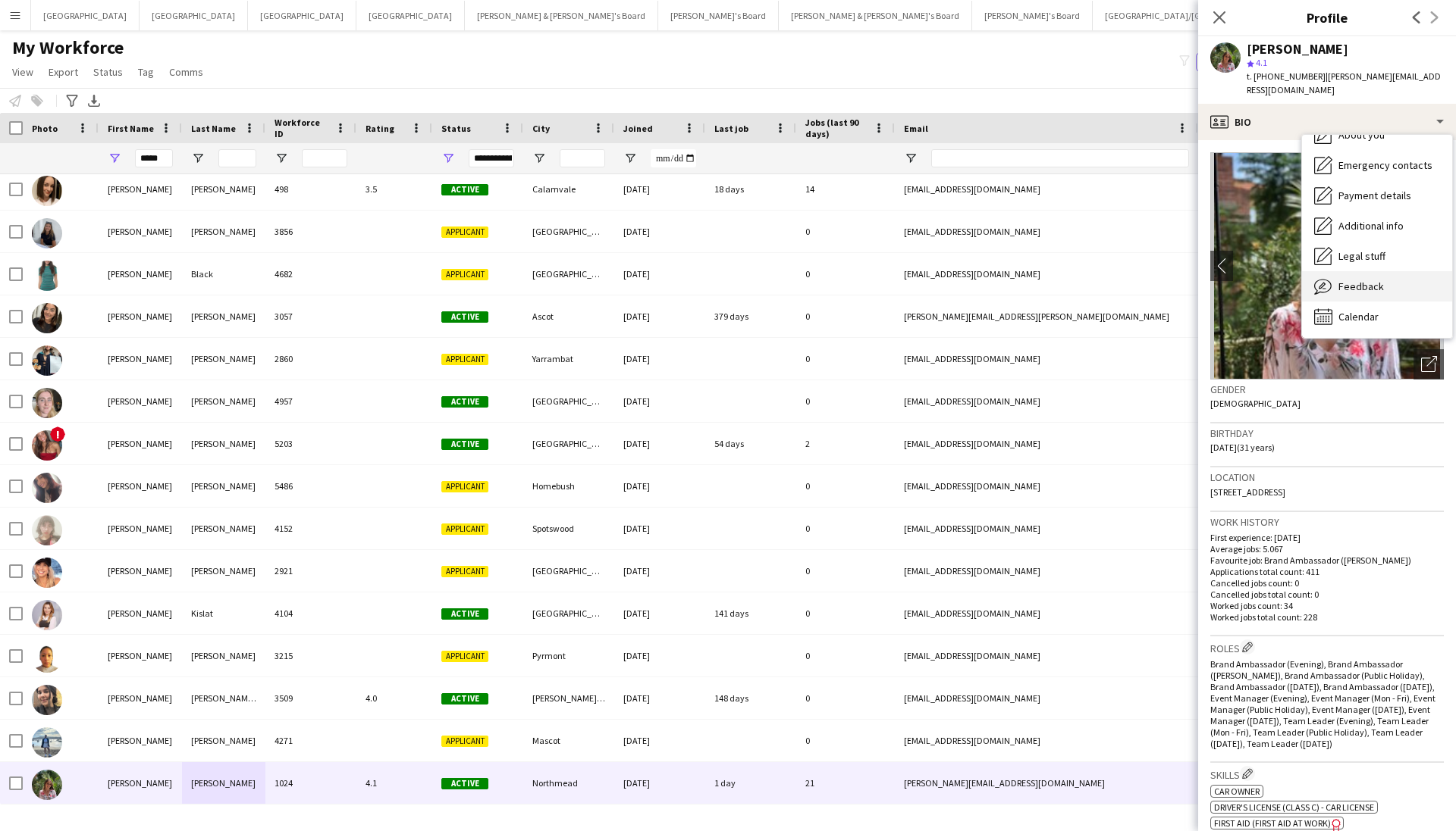
click at [1399, 271] on div "Feedback Feedback" at bounding box center [1377, 286] width 150 height 30
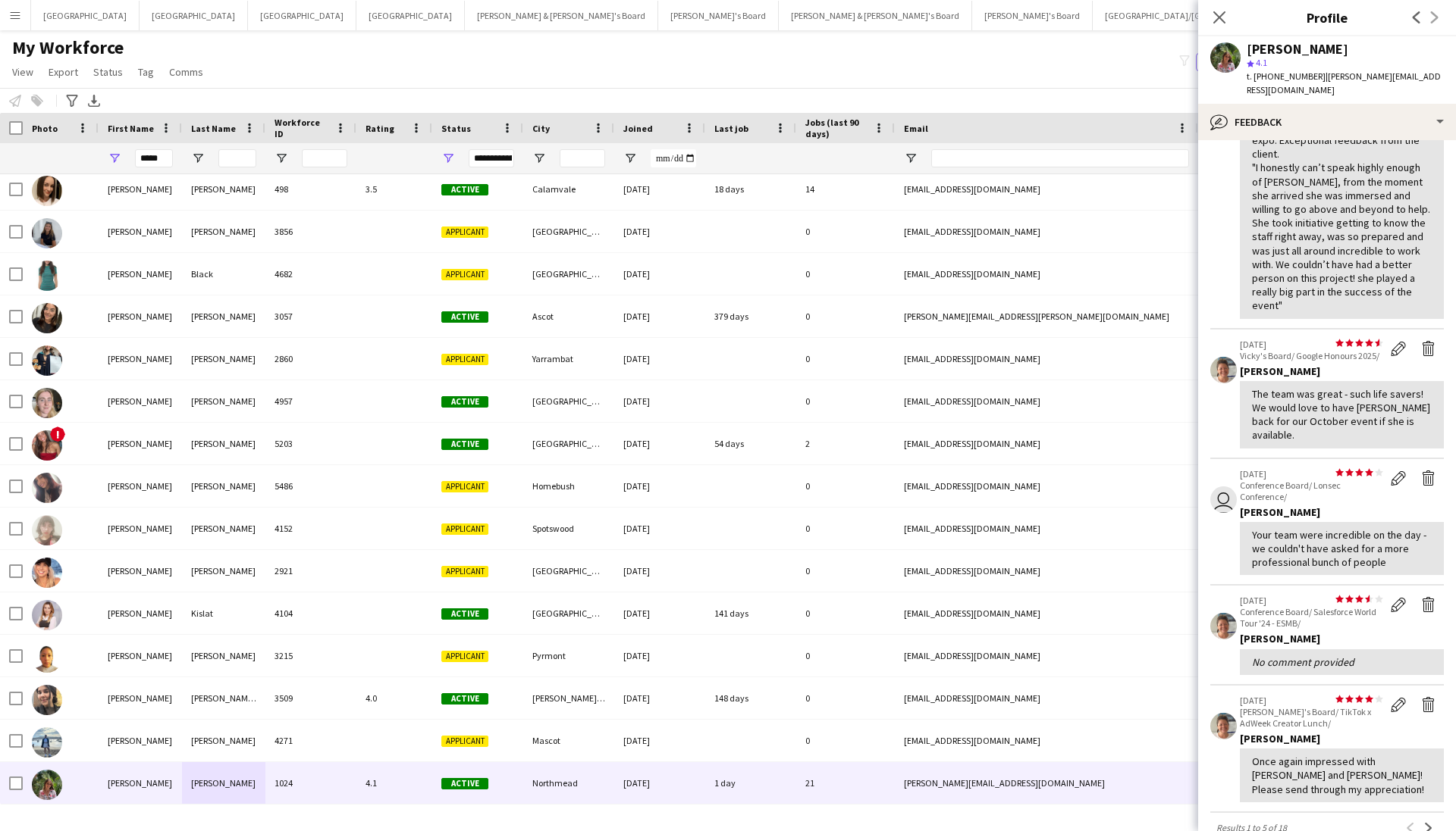
scroll to position [293, 0]
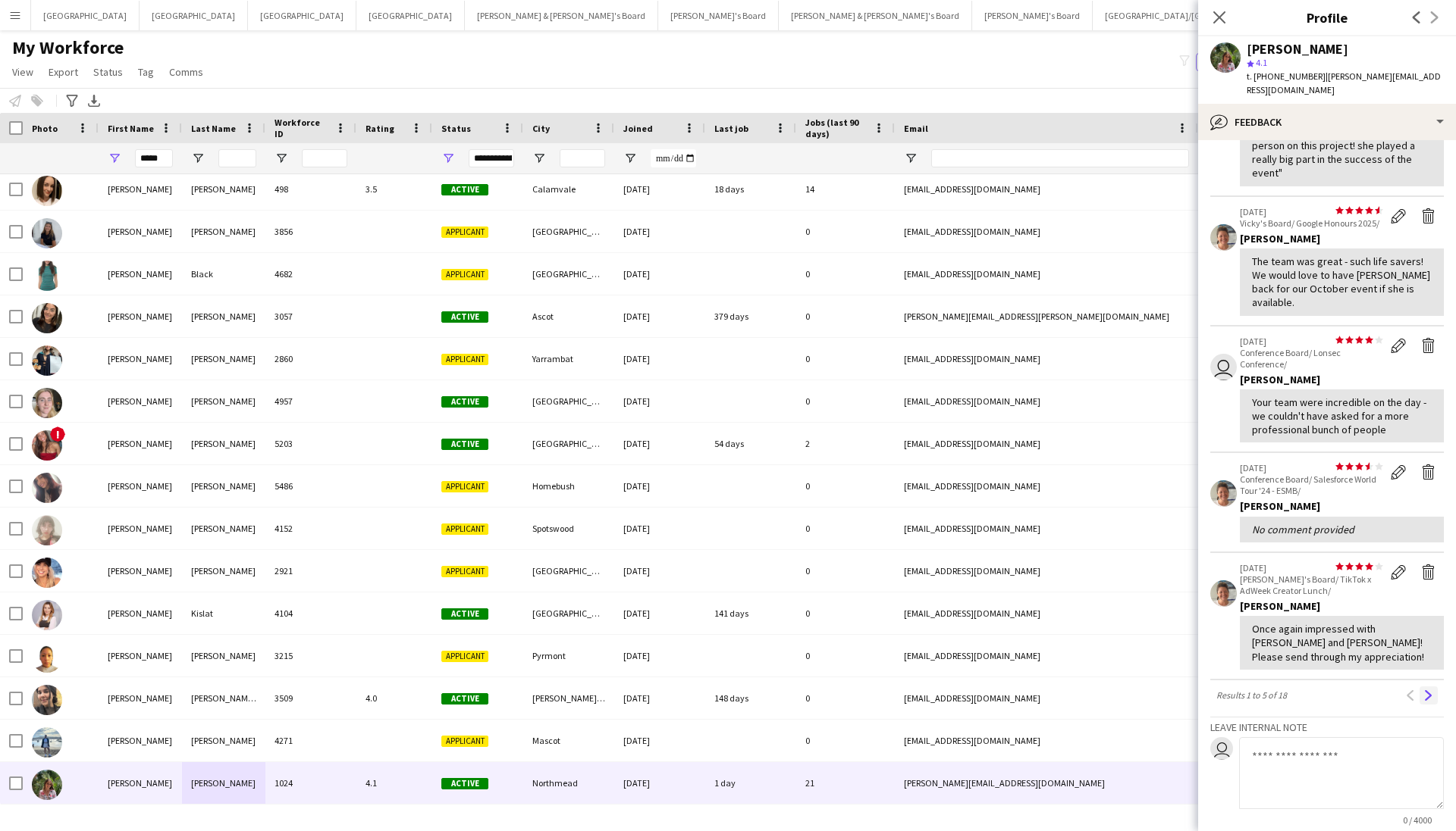
click at [1425, 687] on button "Next" at bounding box center [1428, 695] width 18 height 18
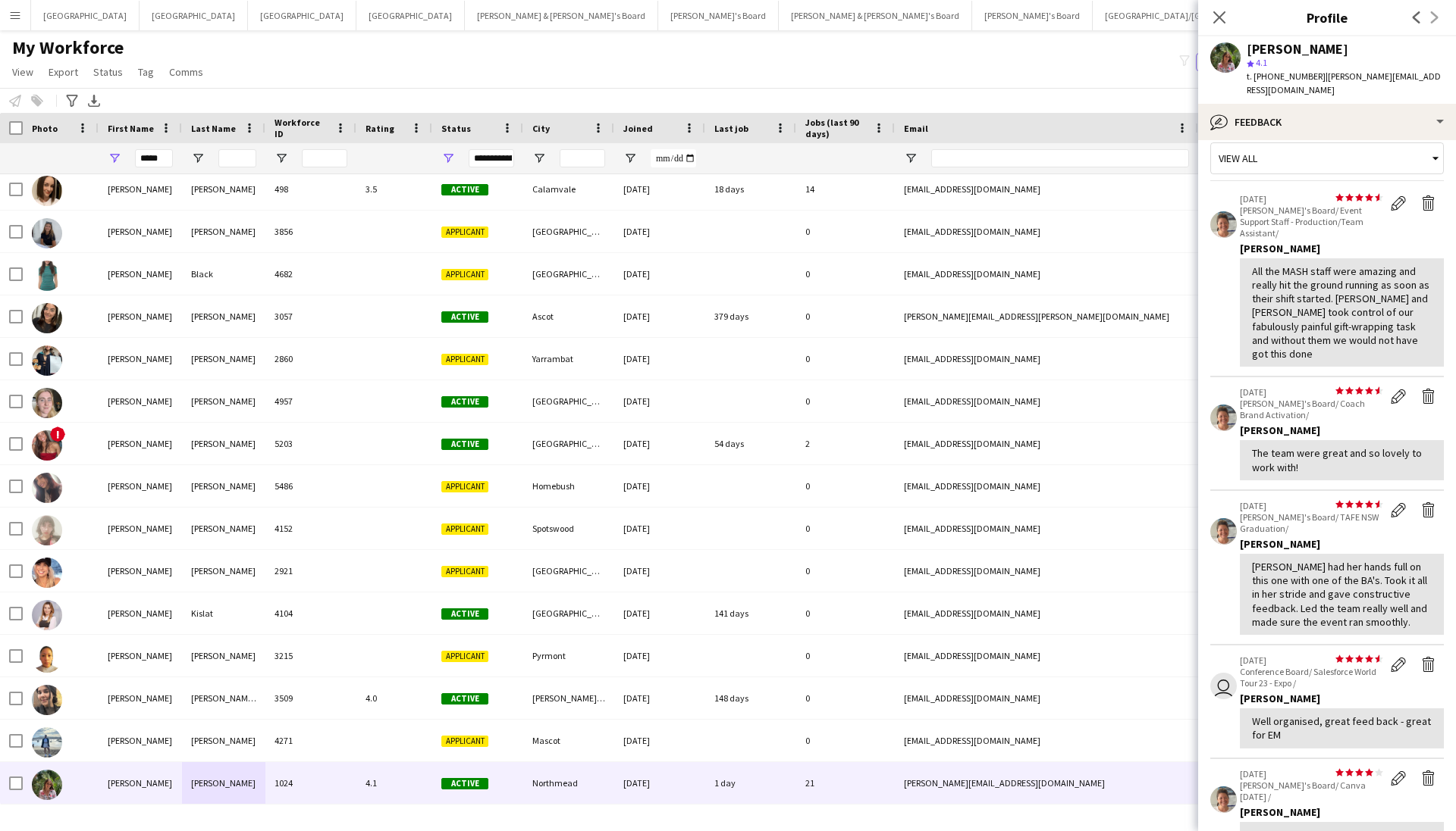
scroll to position [310, 0]
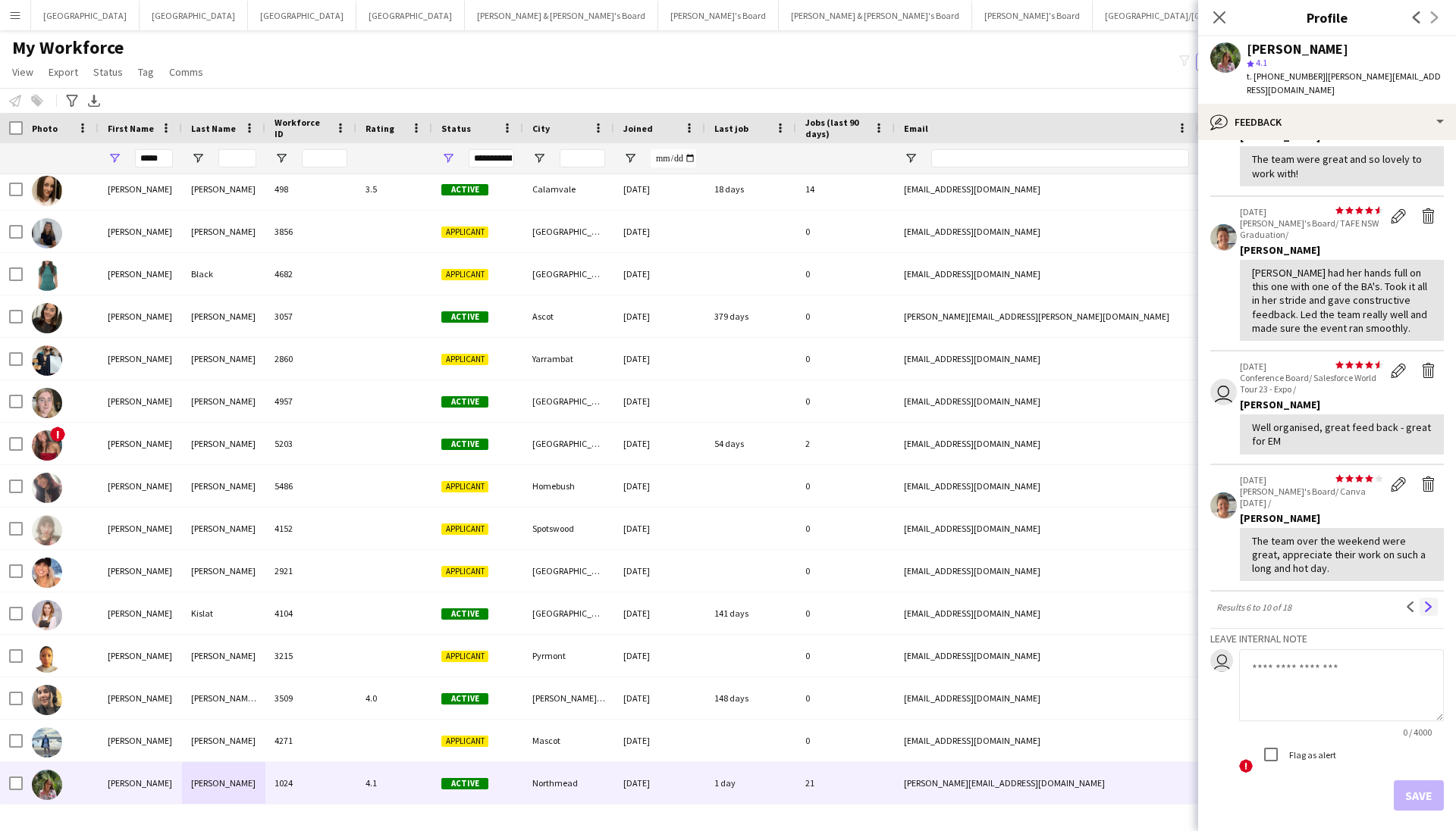
click at [1435, 598] on button "Next" at bounding box center [1428, 606] width 18 height 18
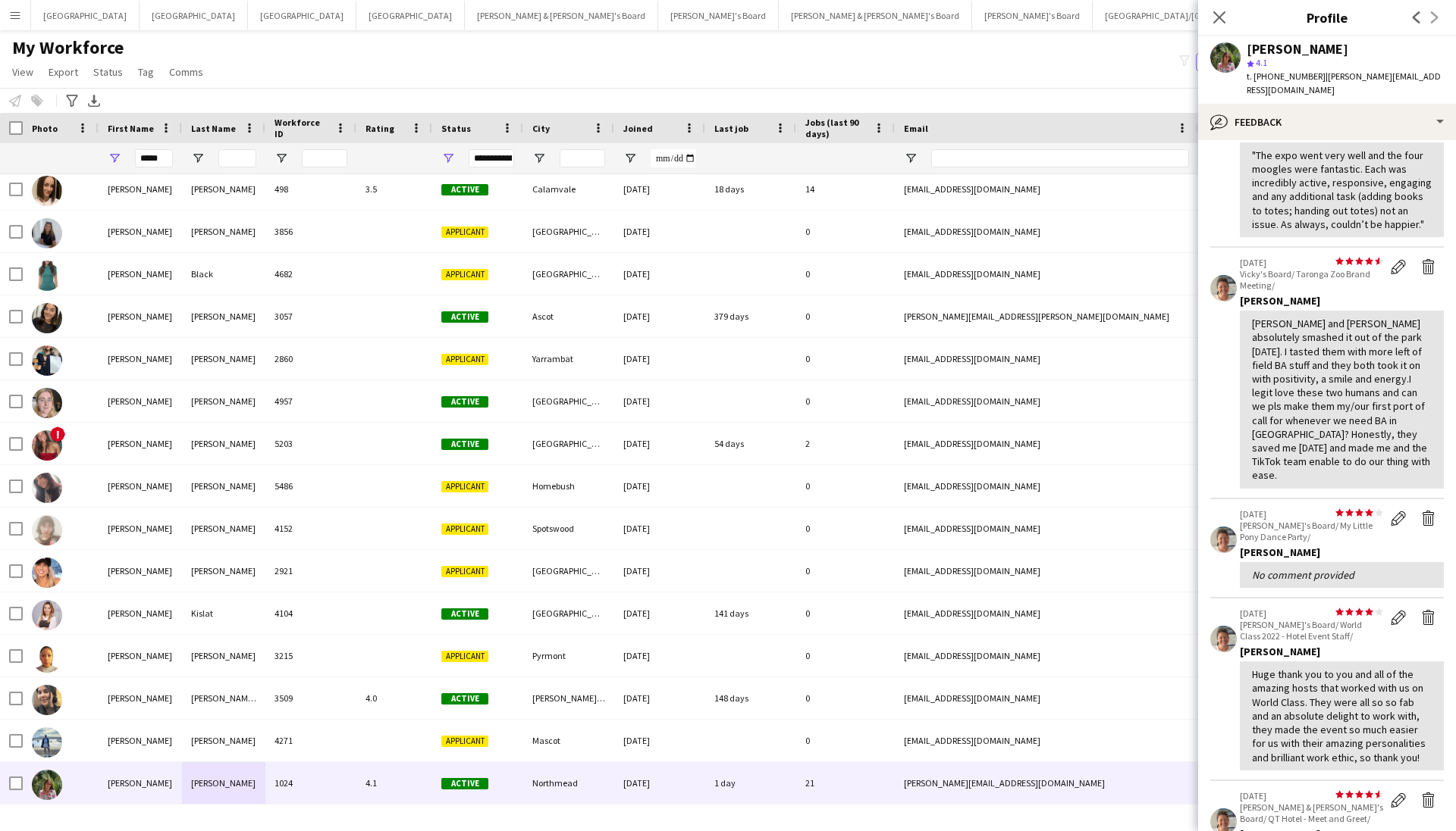
scroll to position [551, 0]
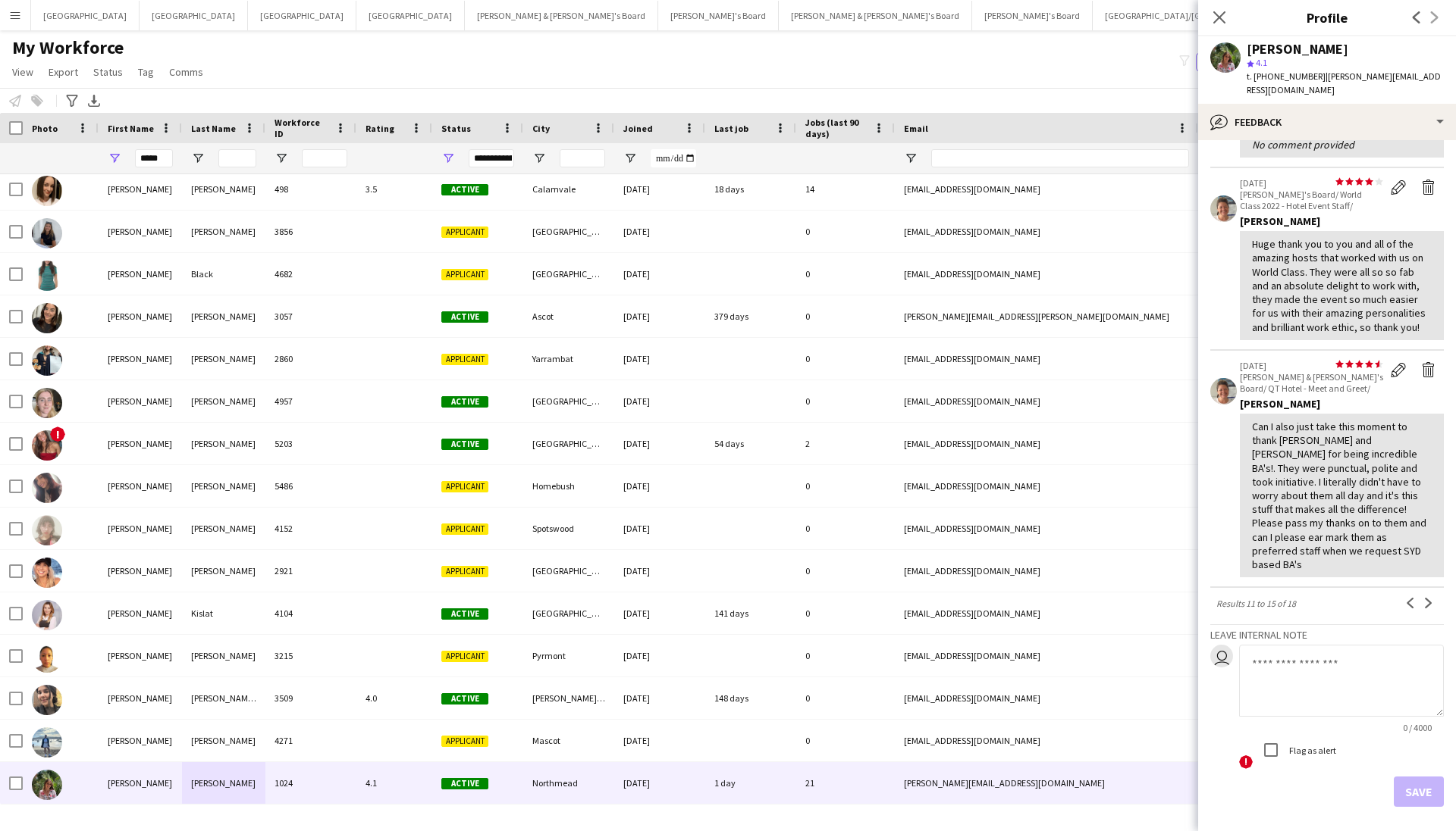
click at [1438, 594] on div "Previous Next" at bounding box center [1419, 602] width 48 height 18
click at [1428, 598] on app-icon "Next" at bounding box center [1428, 602] width 10 height 10
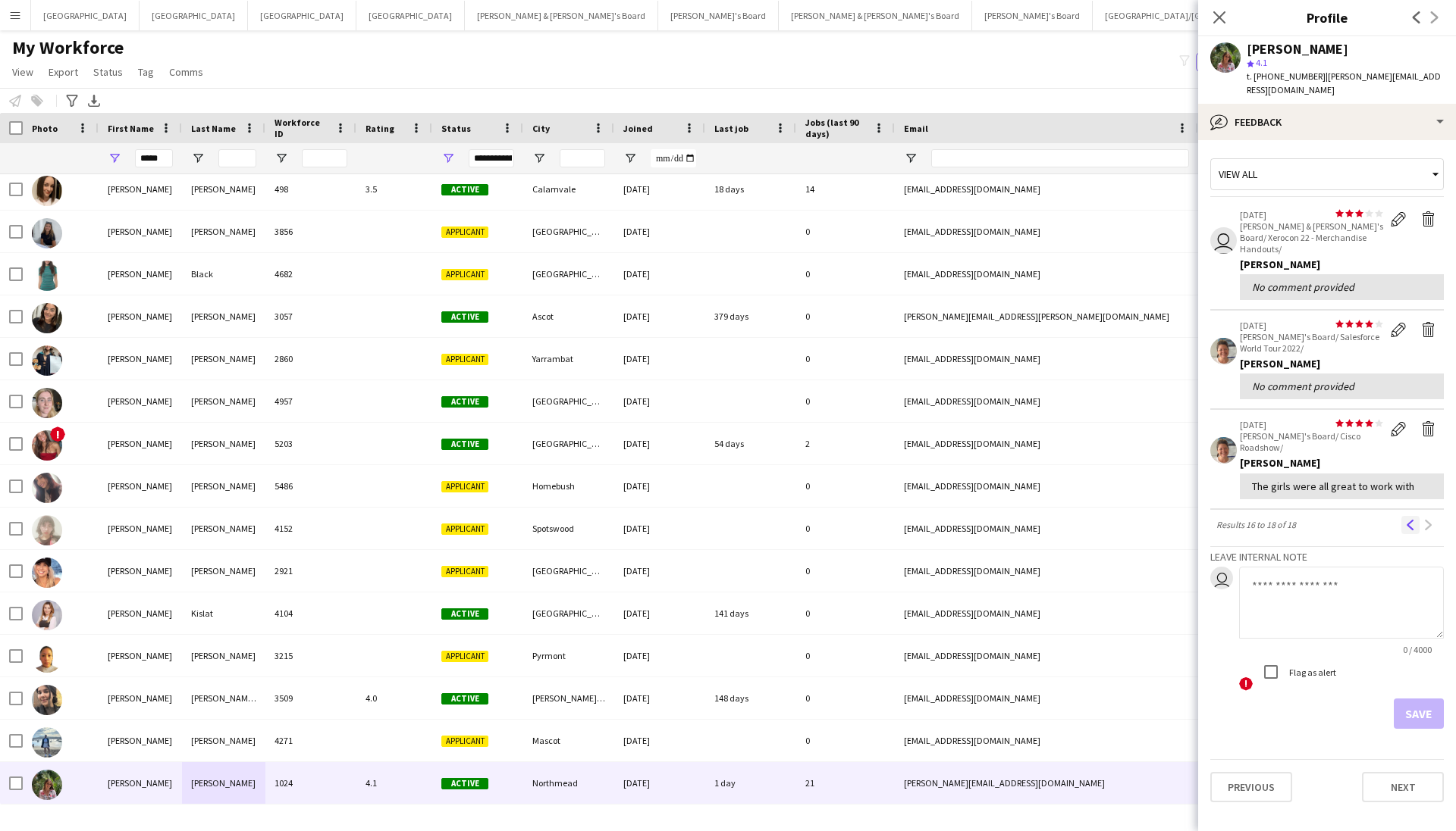
click at [1409, 520] on app-icon "Previous" at bounding box center [1410, 525] width 10 height 10
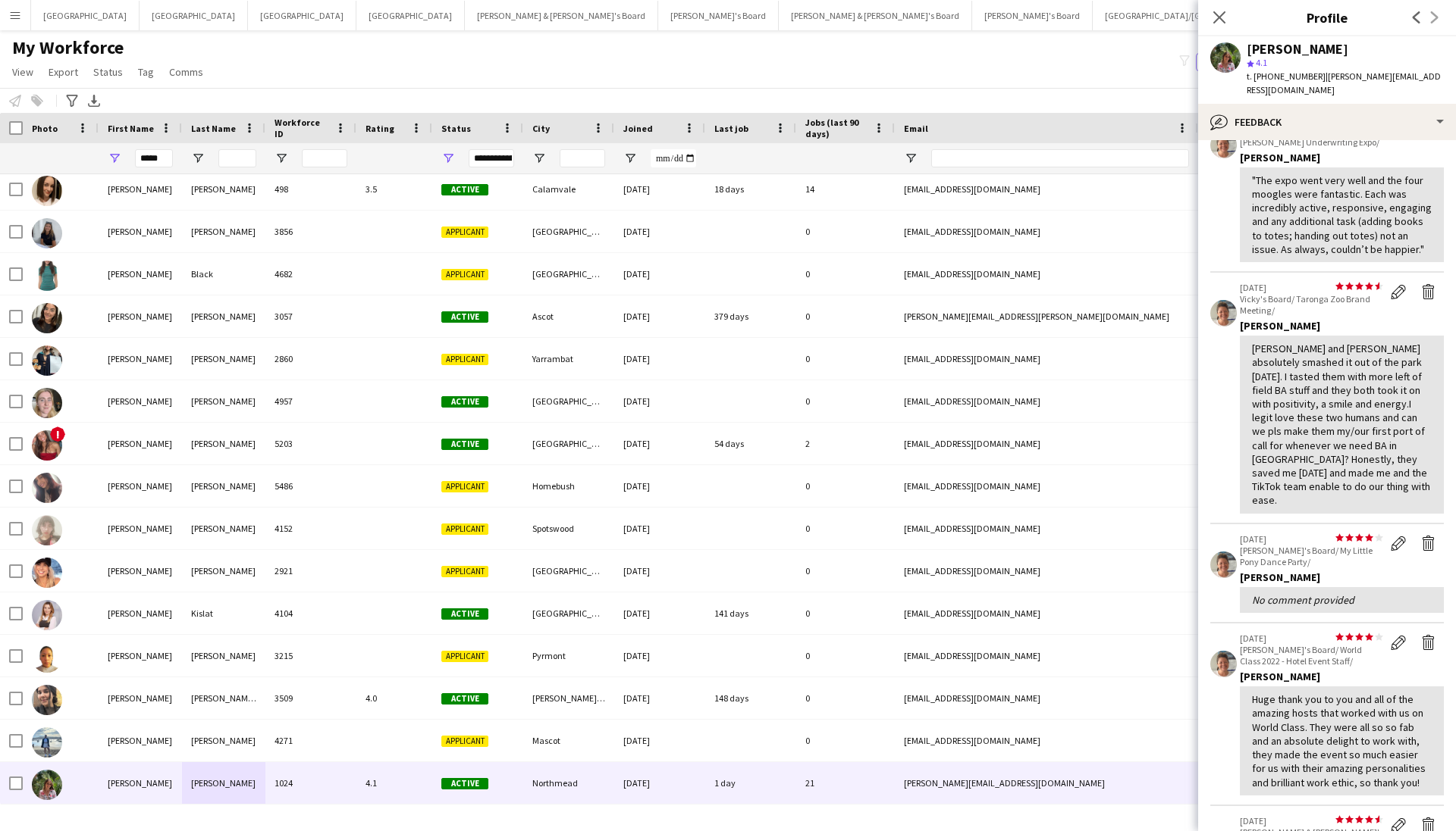
scroll to position [383, 0]
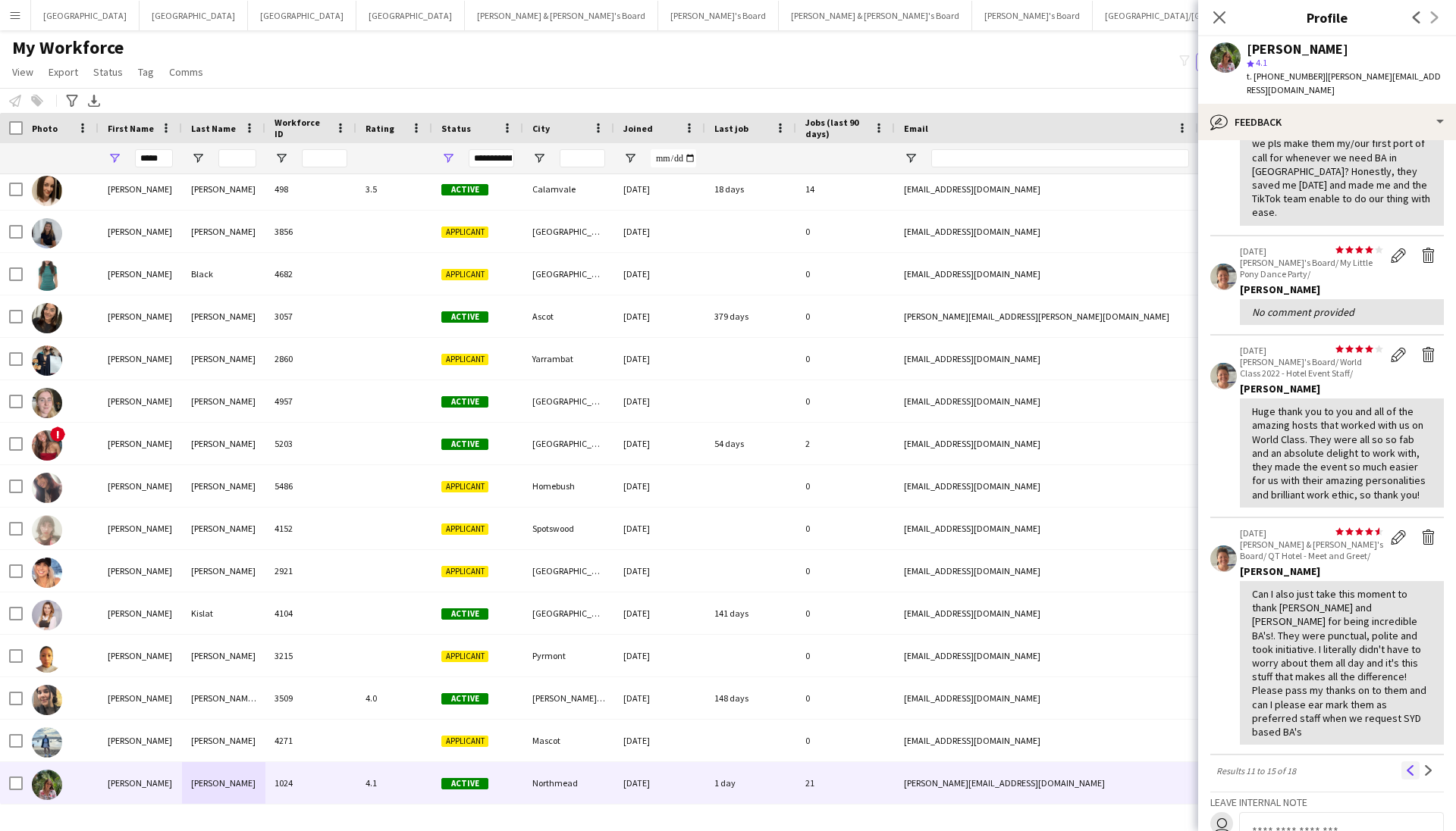
click at [1415, 766] on app-icon "Previous" at bounding box center [1410, 770] width 10 height 10
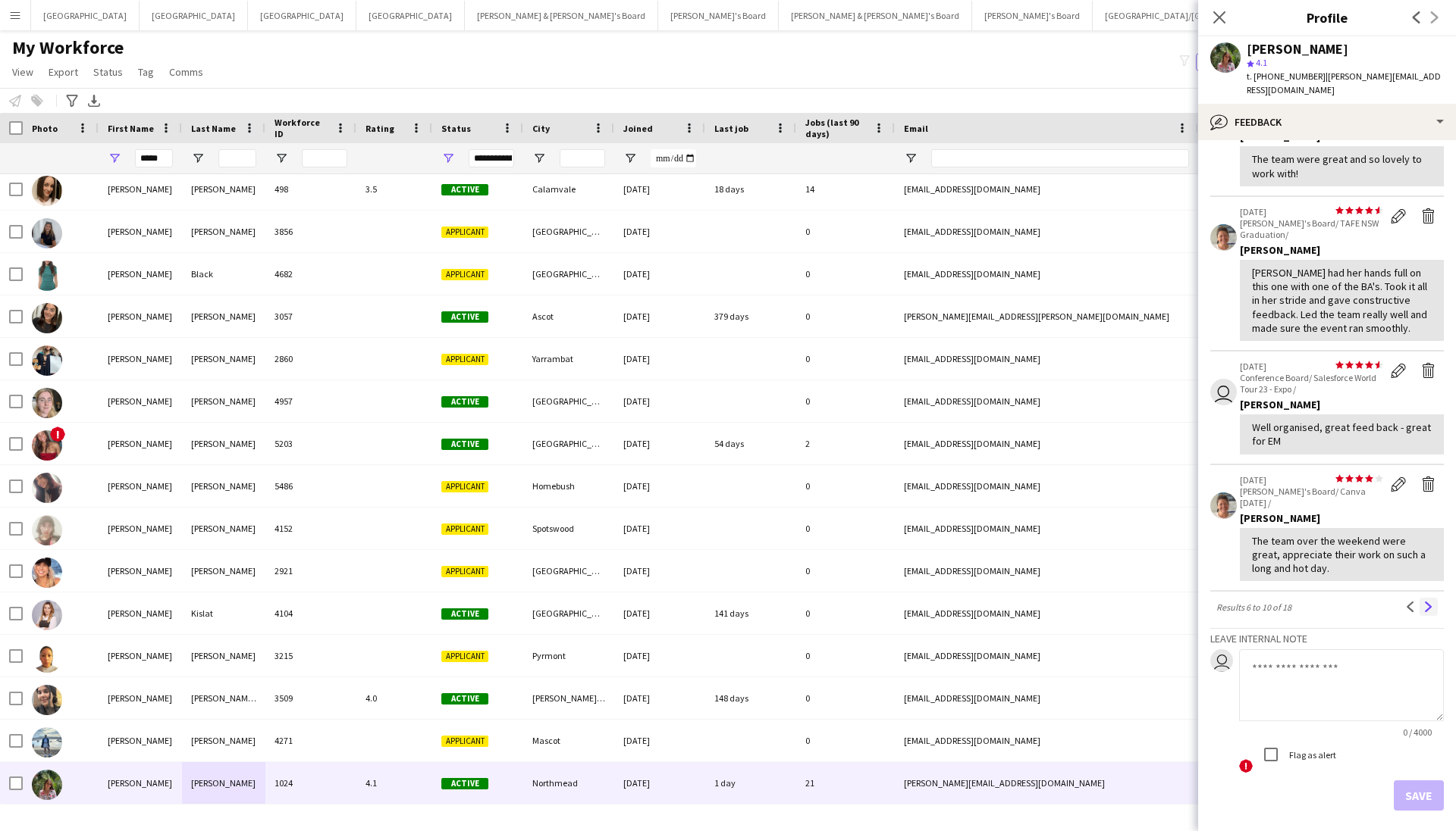
scroll to position [176, 0]
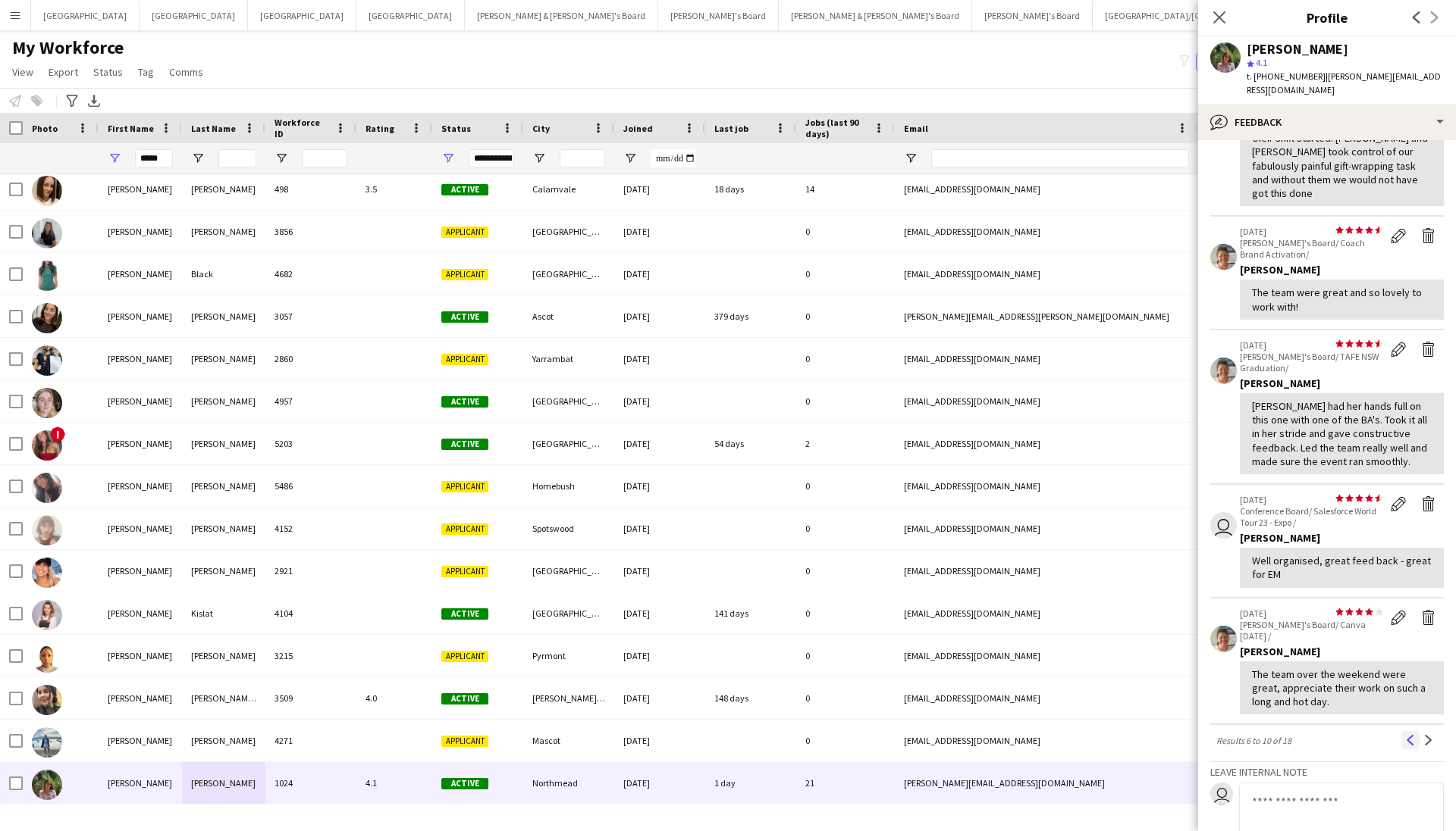
click at [1410, 735] on app-icon "Previous" at bounding box center [1410, 740] width 10 height 10
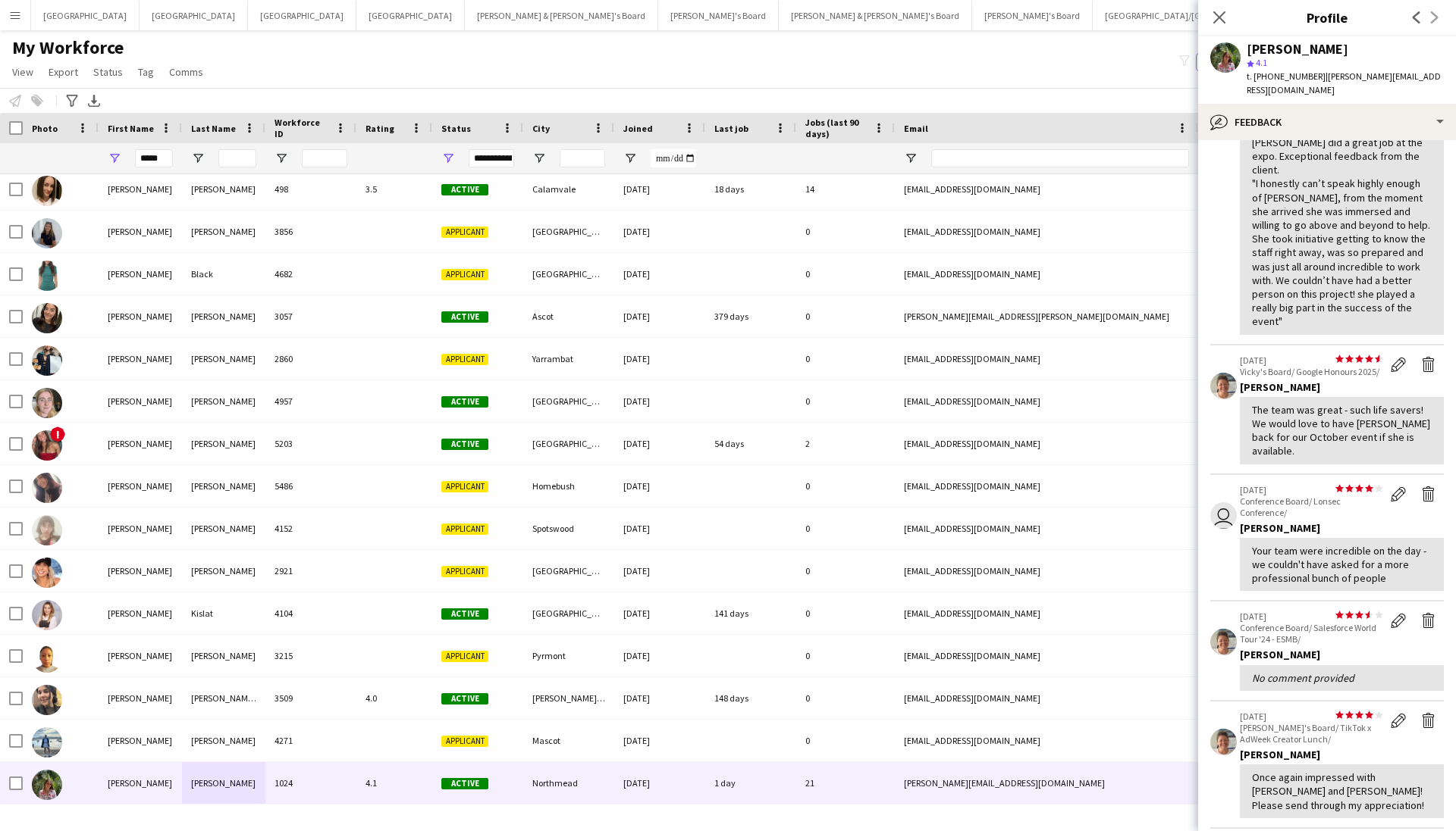
scroll to position [376, 0]
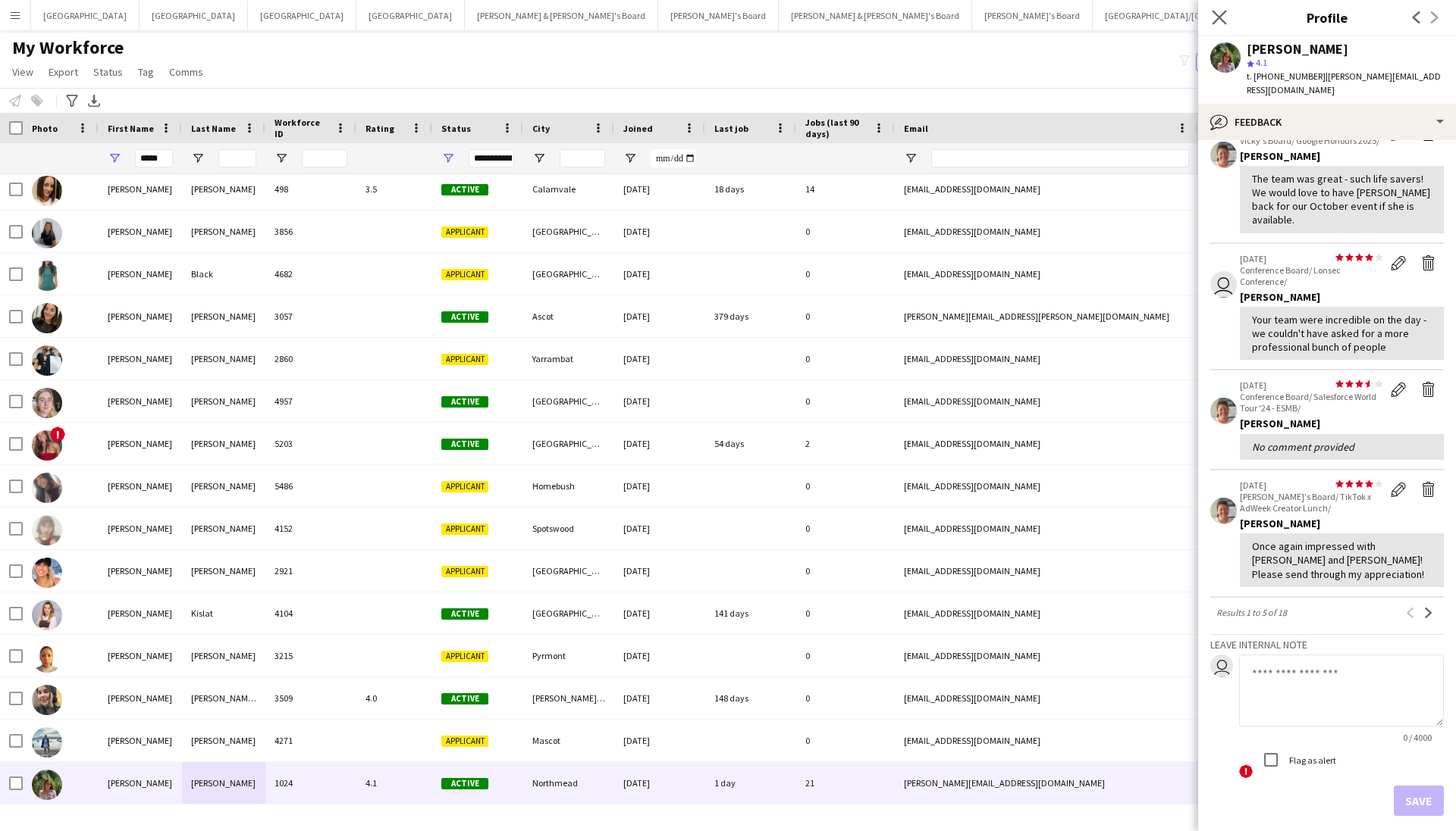
click at [1213, 16] on icon "Close pop-in" at bounding box center [1219, 16] width 14 height 14
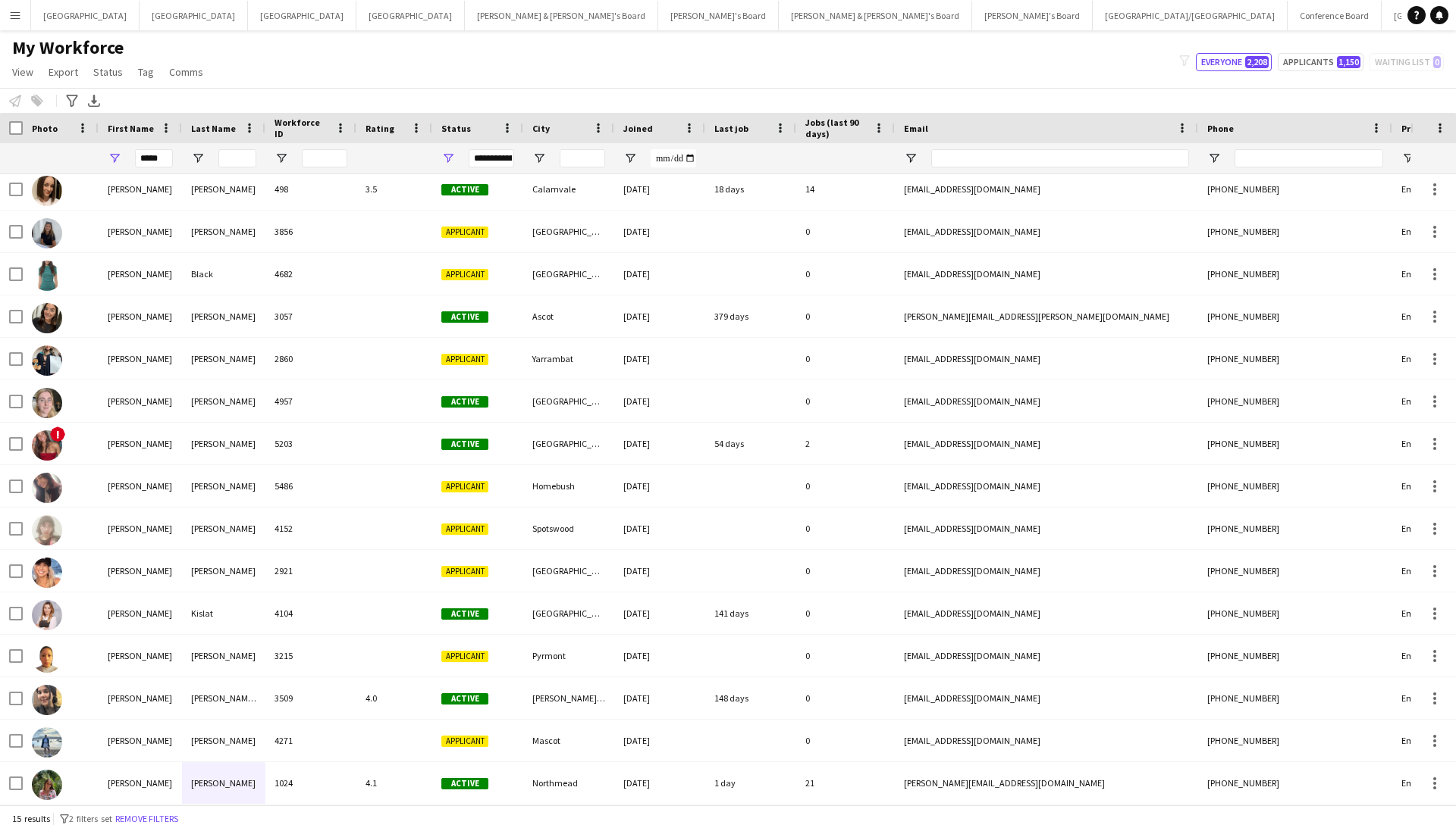
click at [6, 19] on button "Menu" at bounding box center [15, 15] width 30 height 30
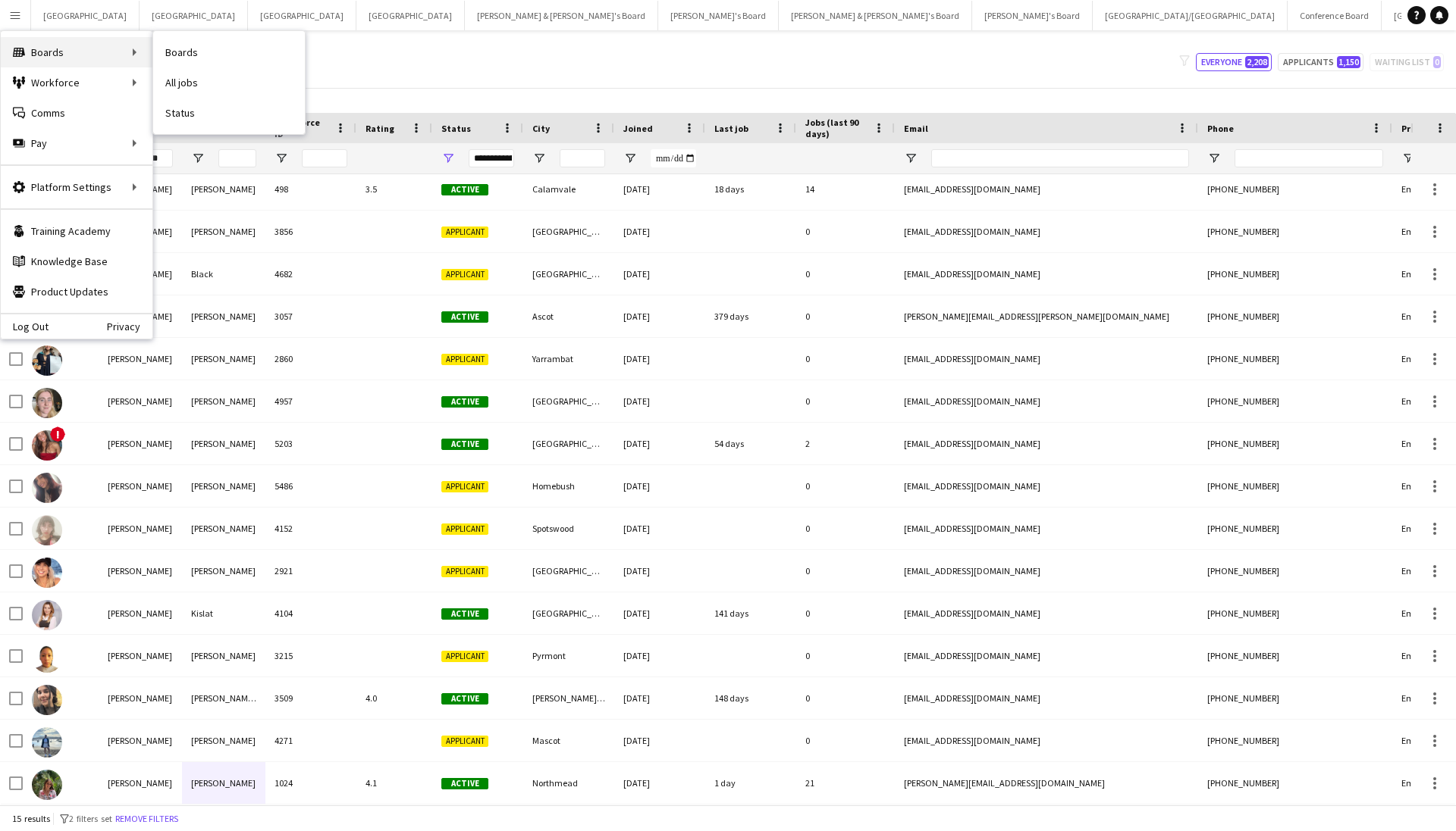
click at [50, 43] on div "Boards Boards" at bounding box center [77, 52] width 152 height 30
click at [347, 42] on div "My Workforce View Views Default view New view Update view Delete view Edit name…" at bounding box center [728, 62] width 1456 height 51
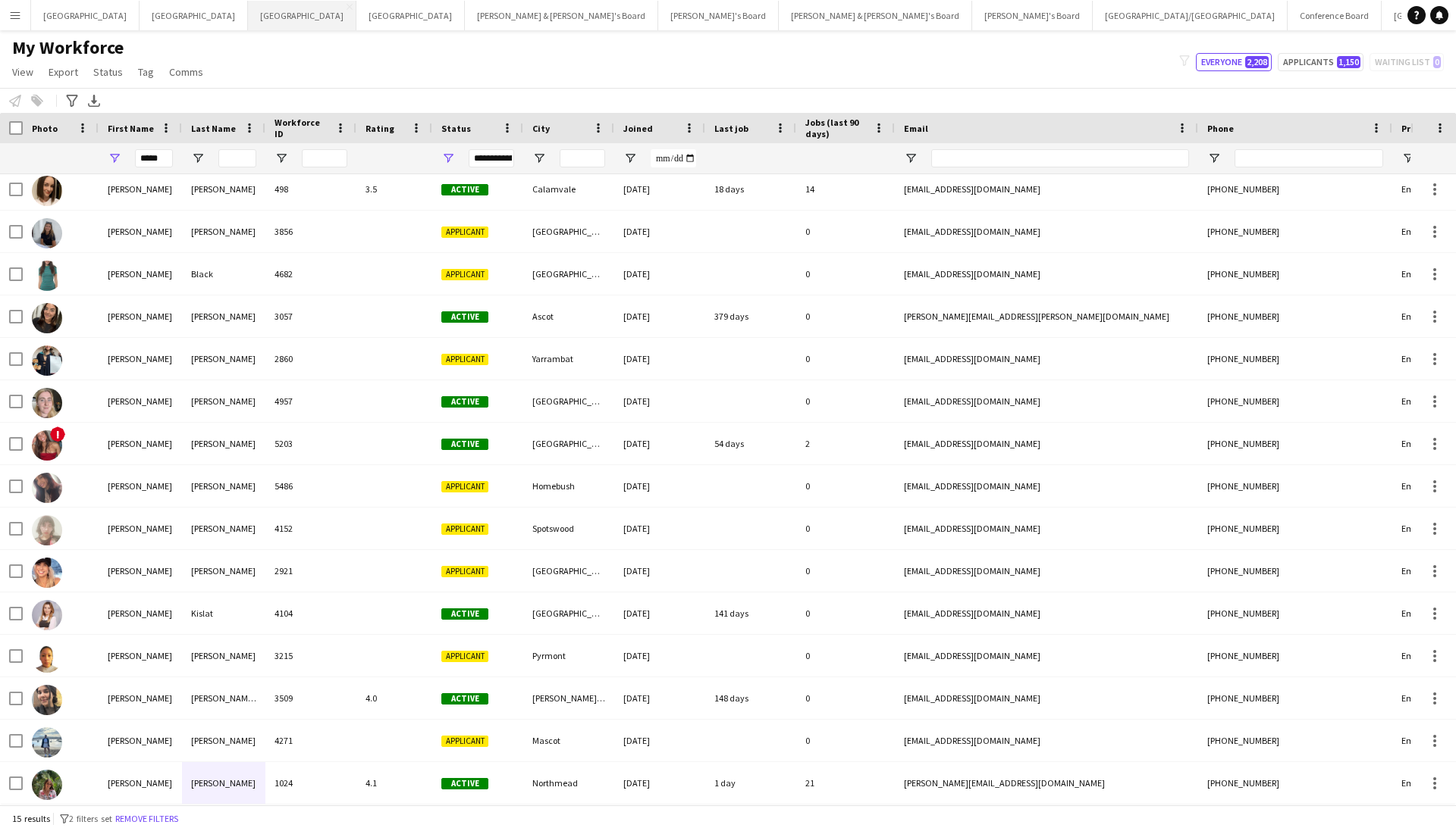
click at [248, 25] on button "Adelaide Close" at bounding box center [302, 15] width 108 height 29
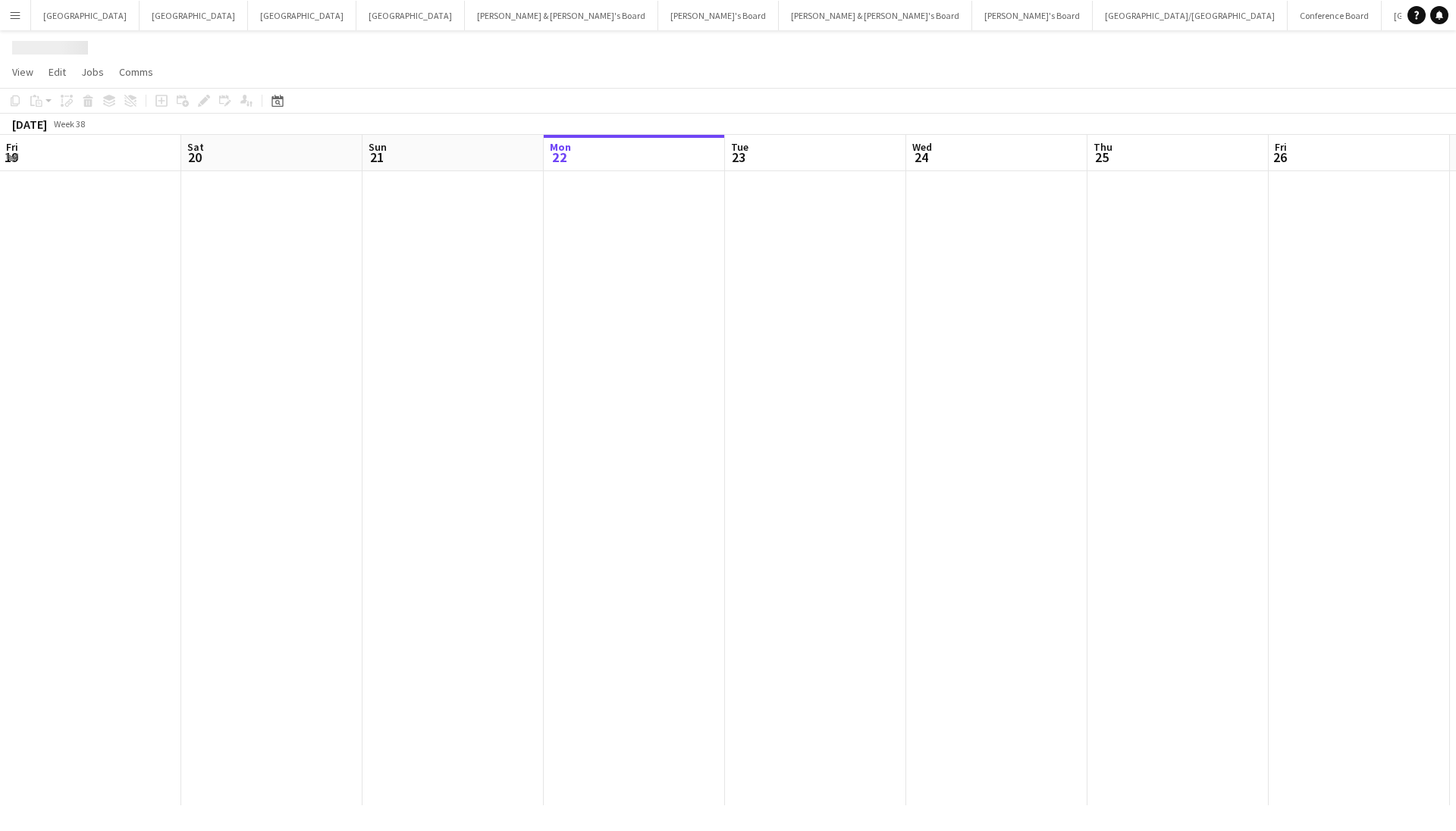
scroll to position [0, 363]
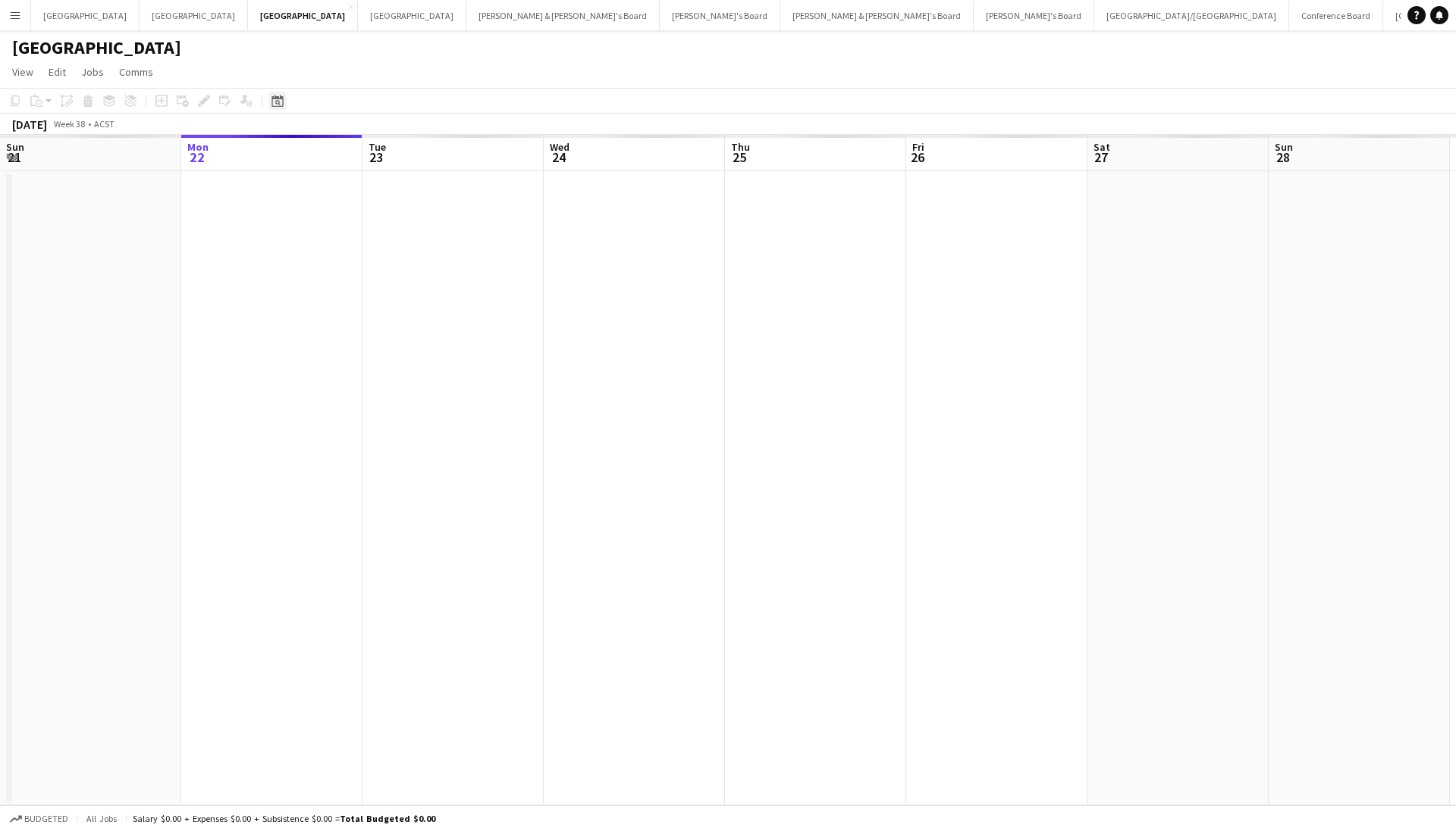
click at [275, 96] on icon at bounding box center [277, 101] width 11 height 12
click at [401, 146] on span "Next month" at bounding box center [401, 153] width 30 height 30
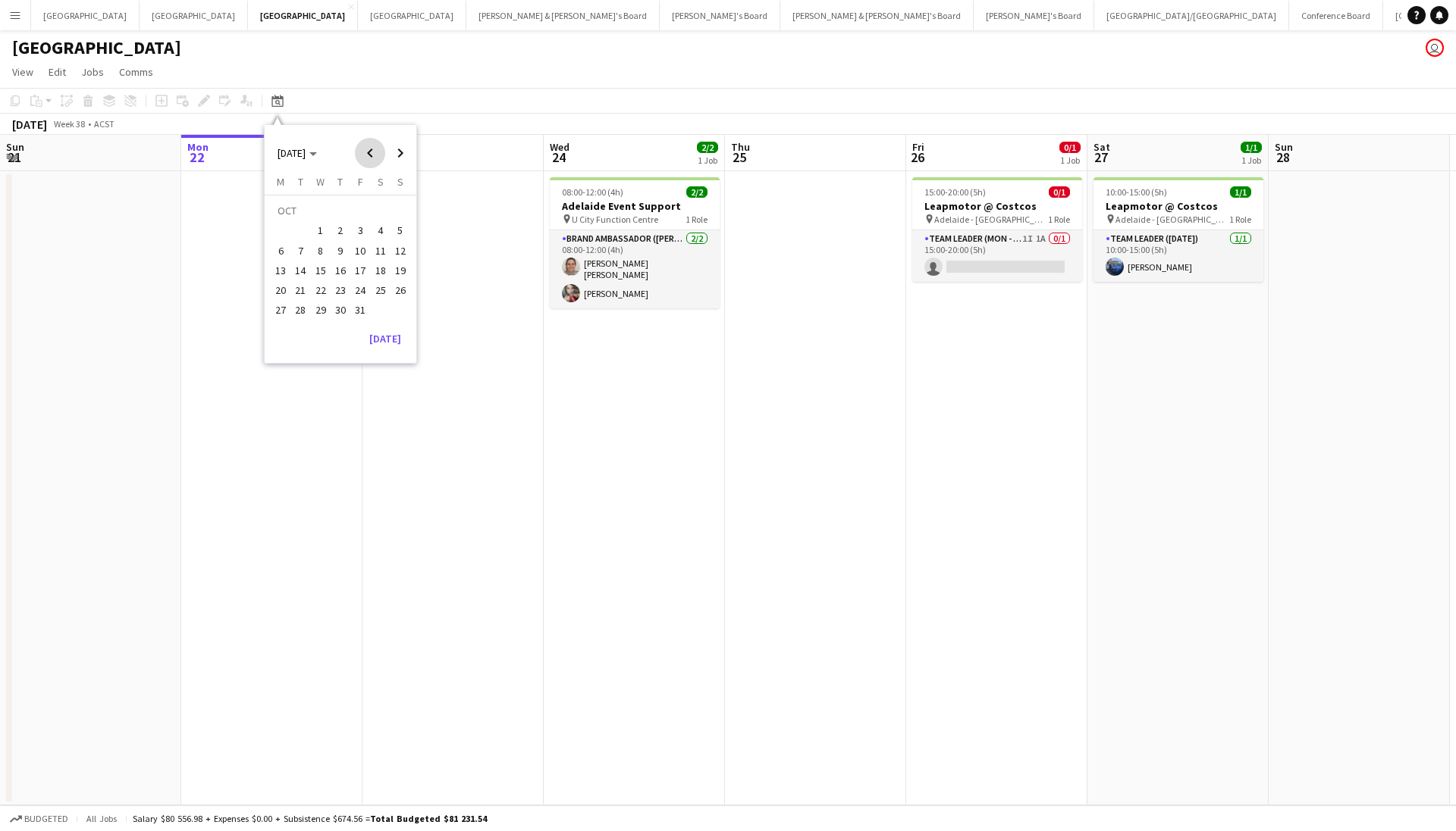
click at [372, 147] on span "Previous month" at bounding box center [370, 153] width 30 height 30
click at [322, 292] on span "24" at bounding box center [320, 289] width 18 height 18
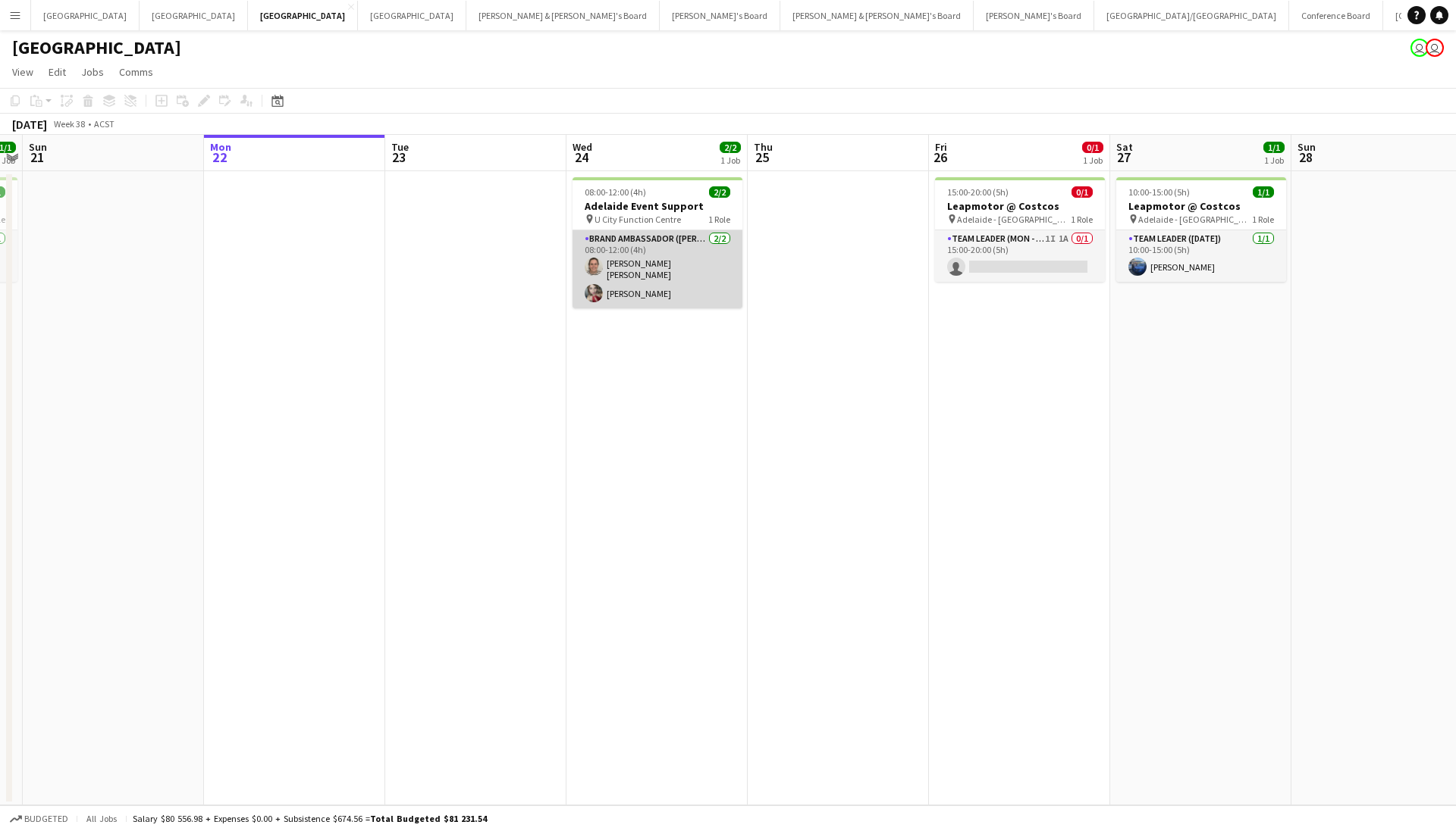
click at [700, 282] on app-card-role "Brand Ambassador (Mon - Fri) [DATE] 08:00-12:00 (4h) [PERSON_NAME] [PERSON_NAME…" at bounding box center [657, 269] width 170 height 78
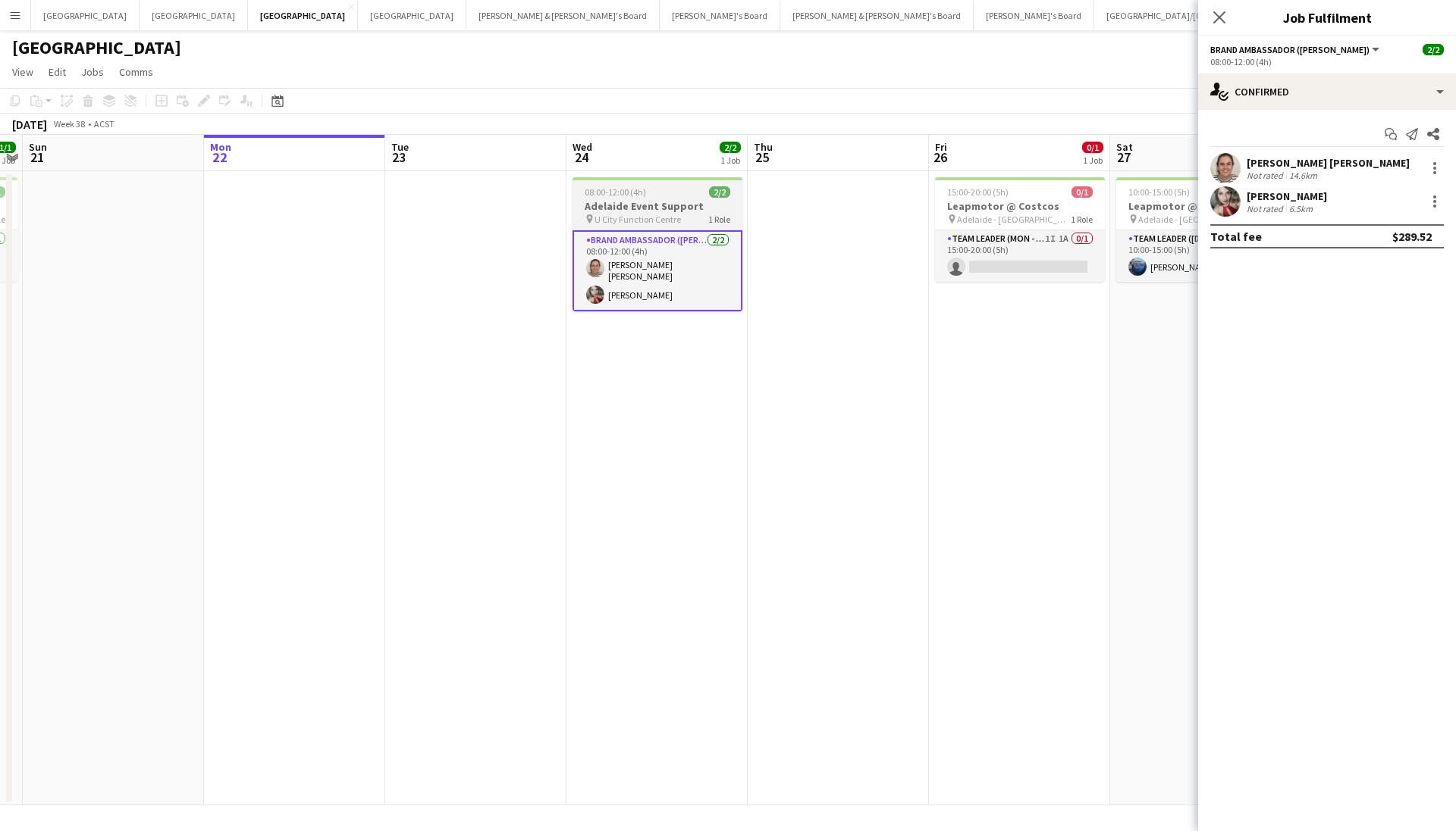
click at [710, 193] on span "2/2" at bounding box center [719, 193] width 21 height 11
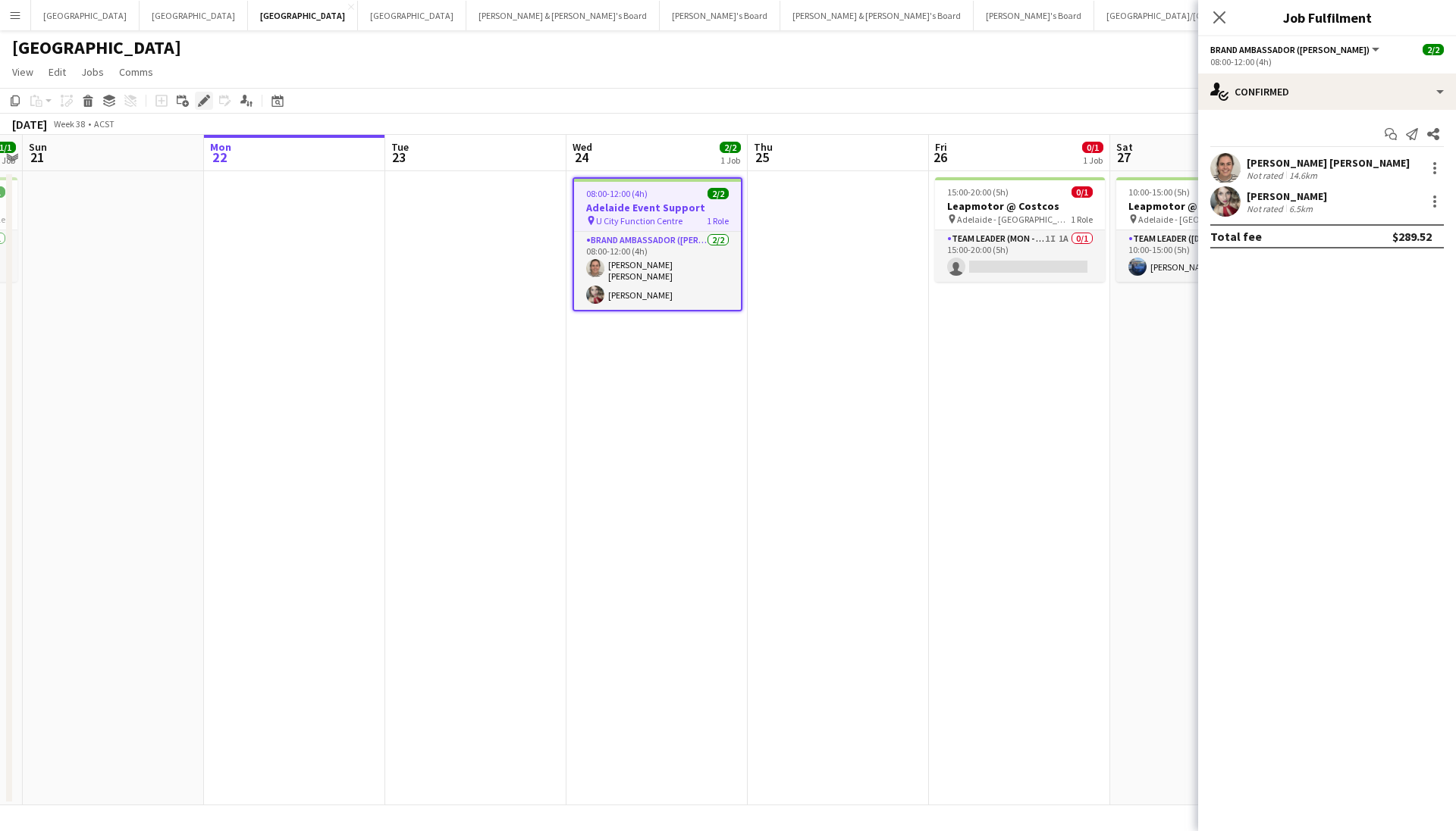
click at [210, 102] on div "Edit" at bounding box center [203, 101] width 18 height 18
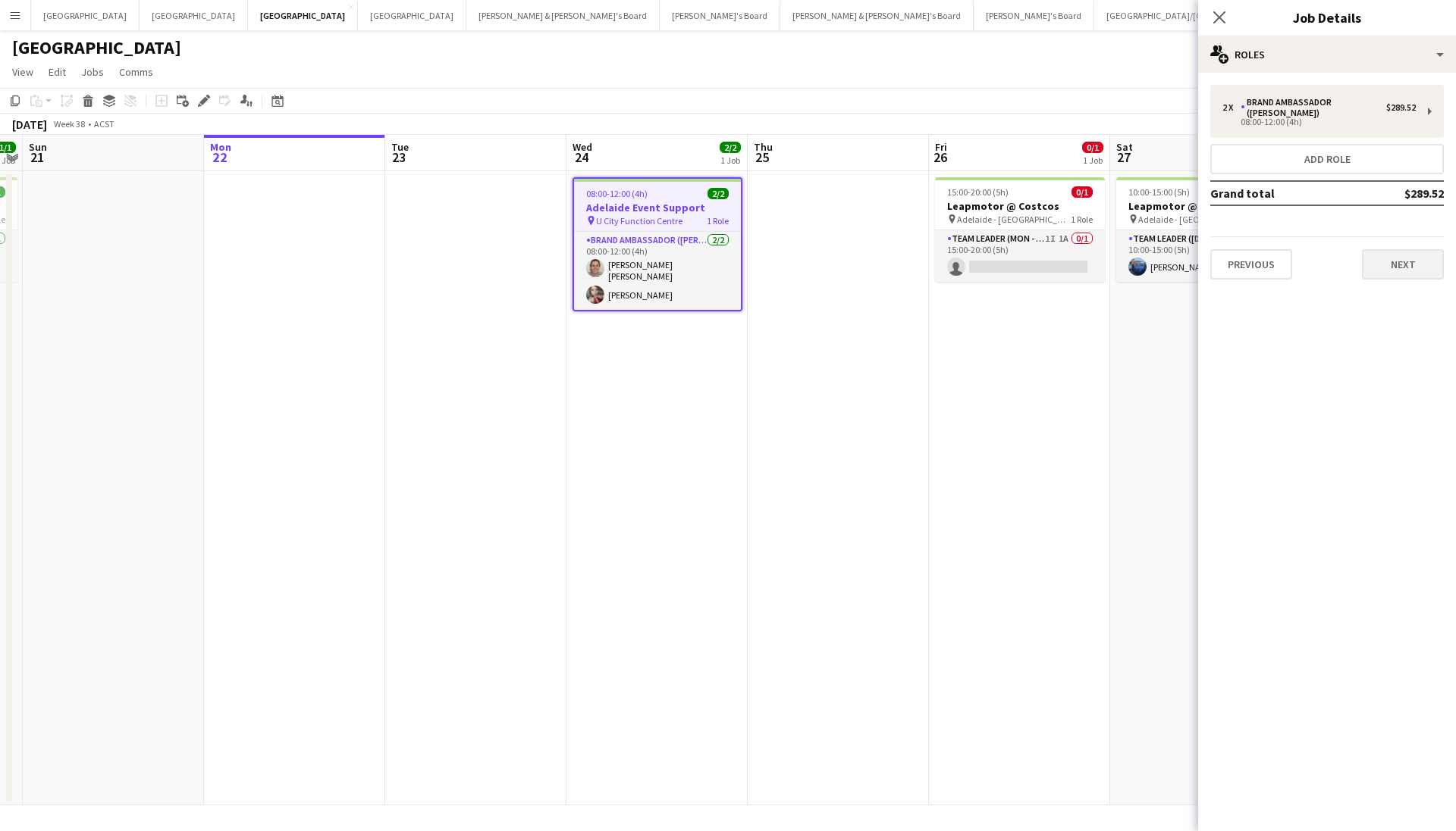
click at [1406, 259] on button "Next" at bounding box center [1403, 265] width 82 height 30
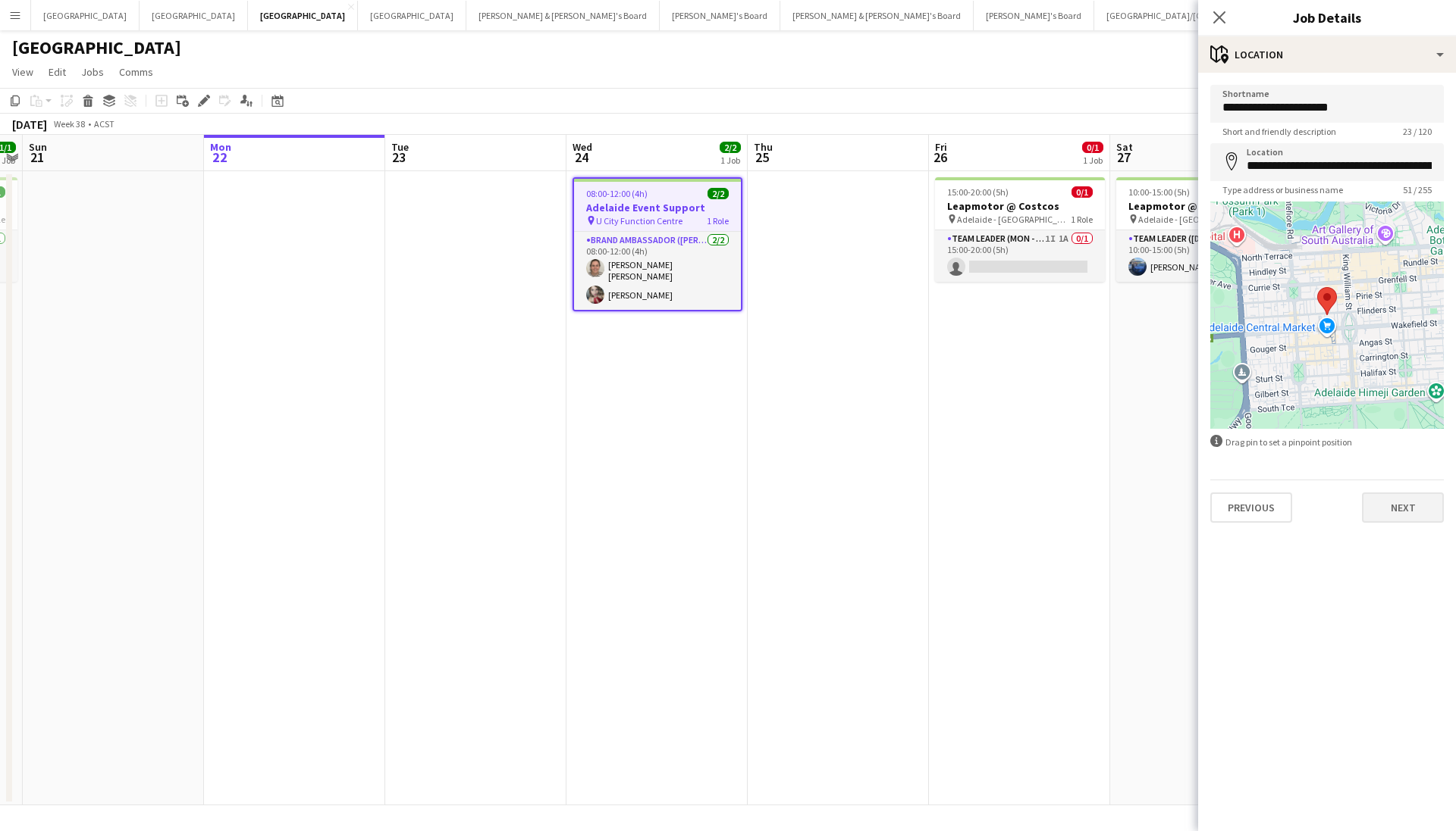
click at [1409, 519] on button "Next" at bounding box center [1403, 508] width 82 height 30
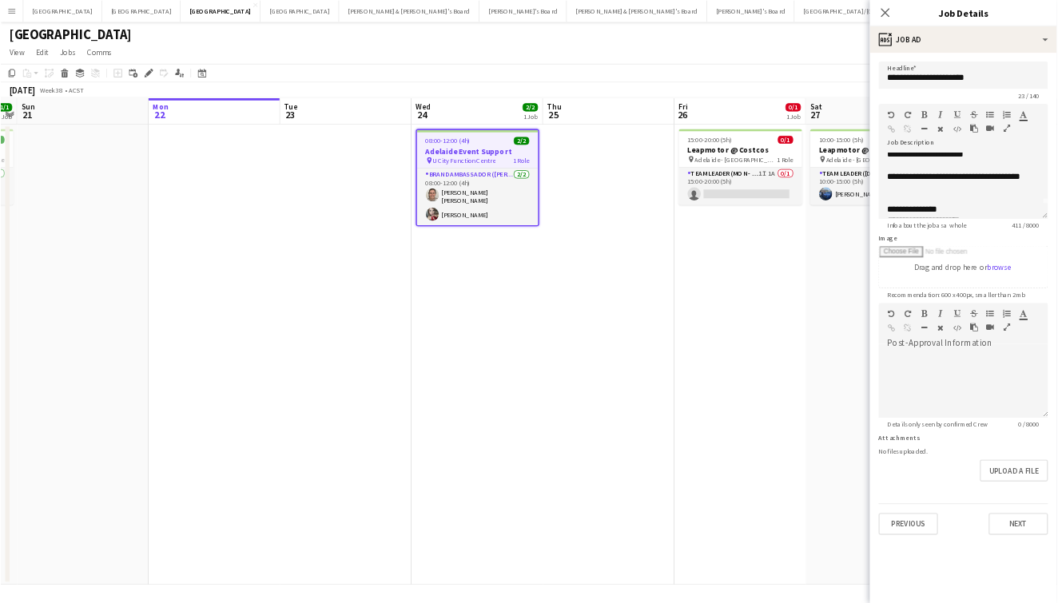
scroll to position [0, 0]
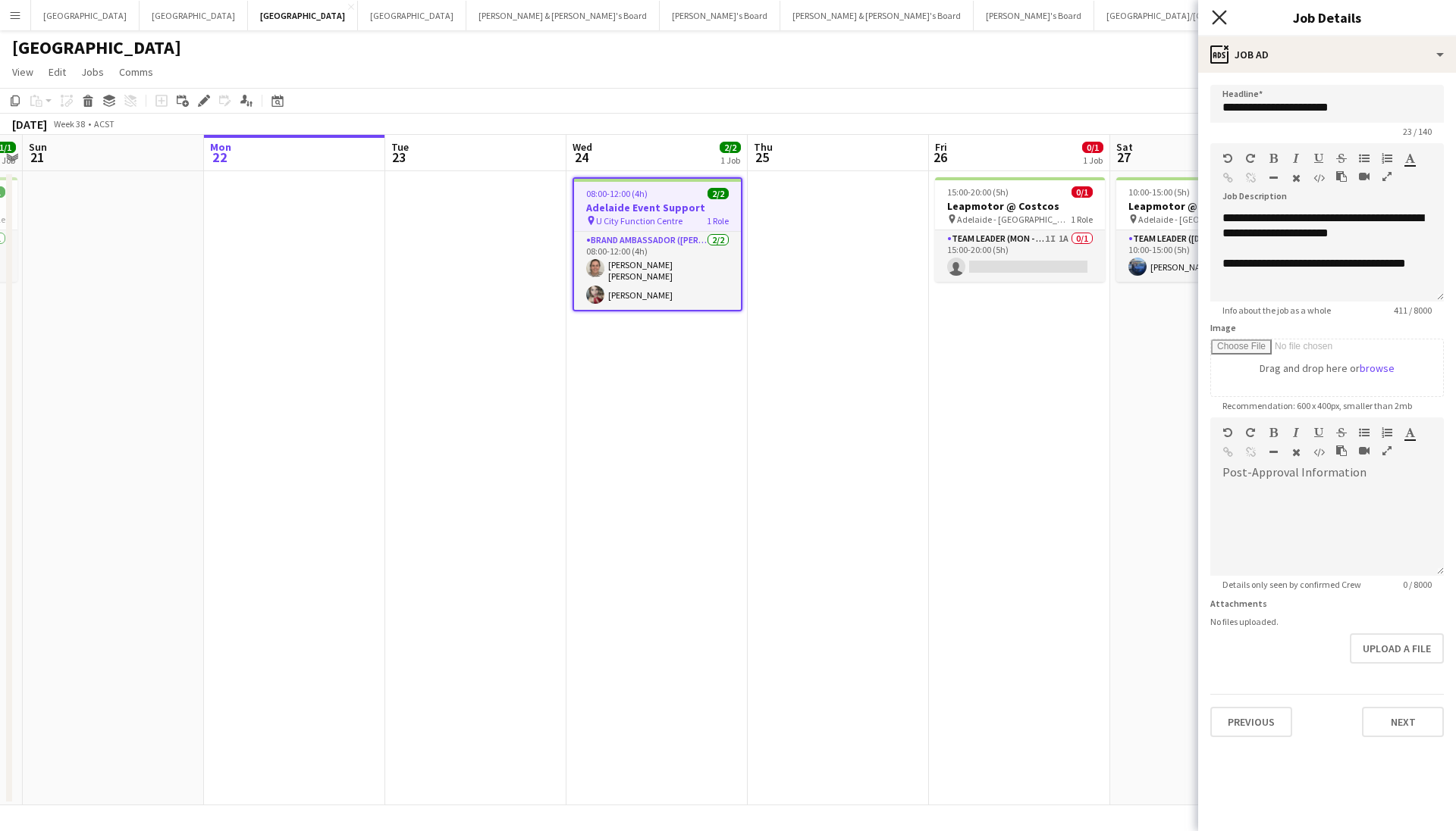
click at [1213, 23] on div "Close pop-in" at bounding box center [1219, 17] width 43 height 35
click at [1213, 23] on icon at bounding box center [1219, 16] width 14 height 14
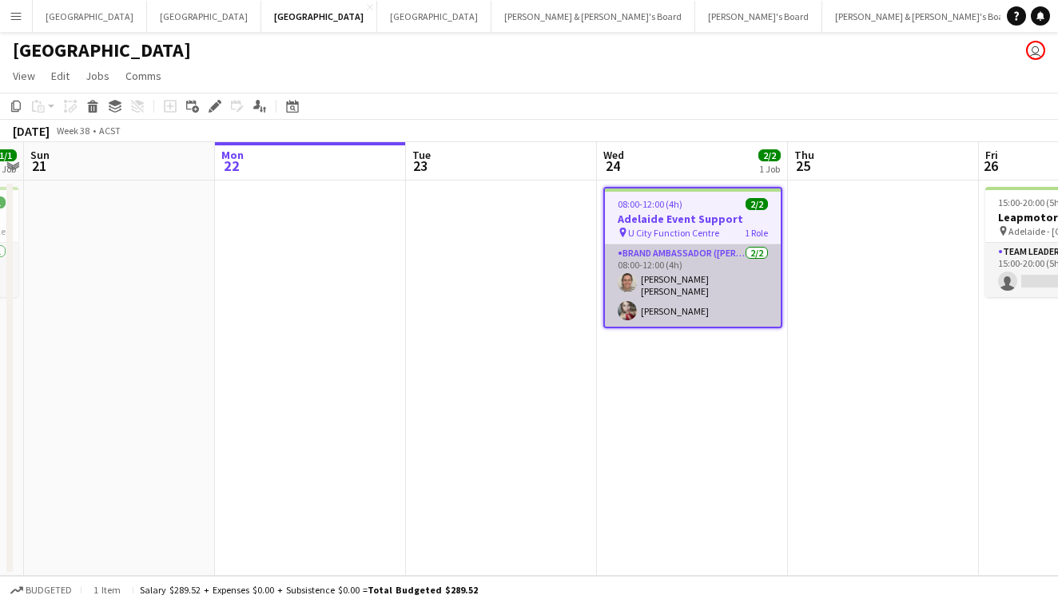
click at [680, 286] on app-card-role "Brand Ambassador (Mon - Fri) [DATE] 08:00-12:00 (4h) [PERSON_NAME] [PERSON_NAME…" at bounding box center [693, 285] width 176 height 82
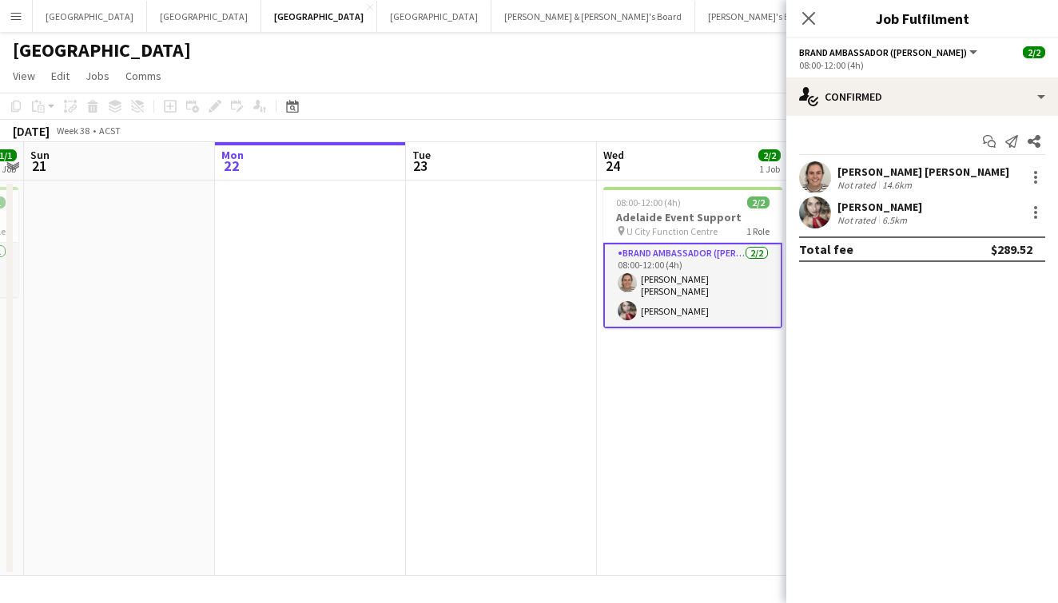
click at [818, 173] on app-user-avatar at bounding box center [815, 177] width 32 height 32
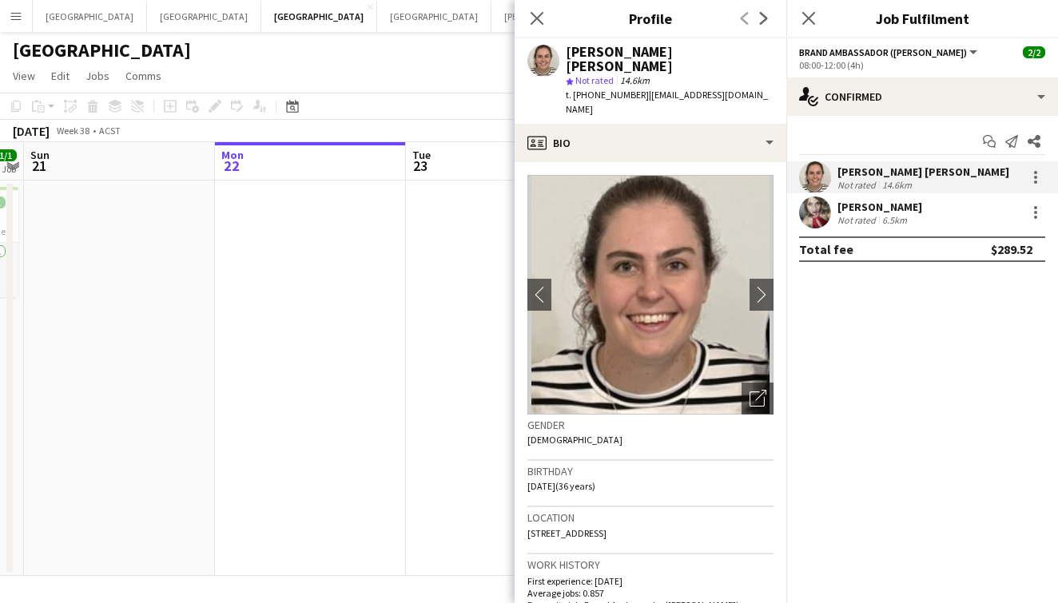
click at [586, 46] on div "[PERSON_NAME] [PERSON_NAME]" at bounding box center [670, 59] width 208 height 29
copy div "[PERSON_NAME] [PERSON_NAME]"
click at [617, 89] on div "[PERSON_NAME] [PERSON_NAME] star Not rated 14.6km t. [PHONE_NUMBER] | [EMAIL_AD…" at bounding box center [651, 80] width 272 height 85
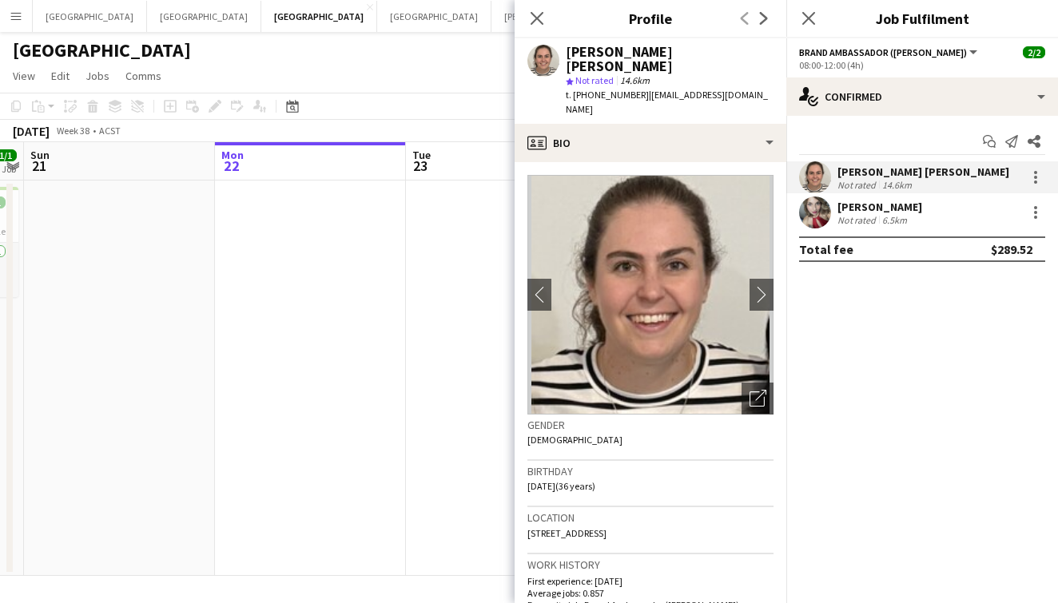
click at [614, 89] on span "t. [PHONE_NUMBER]" at bounding box center [607, 95] width 83 height 12
copy span "61405771581"
click at [656, 89] on span "| [EMAIL_ADDRESS][DOMAIN_NAME]" at bounding box center [667, 102] width 202 height 26
drag, startPoint x: 638, startPoint y: 79, endPoint x: 714, endPoint y: 82, distance: 76.0
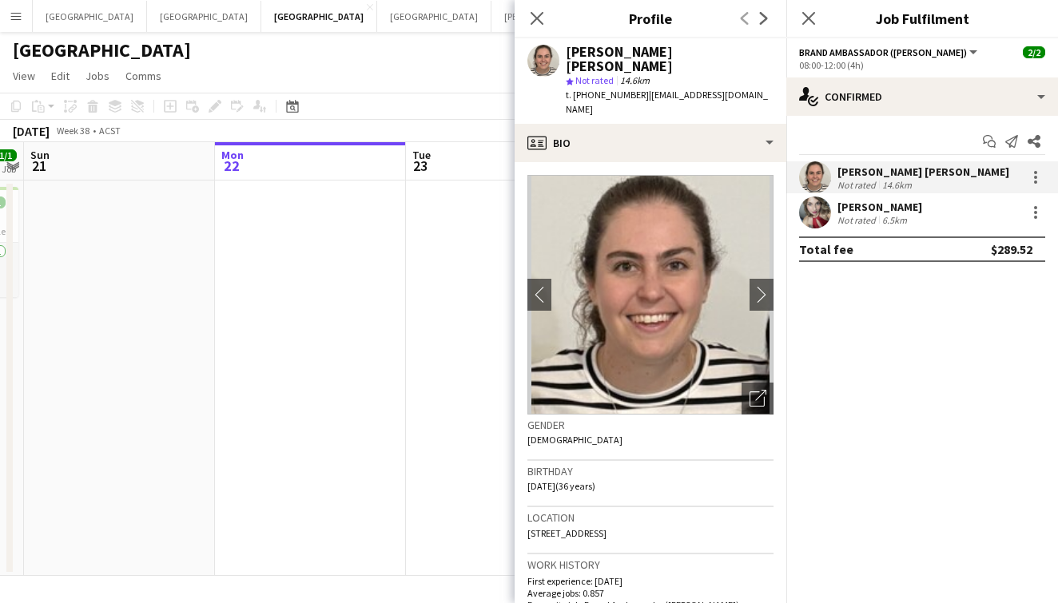
click at [747, 80] on app-profile-header "[PERSON_NAME] [PERSON_NAME] star Not rated 14.6km t. [PHONE_NUMBER] | [EMAIL_AD…" at bounding box center [651, 80] width 272 height 85
copy span "[EMAIL_ADDRESS][DOMAIN_NAME]"
click at [930, 210] on div "[PERSON_NAME] Not rated 6.5km" at bounding box center [922, 213] width 272 height 32
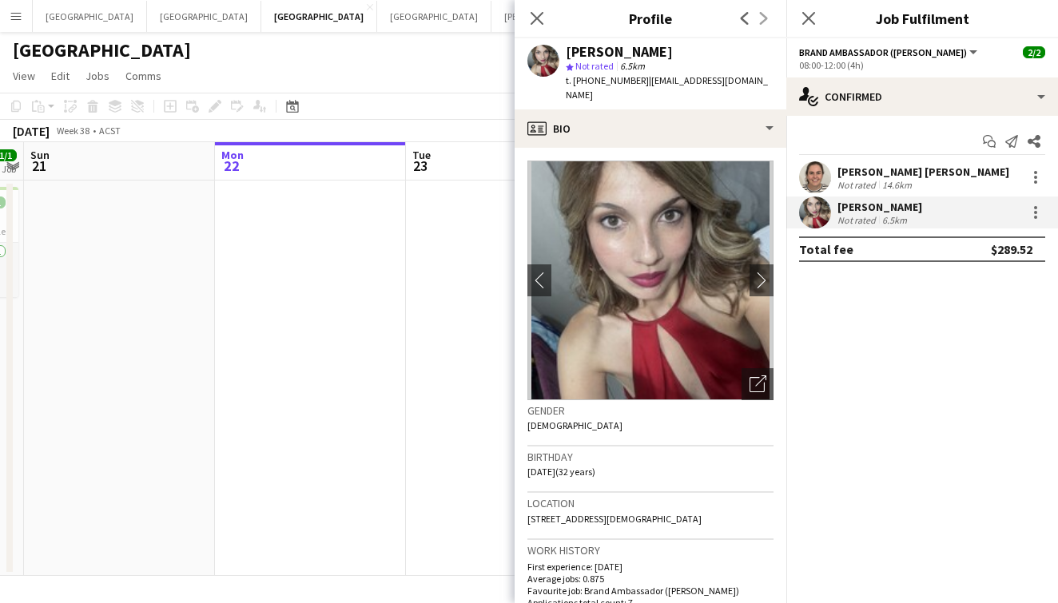
click at [617, 50] on div "[PERSON_NAME]" at bounding box center [619, 52] width 107 height 14
copy div "[PERSON_NAME]"
click at [618, 81] on span "t. [PHONE_NUMBER]" at bounding box center [607, 80] width 83 height 12
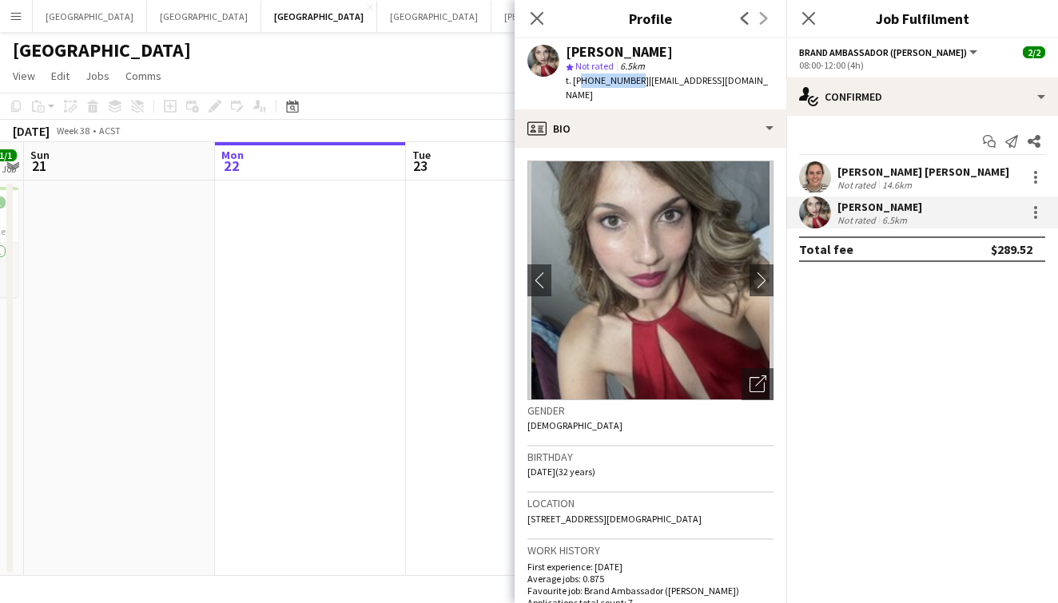
click at [618, 81] on span "t. [PHONE_NUMBER]" at bounding box center [607, 80] width 83 height 12
copy span "61439077099"
click at [717, 81] on span "| [EMAIL_ADDRESS][DOMAIN_NAME]" at bounding box center [667, 87] width 202 height 26
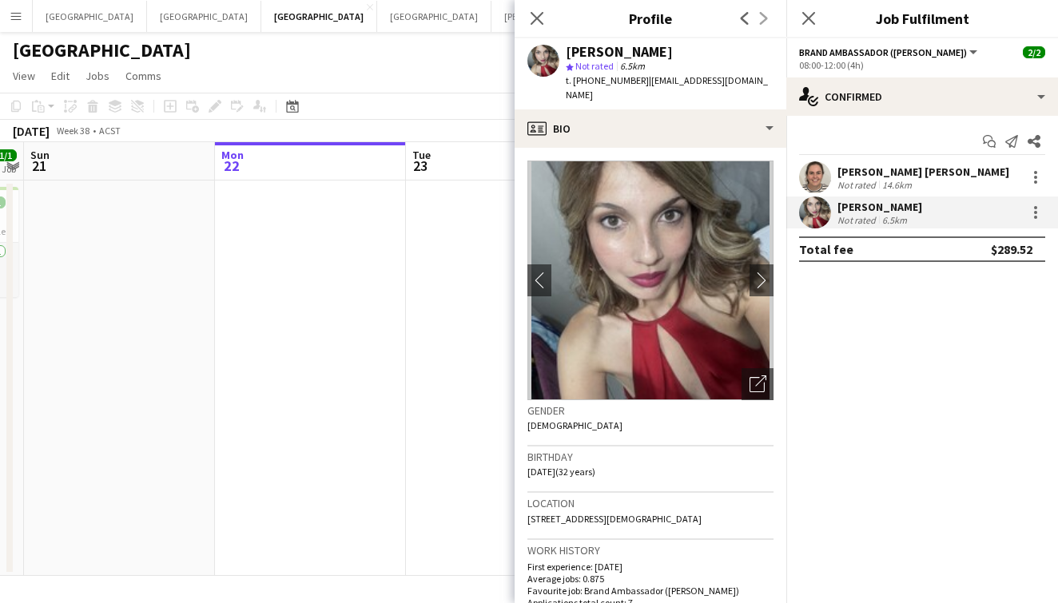
click at [668, 69] on div "star Not rated 6.5km" at bounding box center [670, 66] width 208 height 14
drag, startPoint x: 638, startPoint y: 80, endPoint x: 770, endPoint y: 85, distance: 132.0
click at [770, 85] on div "[PERSON_NAME] star Not rated 6.5km t. [PHONE_NUMBER] | [EMAIL_ADDRESS][DOMAIN_N…" at bounding box center [651, 73] width 272 height 71
copy span "[EMAIL_ADDRESS][DOMAIN_NAME]"
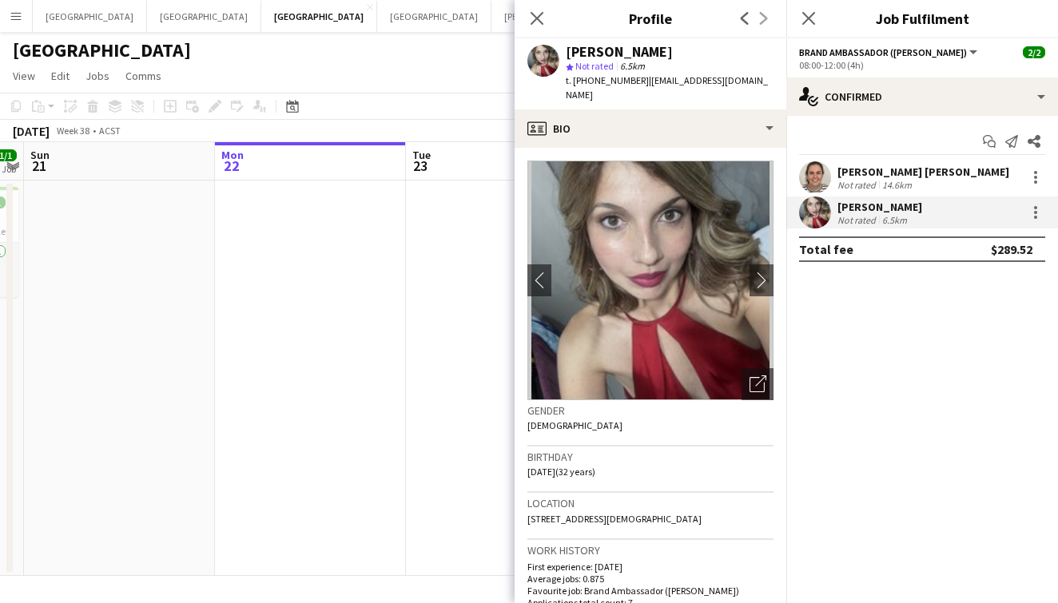
click at [615, 75] on span "t. [PHONE_NUMBER]" at bounding box center [607, 80] width 83 height 12
copy span "61439077099"
click at [855, 176] on div "[PERSON_NAME] [PERSON_NAME]" at bounding box center [923, 172] width 172 height 14
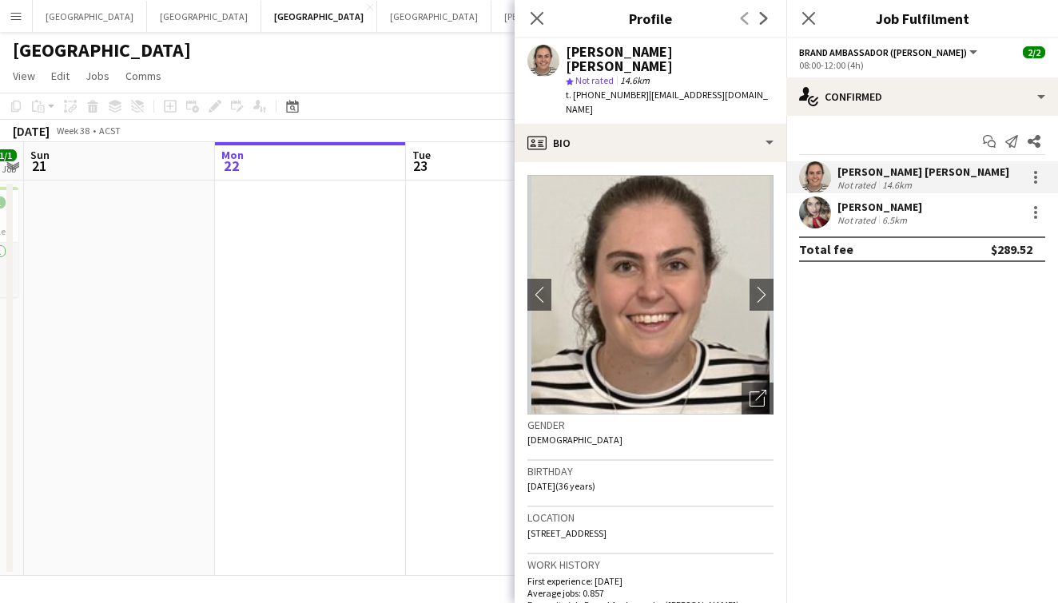
click at [619, 47] on div "[PERSON_NAME] [PERSON_NAME]" at bounding box center [670, 59] width 208 height 29
copy div "[PERSON_NAME] [PERSON_NAME]"
click at [675, 89] on span "| [EMAIL_ADDRESS][DOMAIN_NAME]" at bounding box center [667, 102] width 202 height 26
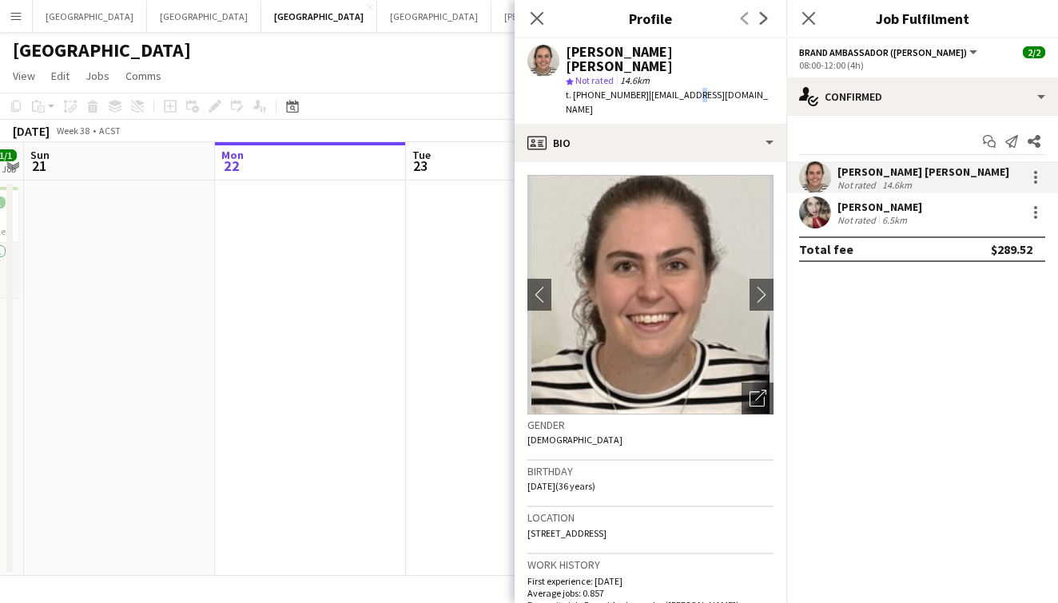
click at [675, 89] on span "| [EMAIL_ADDRESS][DOMAIN_NAME]" at bounding box center [667, 102] width 202 height 26
click at [530, 16] on icon "Close pop-in" at bounding box center [536, 17] width 15 height 15
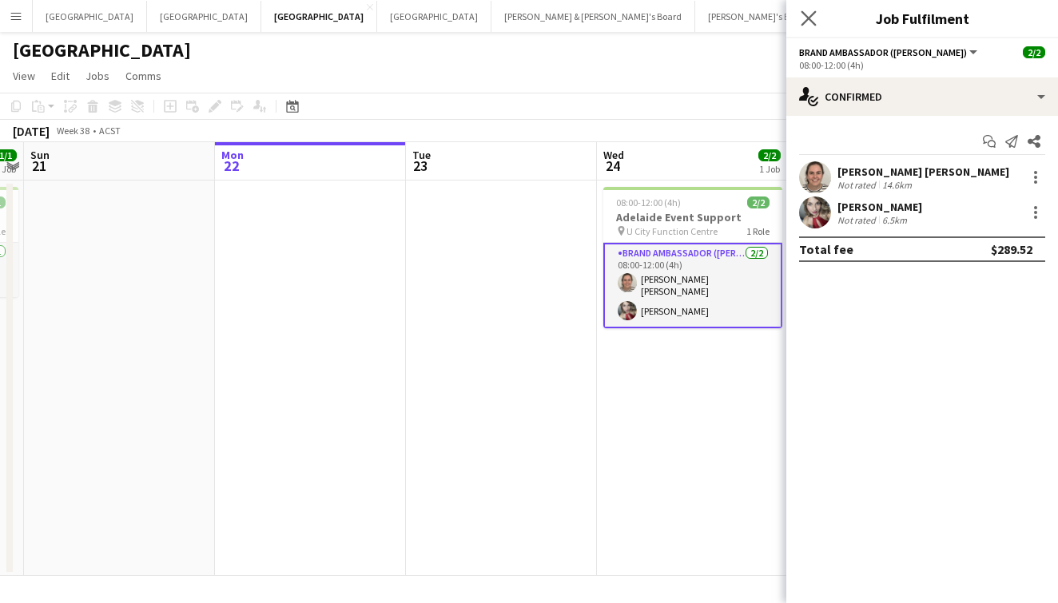
click at [802, 27] on app-icon "Close pop-in" at bounding box center [808, 18] width 23 height 23
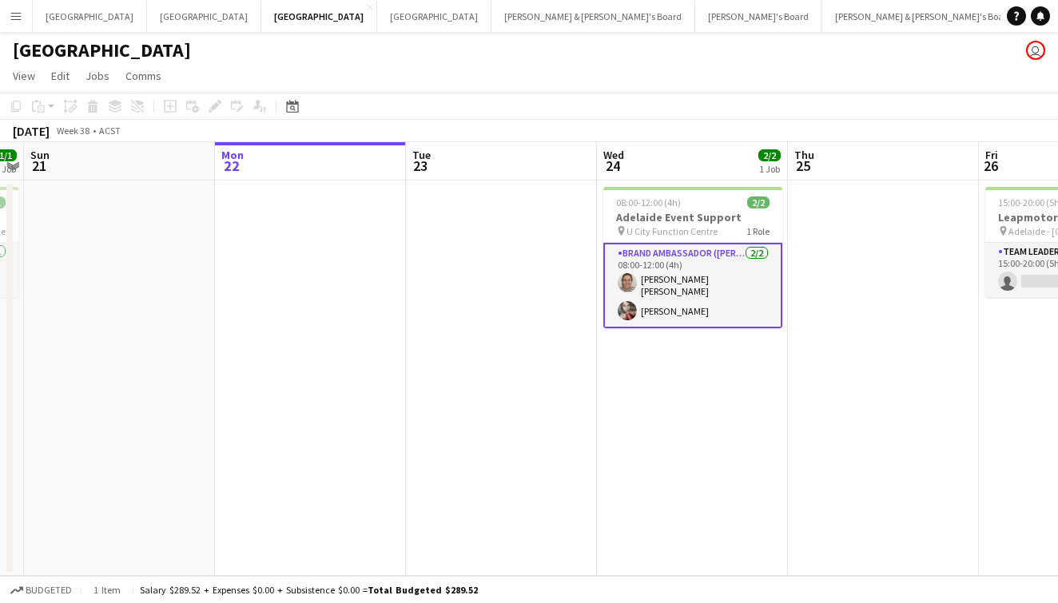
drag, startPoint x: 695, startPoint y: 117, endPoint x: 562, endPoint y: 135, distance: 133.8
click at [562, 135] on div "Copy Paste Paste Command V Paste with crew Command Shift V Paste linked Job [GE…" at bounding box center [529, 118] width 1058 height 50
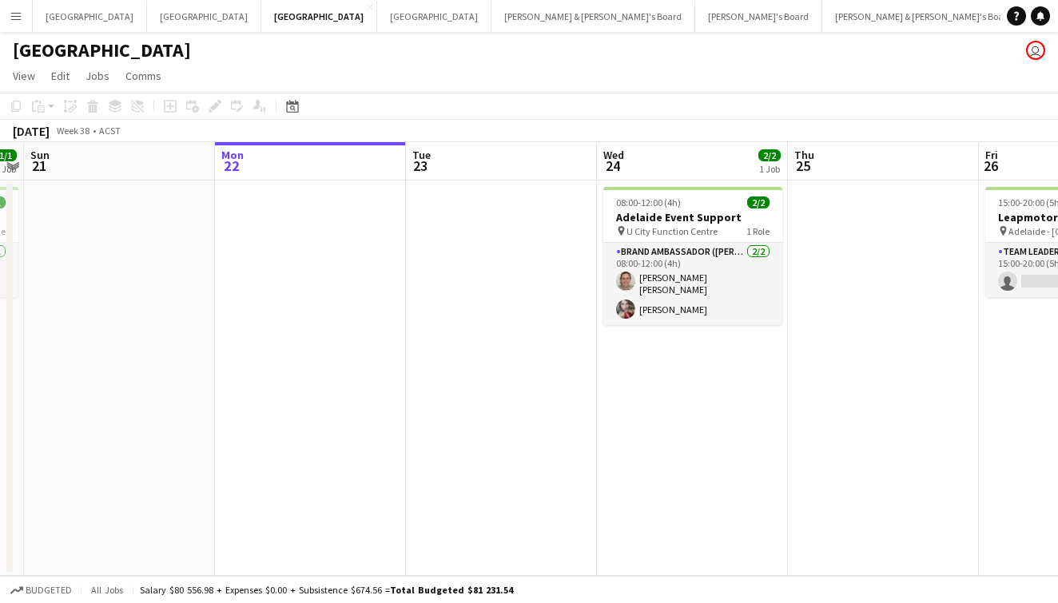
click at [554, 105] on app-toolbar "Copy Paste Paste Command V Paste with crew Command Shift V Paste linked Job [GE…" at bounding box center [529, 106] width 1058 height 27
click at [961, 447] on app-date-cell at bounding box center [883, 379] width 191 height 396
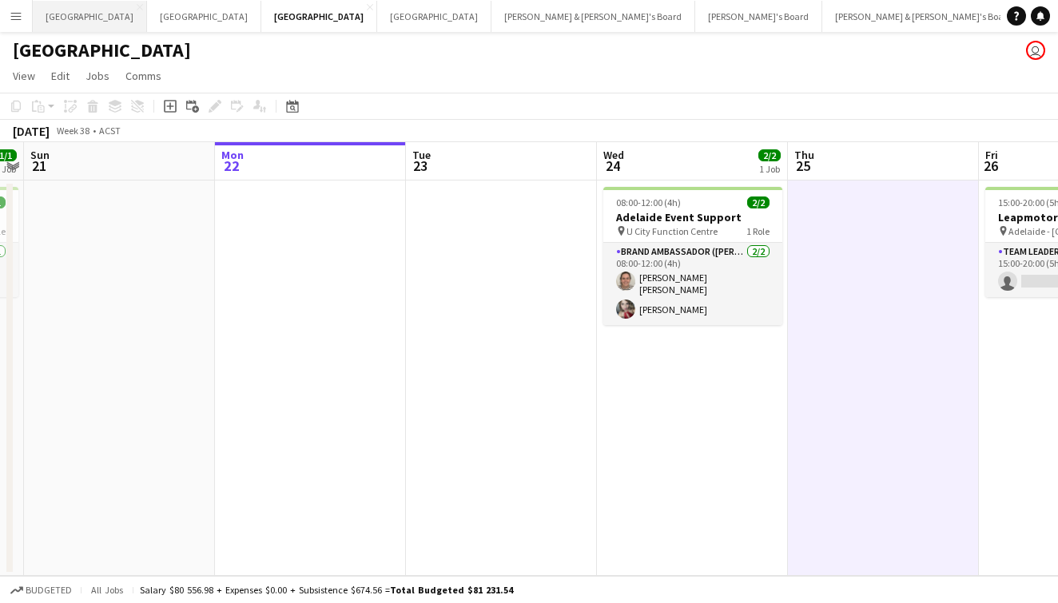
click at [46, 13] on button "Sydney Close" at bounding box center [90, 16] width 114 height 31
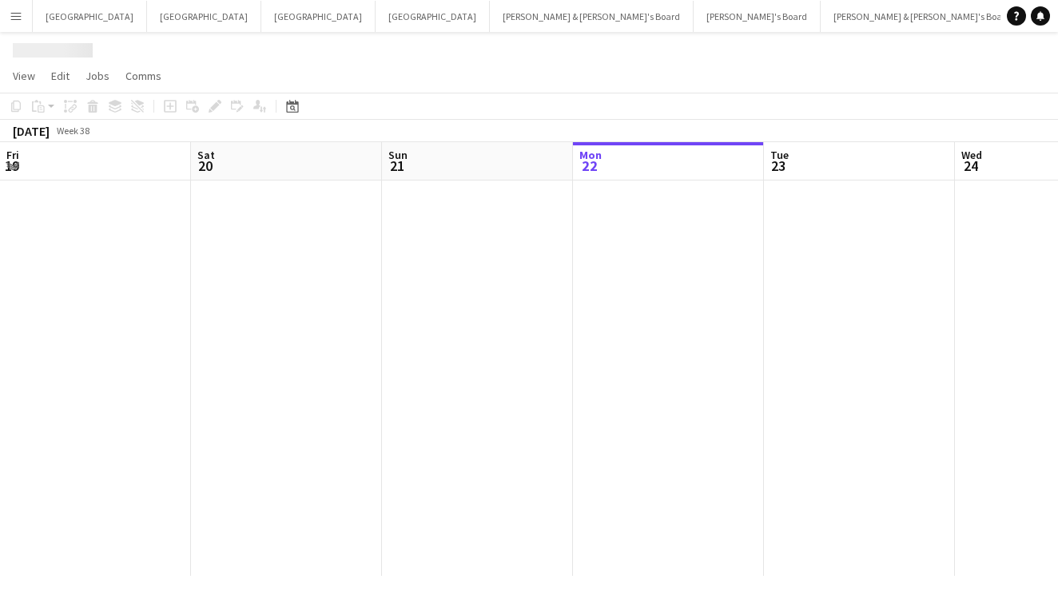
scroll to position [0, 382]
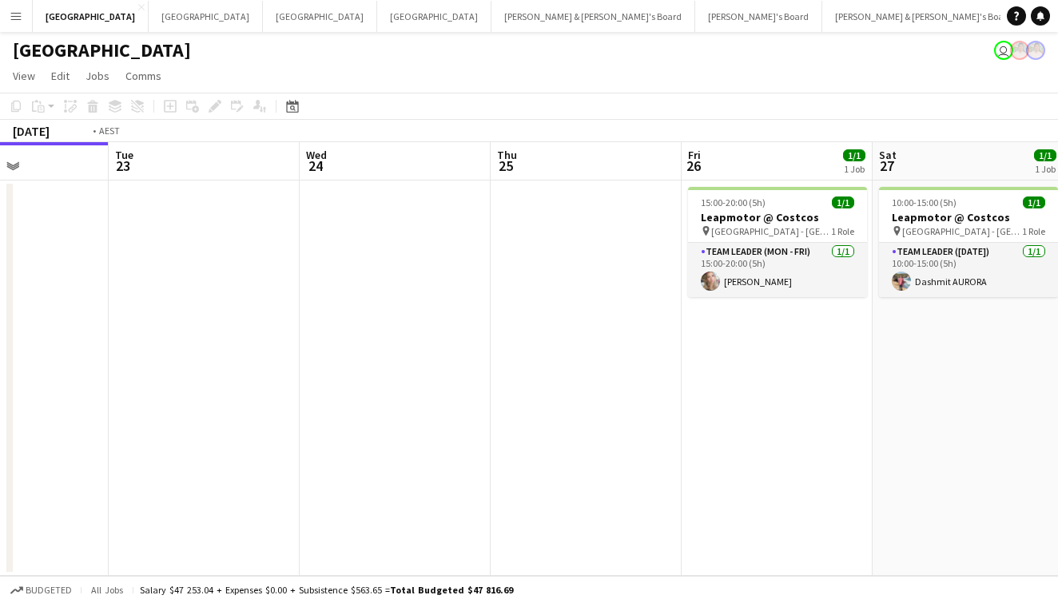
drag, startPoint x: 672, startPoint y: 321, endPoint x: 467, endPoint y: 364, distance: 208.9
click at [467, 364] on app-calendar-viewport "Fri 19 1/1 1 Job Sat 20 1/1 1 Job Sun 21 Mon 22 Tue 23 Wed 24 Thu 25 Fri 26 1/1…" at bounding box center [529, 359] width 1058 height 434
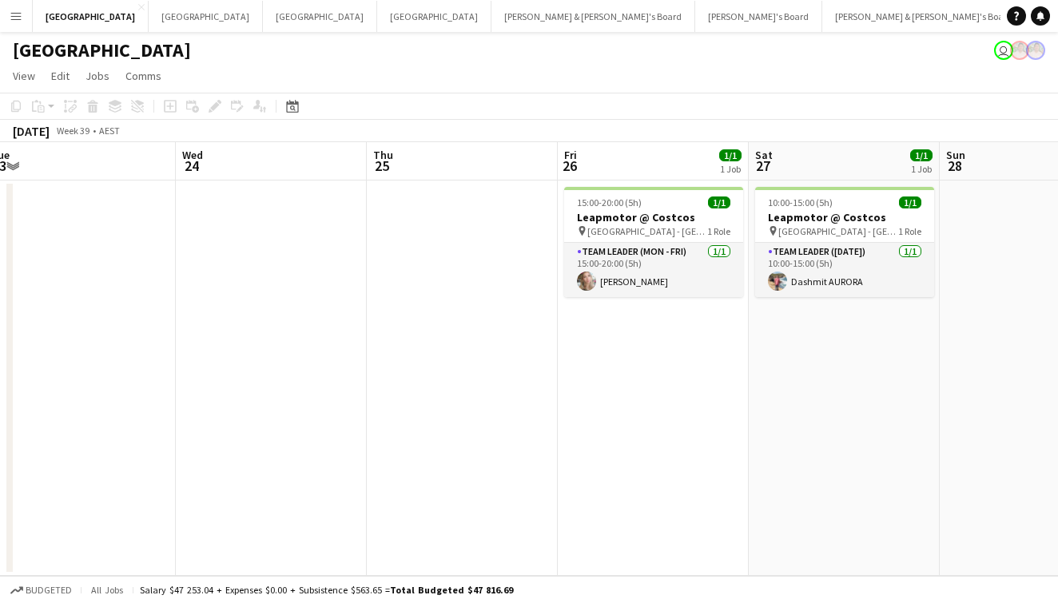
drag, startPoint x: 551, startPoint y: 412, endPoint x: 443, endPoint y: 435, distance: 110.3
click at [443, 435] on app-calendar-viewport "Sat 20 1/1 1 Job Sun 21 Mon 22 Tue 23 Wed 24 Thu 25 Fri 26 1/1 1 Job Sat 27 1/1…" at bounding box center [529, 359] width 1058 height 434
